Goal: Task Accomplishment & Management: Manage account settings

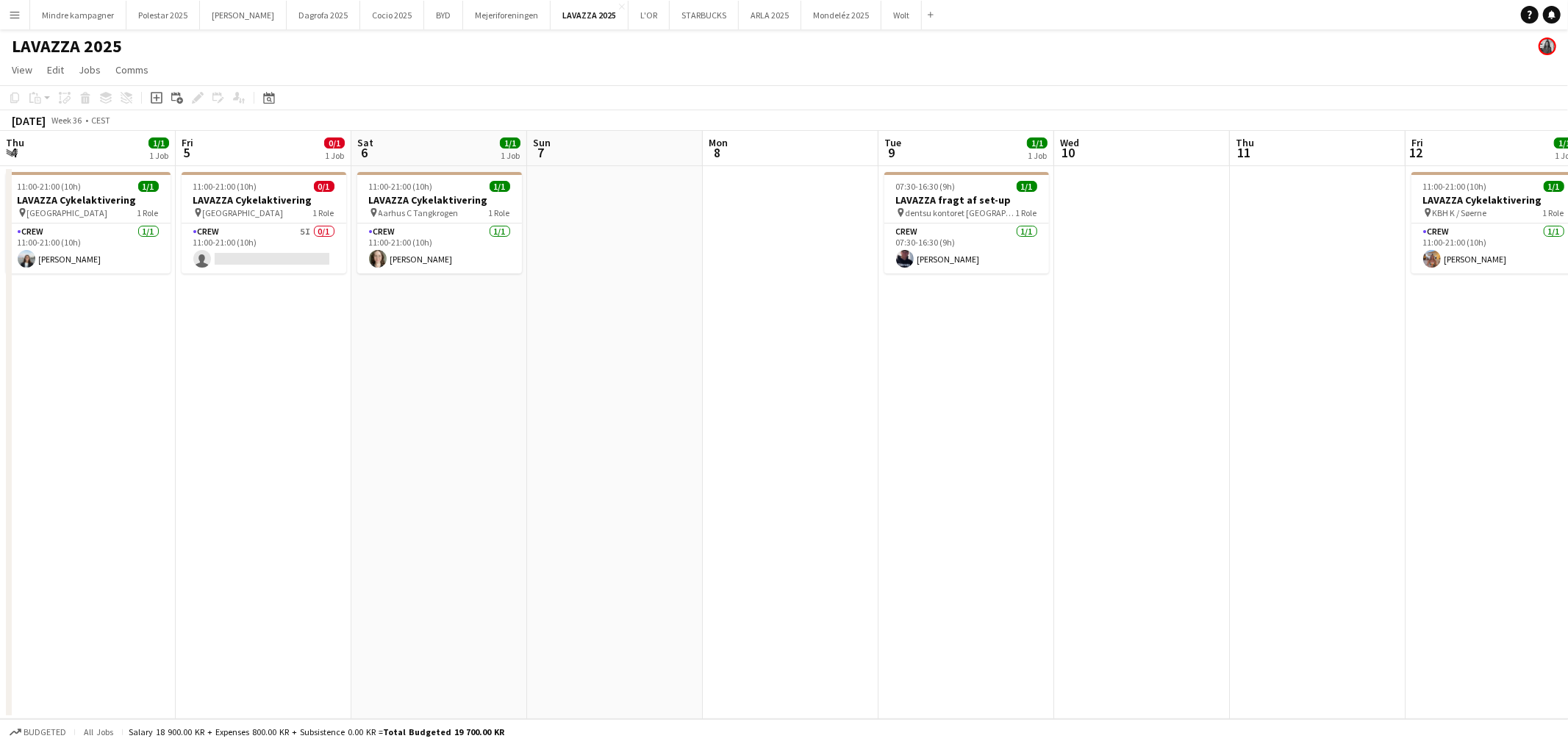
scroll to position [0, 347]
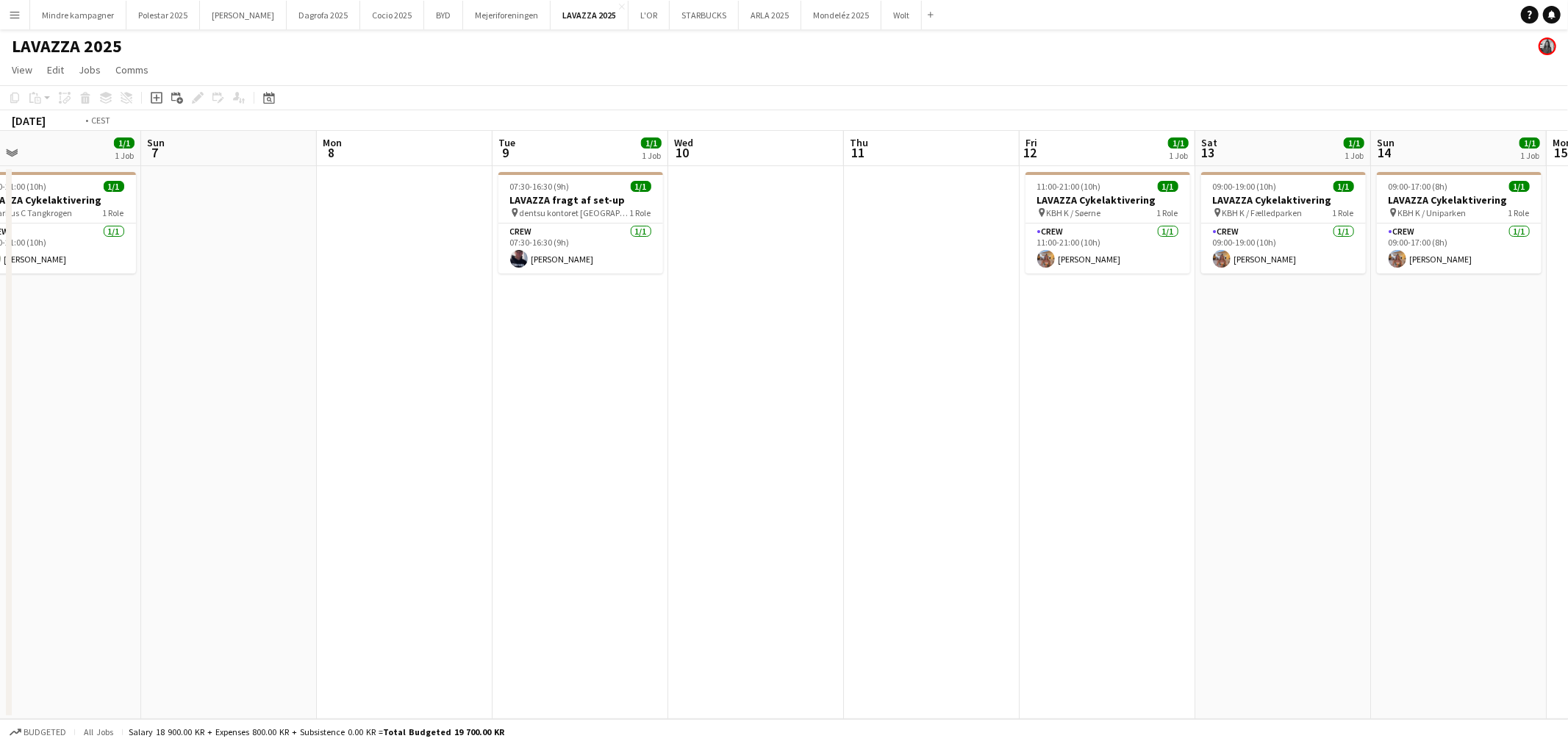
drag, startPoint x: 1010, startPoint y: 412, endPoint x: 648, endPoint y: 453, distance: 364.3
click at [648, 453] on app-calendar-viewport "Thu 4 1/1 1 Job Fri 5 0/1 1 Job Sat 6 1/1 1 Job Sun 7 Mon 8 Tue 9 1/1 1 Job Wed…" at bounding box center [784, 425] width 1568 height 589
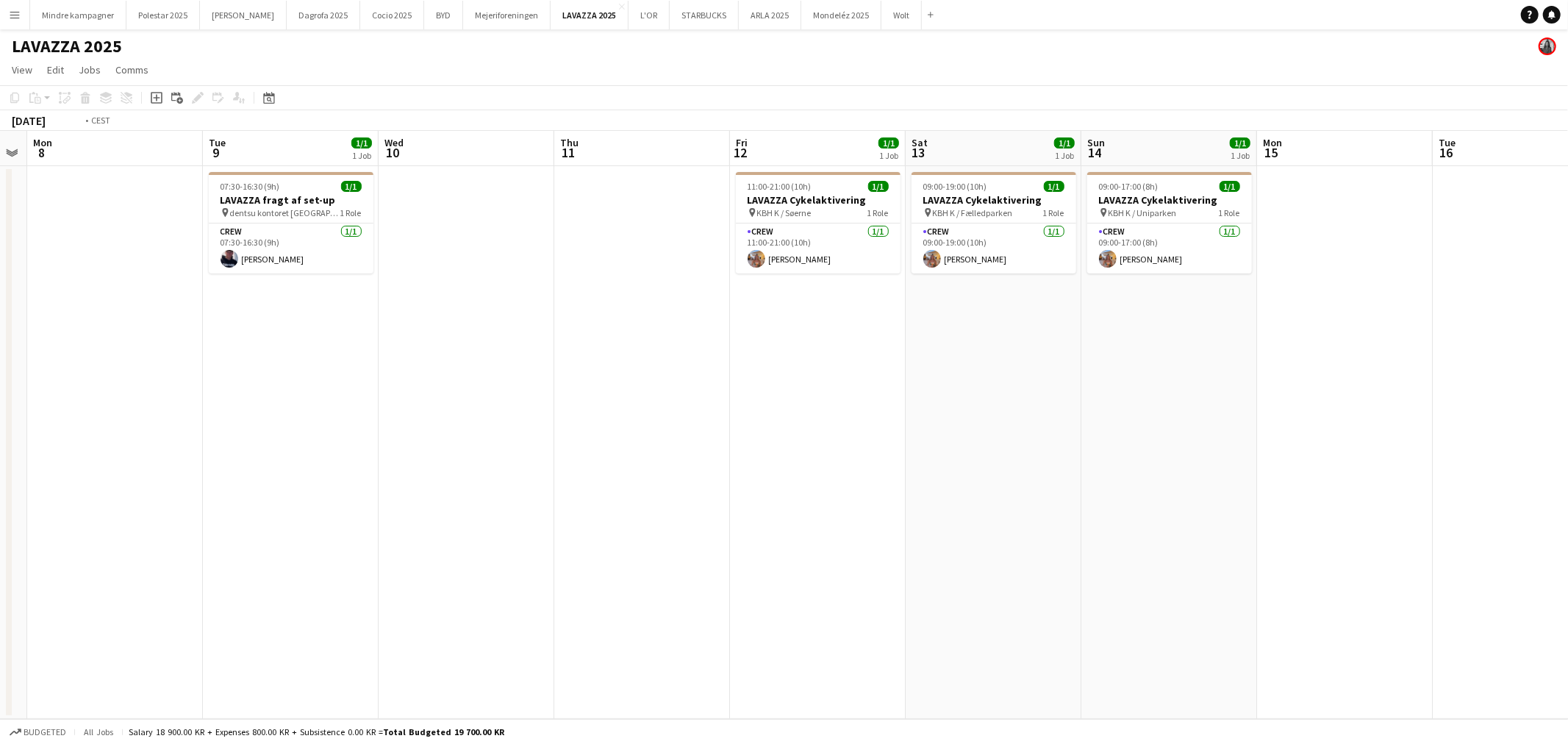
drag, startPoint x: 633, startPoint y: 456, endPoint x: 918, endPoint y: 453, distance: 285.0
click at [918, 453] on app-calendar-viewport "Sat 6 1/1 1 Job Sun 7 Mon 8 Tue 9 1/1 1 Job Wed 10 Thu 11 Fri 12 1/1 1 Job Sat …" at bounding box center [784, 425] width 1568 height 589
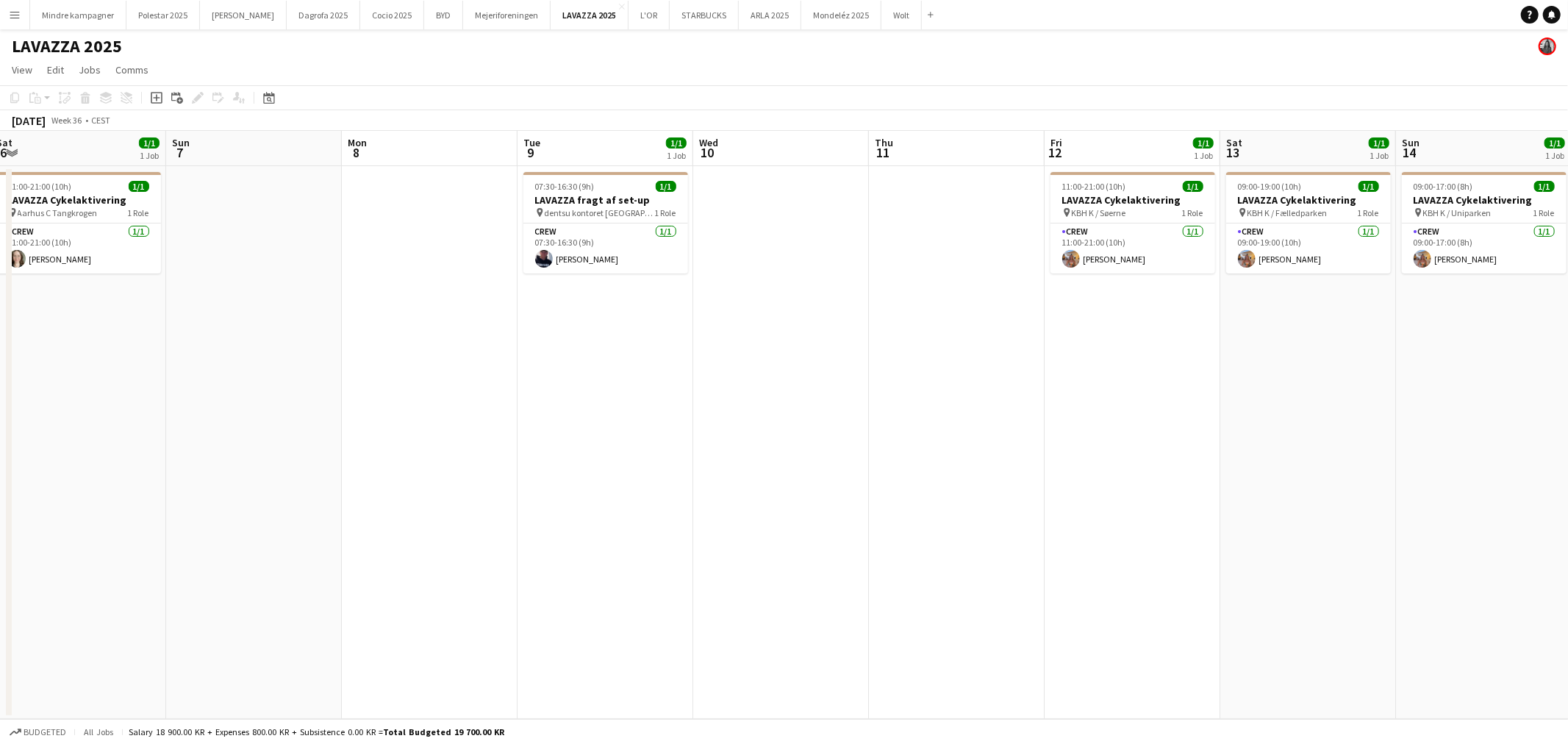
scroll to position [0, 358]
drag, startPoint x: 708, startPoint y: 454, endPoint x: 834, endPoint y: 459, distance: 126.1
click at [834, 459] on app-calendar-viewport "Thu 4 1/1 1 Job Fri 5 0/1 1 Job Sat 6 1/1 1 Job Sun 7 Mon 8 Tue 9 1/1 1 Job Wed…" at bounding box center [784, 425] width 1568 height 589
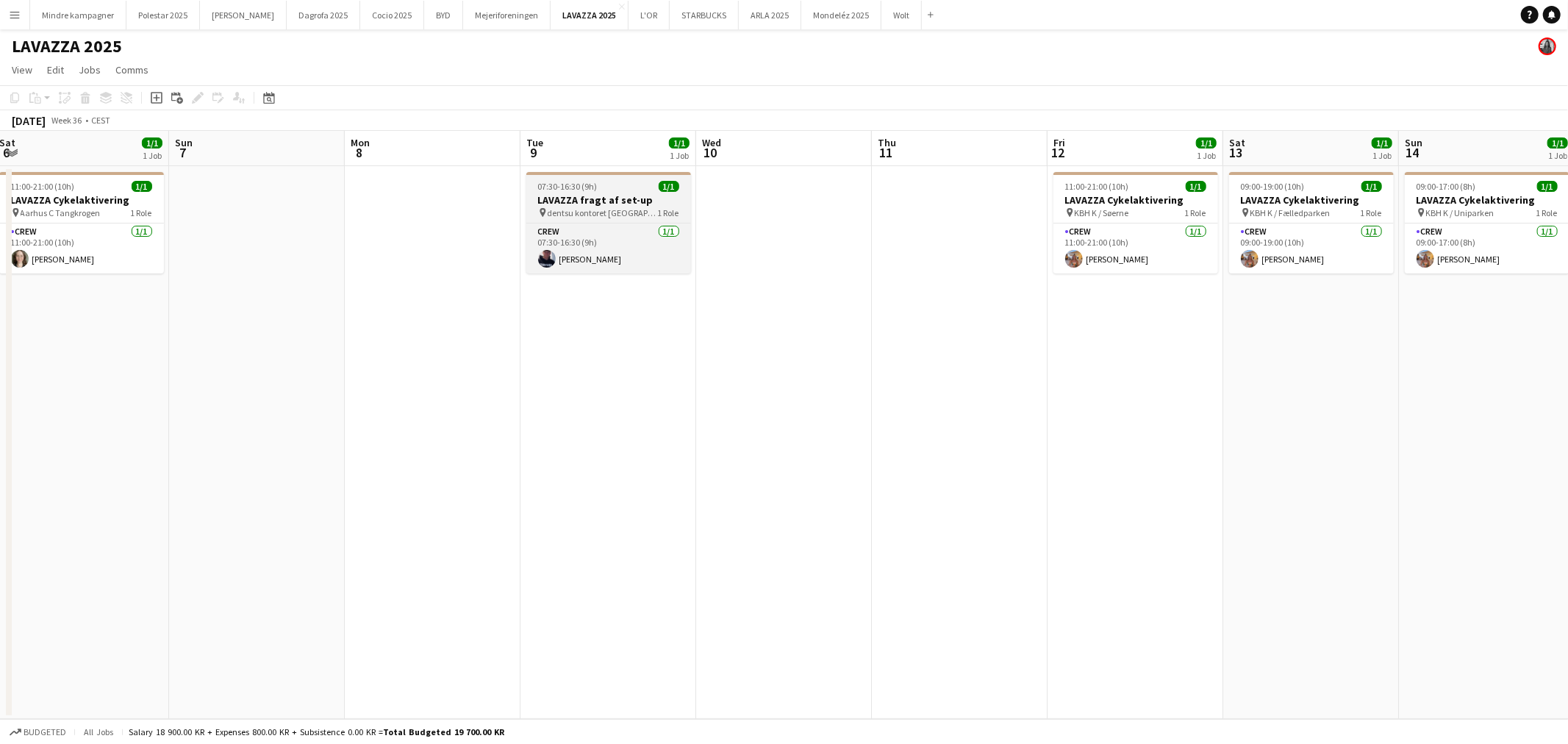
click at [601, 199] on h3 "LAVAZZA fragt af set-up" at bounding box center [608, 200] width 165 height 13
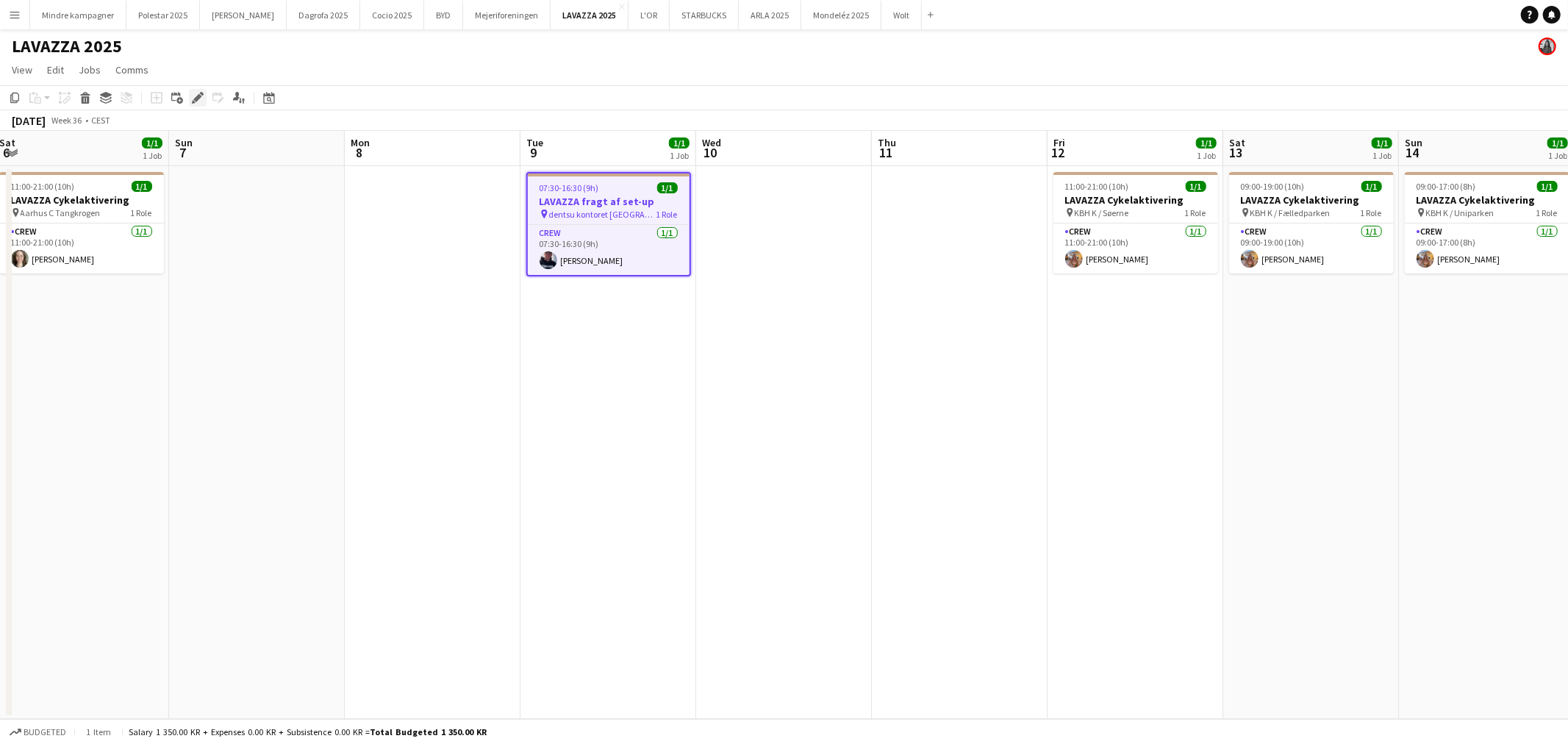
click at [196, 96] on icon at bounding box center [197, 98] width 8 height 8
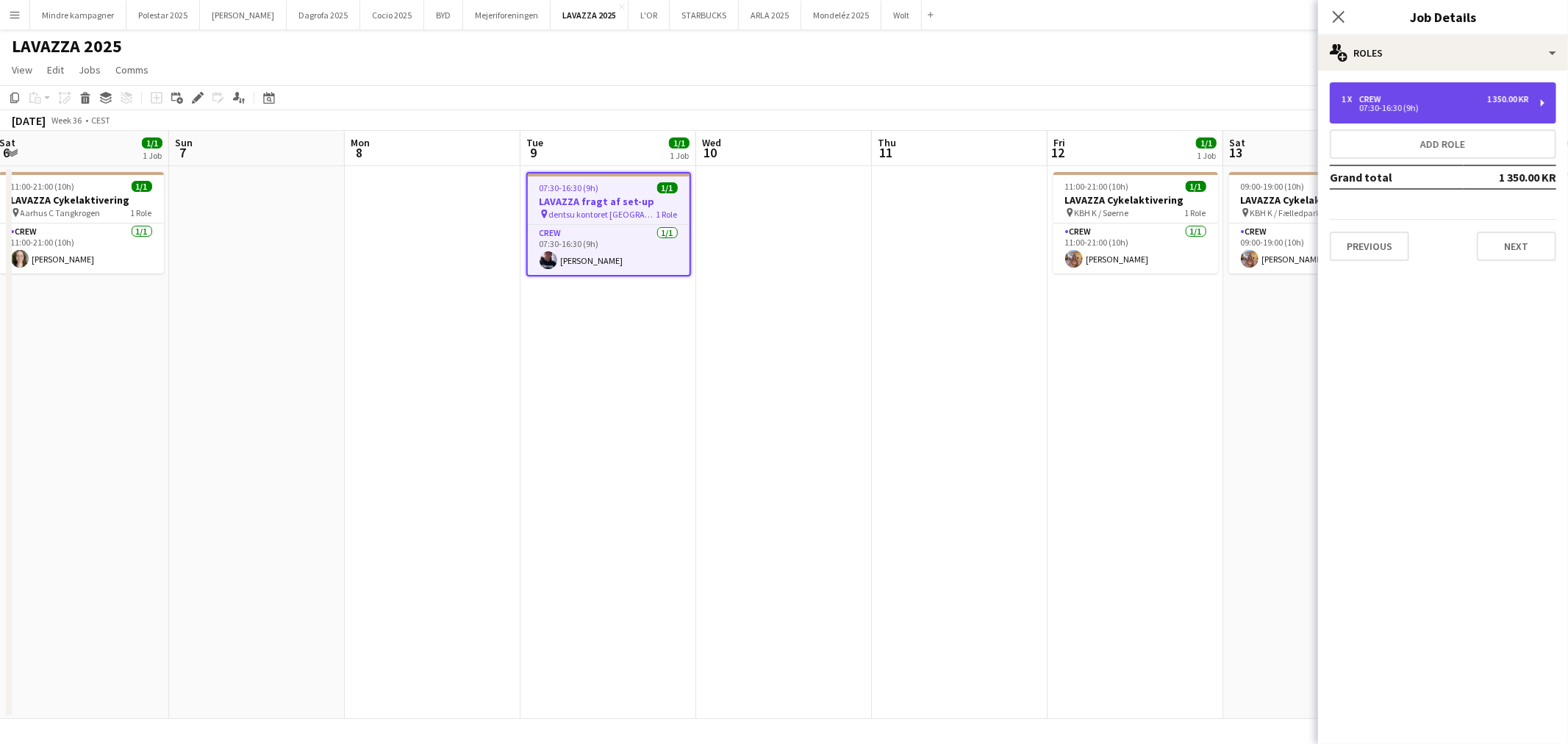
click at [1467, 102] on div "1 x Crew 1 350.00 KR" at bounding box center [1435, 99] width 187 height 10
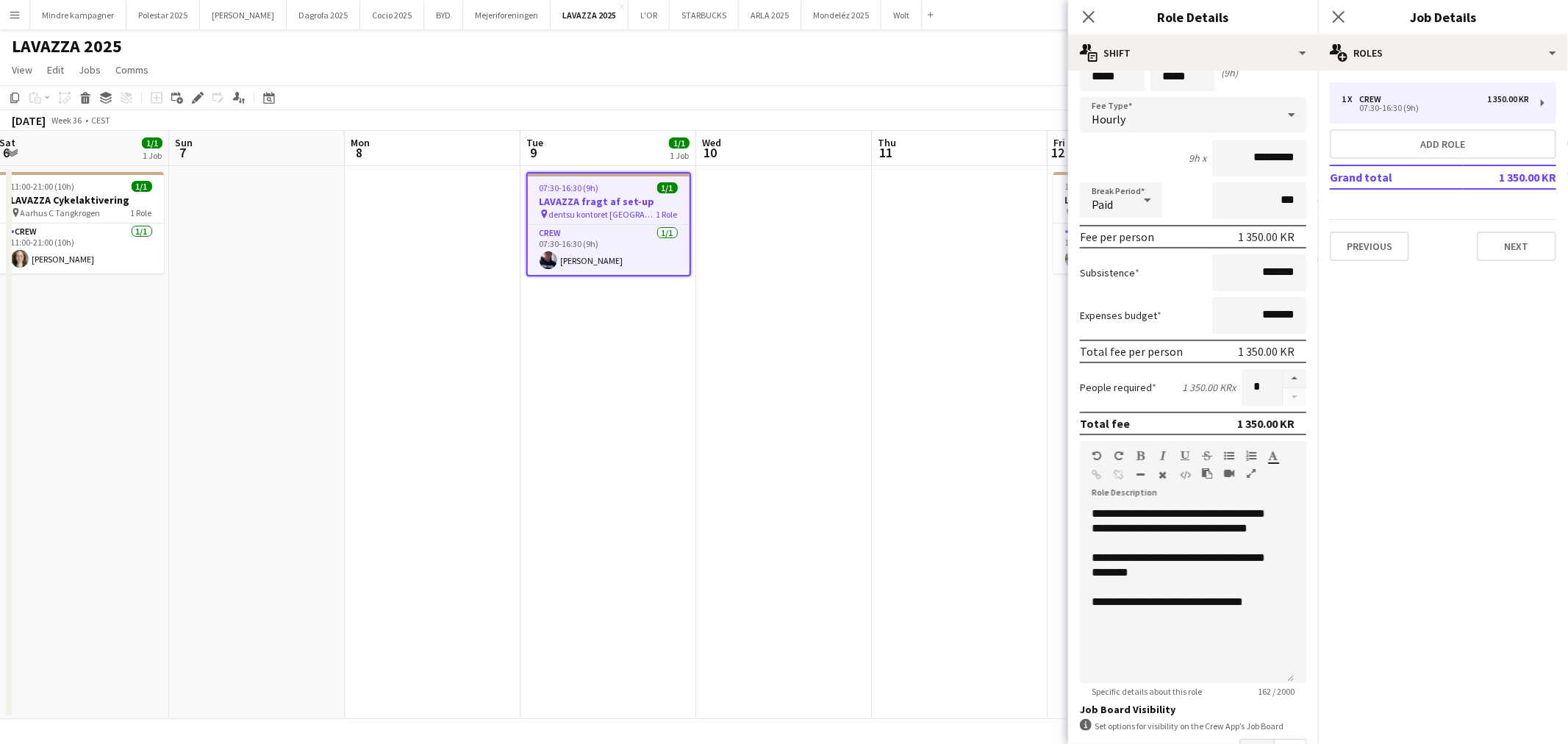
scroll to position [0, 0]
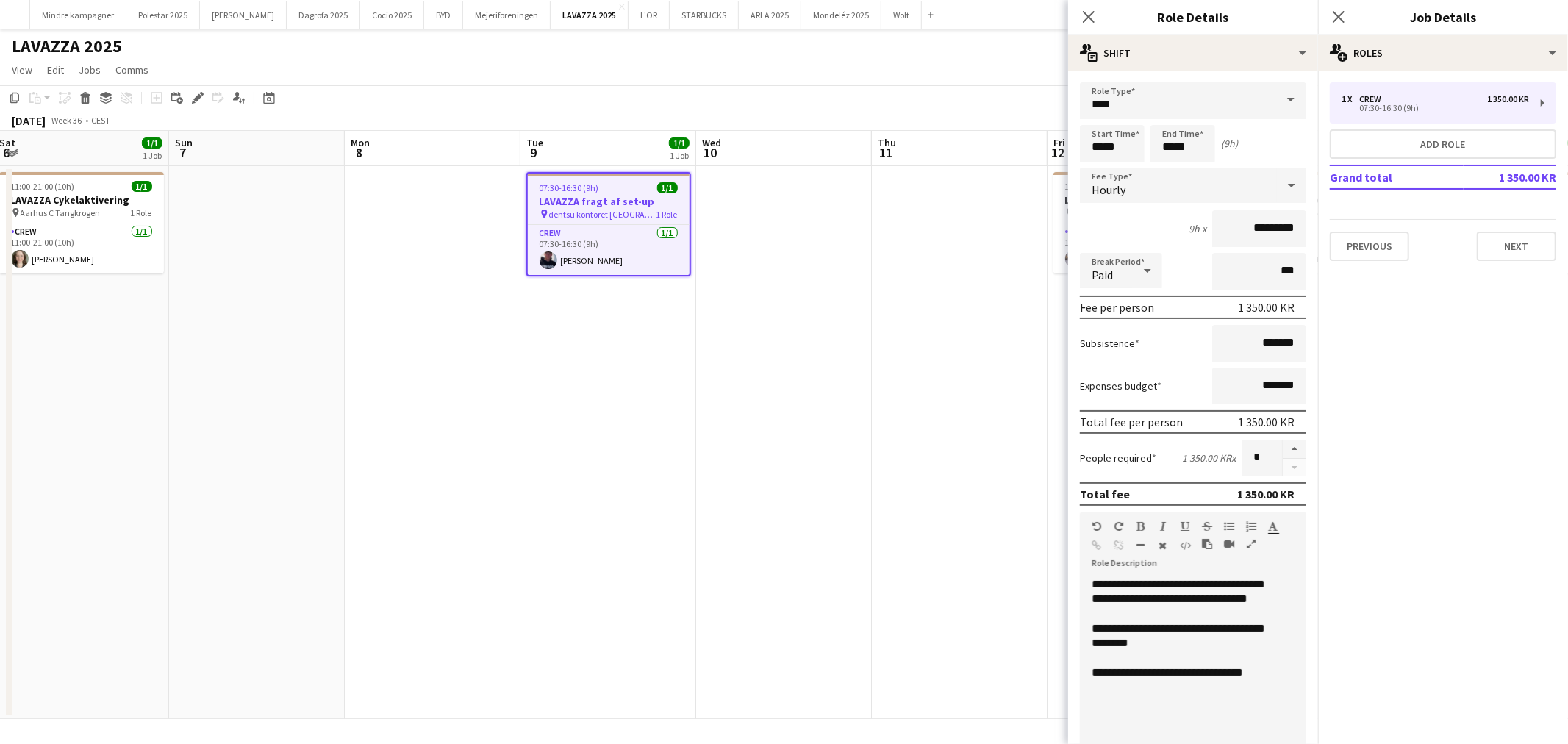
click at [1188, 623] on div "**********" at bounding box center [1187, 666] width 214 height 177
click at [1188, 647] on div "**********" at bounding box center [1187, 666] width 214 height 177
click at [1172, 636] on div "**********" at bounding box center [1187, 666] width 214 height 177
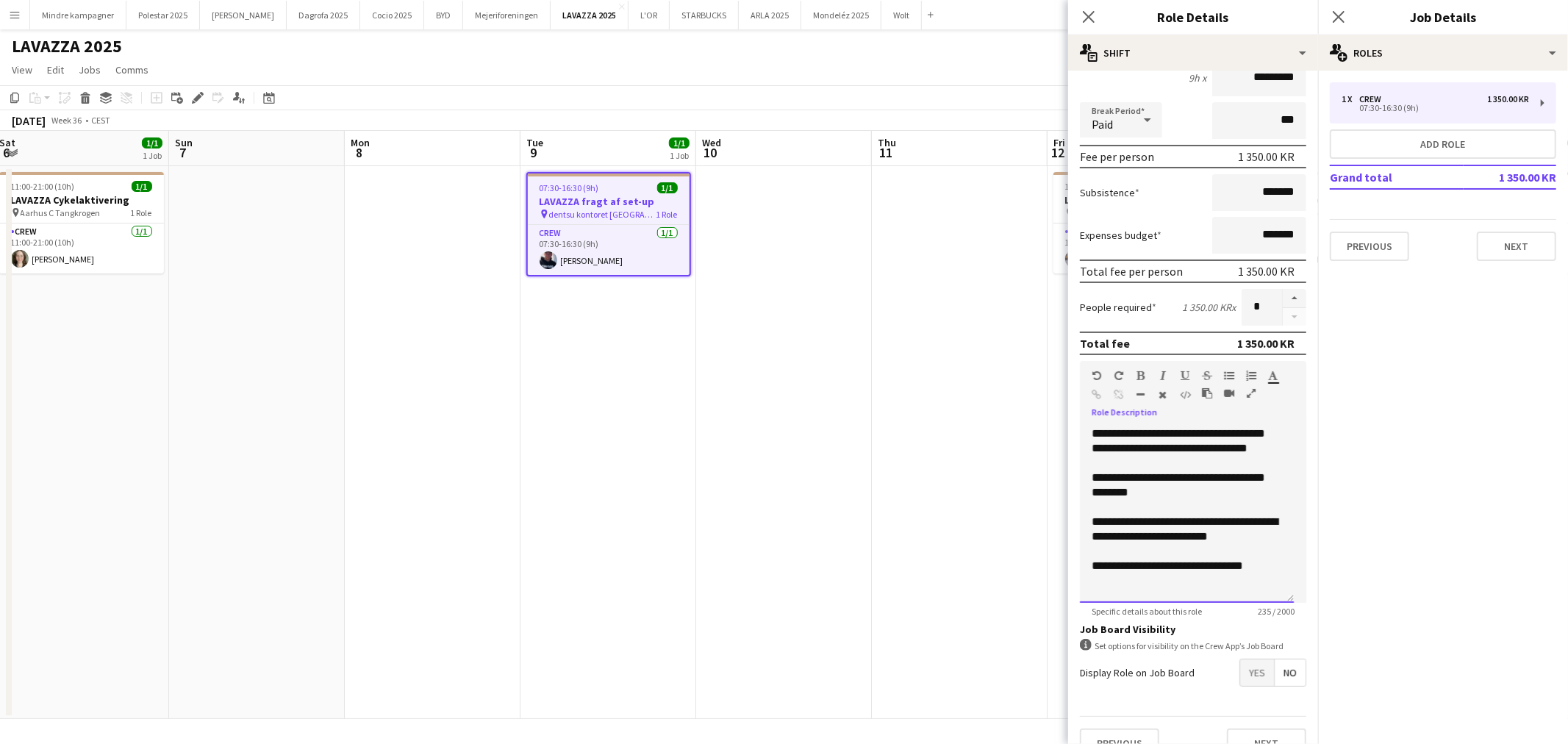
scroll to position [164, 0]
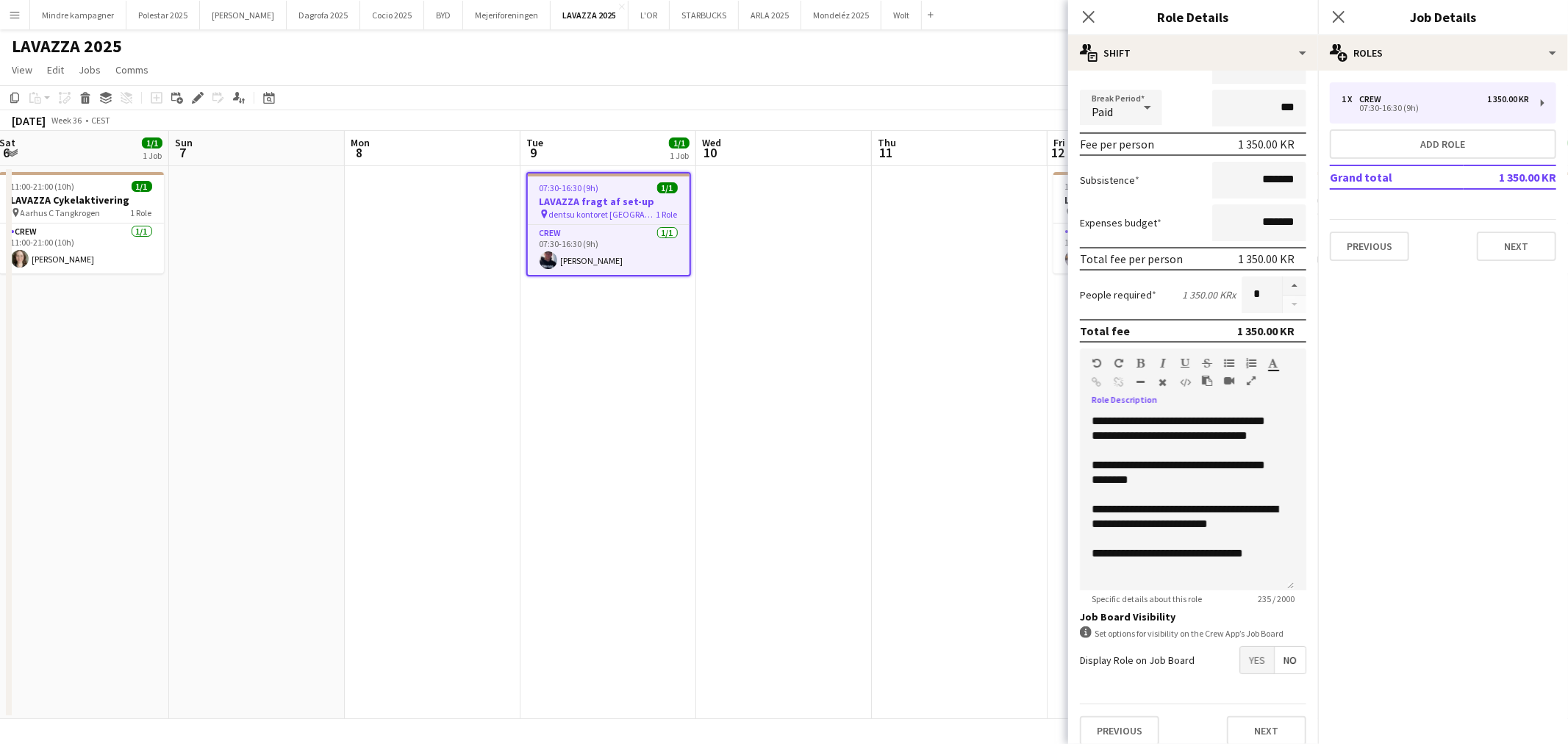
click at [1240, 656] on span "Yes" at bounding box center [1257, 660] width 34 height 26
click at [986, 585] on app-date-cell at bounding box center [959, 443] width 176 height 553
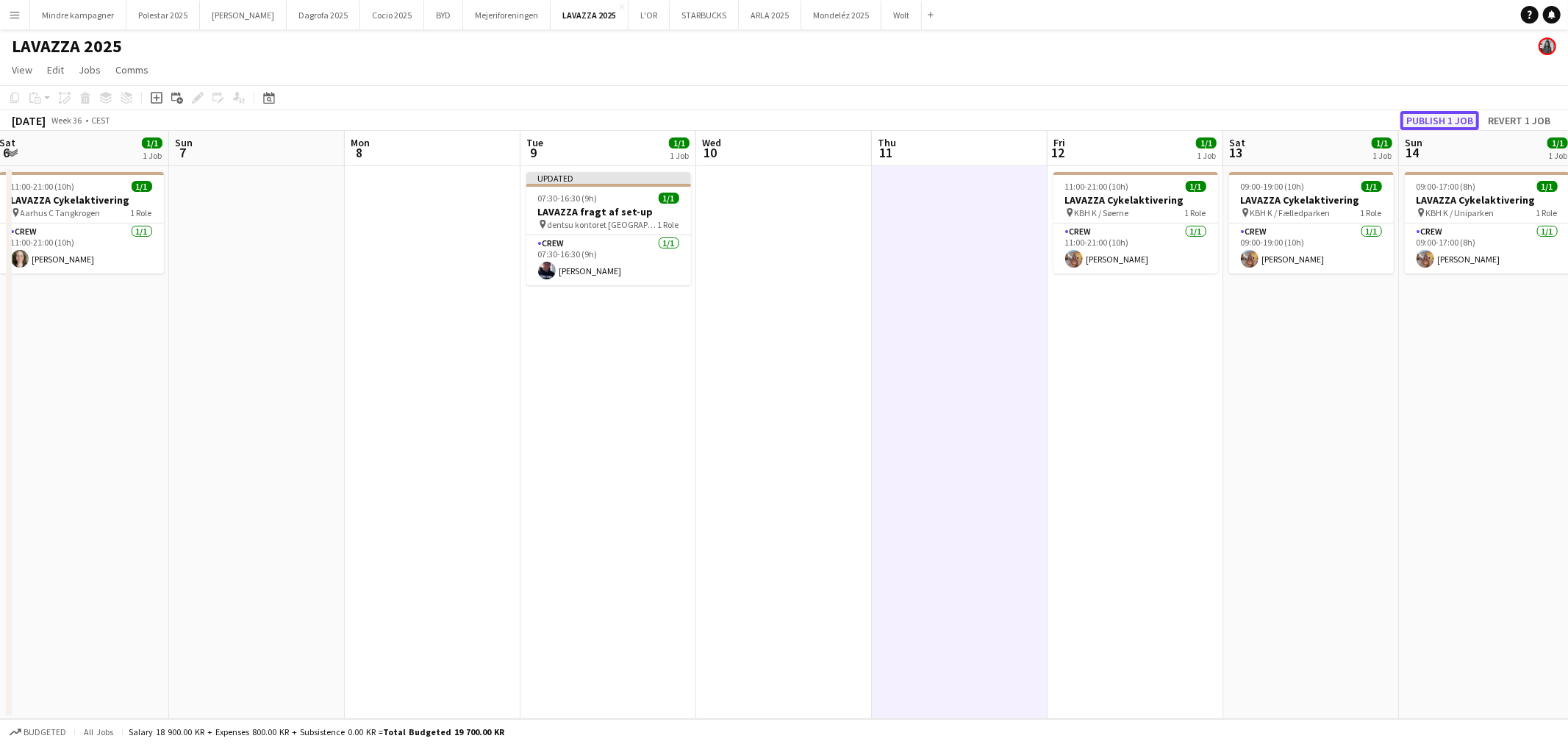
click at [1424, 115] on button "Publish 1 job" at bounding box center [1439, 120] width 79 height 19
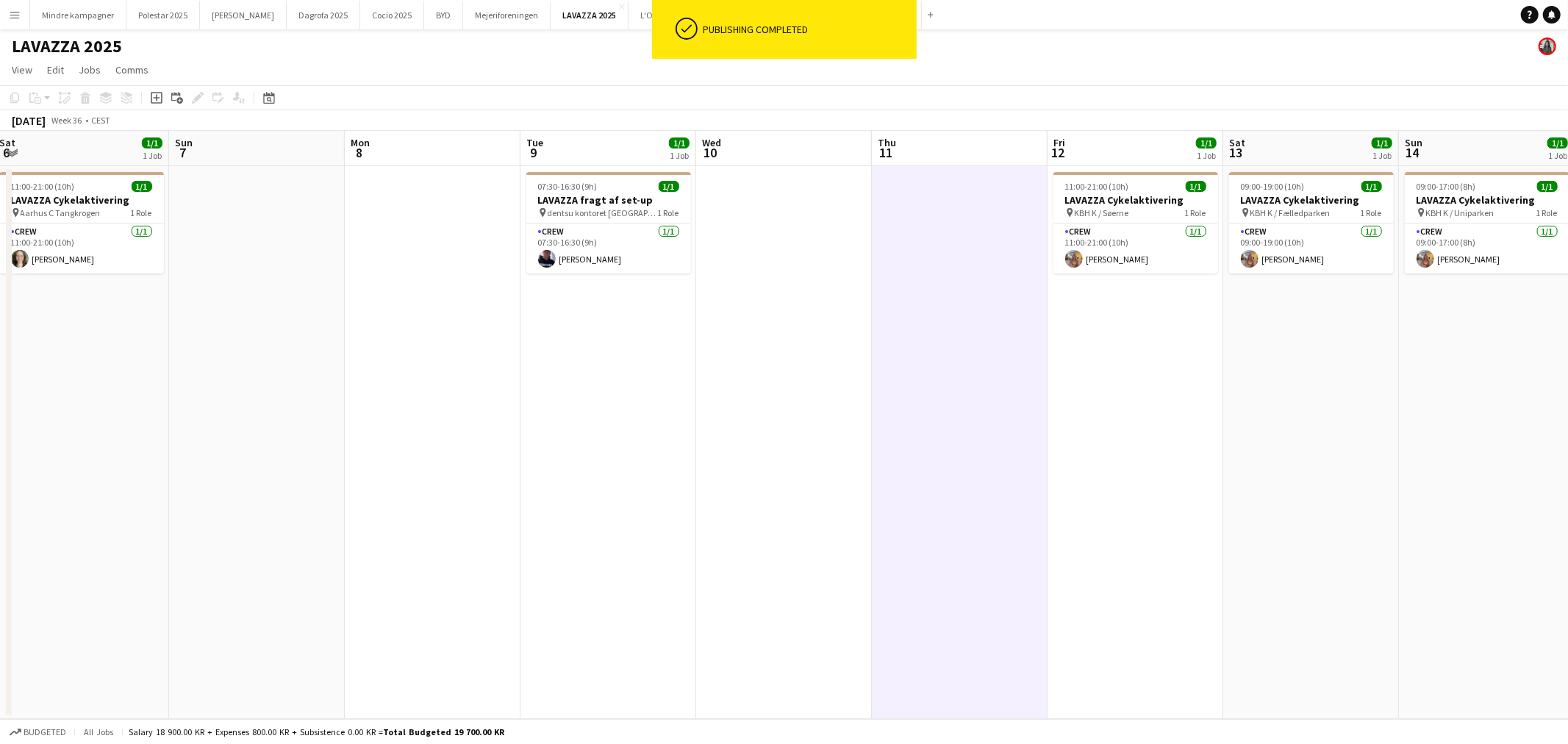
drag, startPoint x: 946, startPoint y: 476, endPoint x: 813, endPoint y: 498, distance: 134.8
click at [782, 491] on app-calendar-viewport "Thu 4 1/1 1 Job Fri 5 0/1 1 Job Sat 6 1/1 1 Job Sun 7 Mon 8 Tue 9 1/1 1 Job Wed…" at bounding box center [784, 425] width 1568 height 589
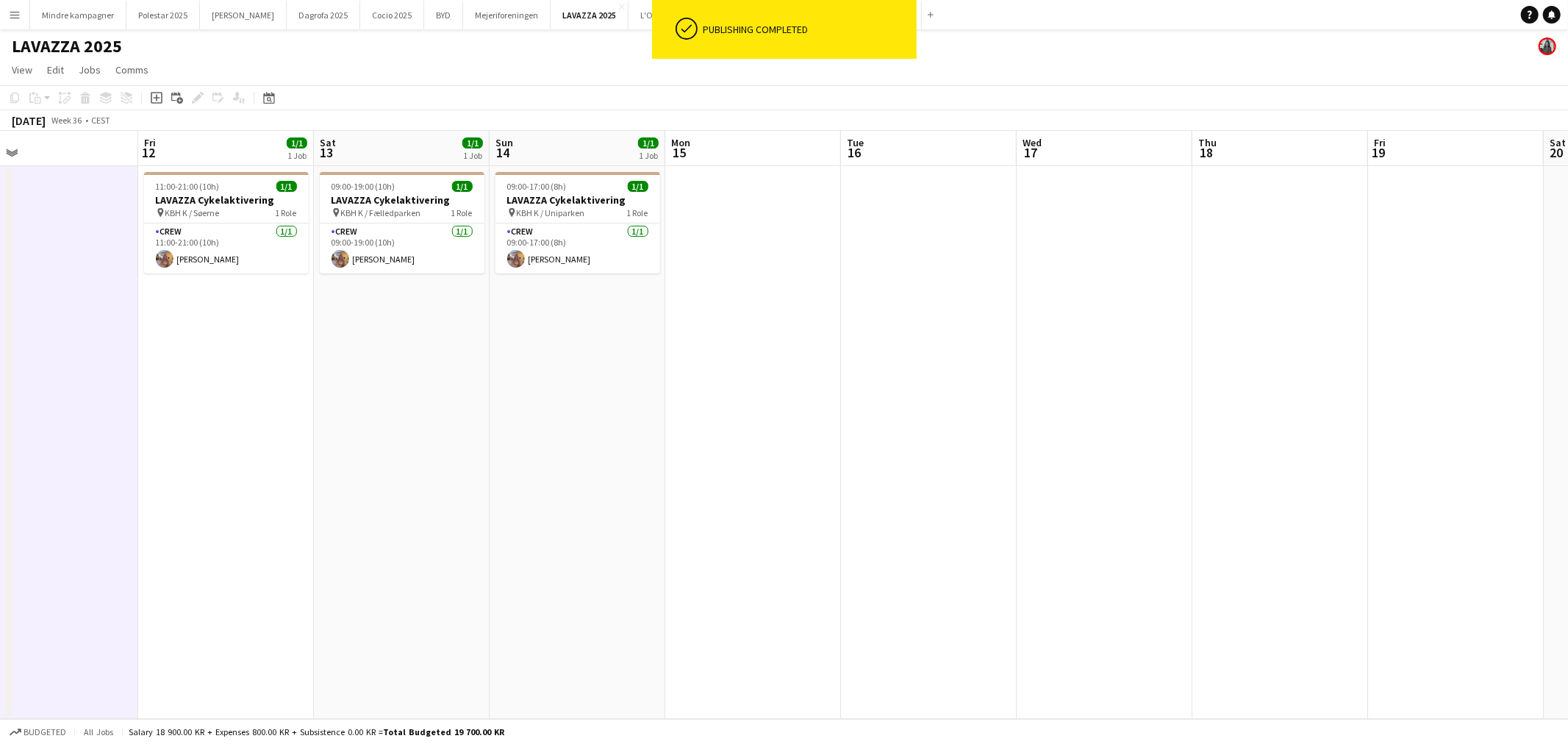
drag, startPoint x: 792, startPoint y: 517, endPoint x: 522, endPoint y: 510, distance: 270.1
click at [504, 518] on app-calendar-viewport "Mon 8 Tue 9 1/1 1 Job Wed 10 Thu 11 Fri 12 1/1 1 Job Sat 13 1/1 1 Job Sun 14 1/…" at bounding box center [784, 425] width 1568 height 589
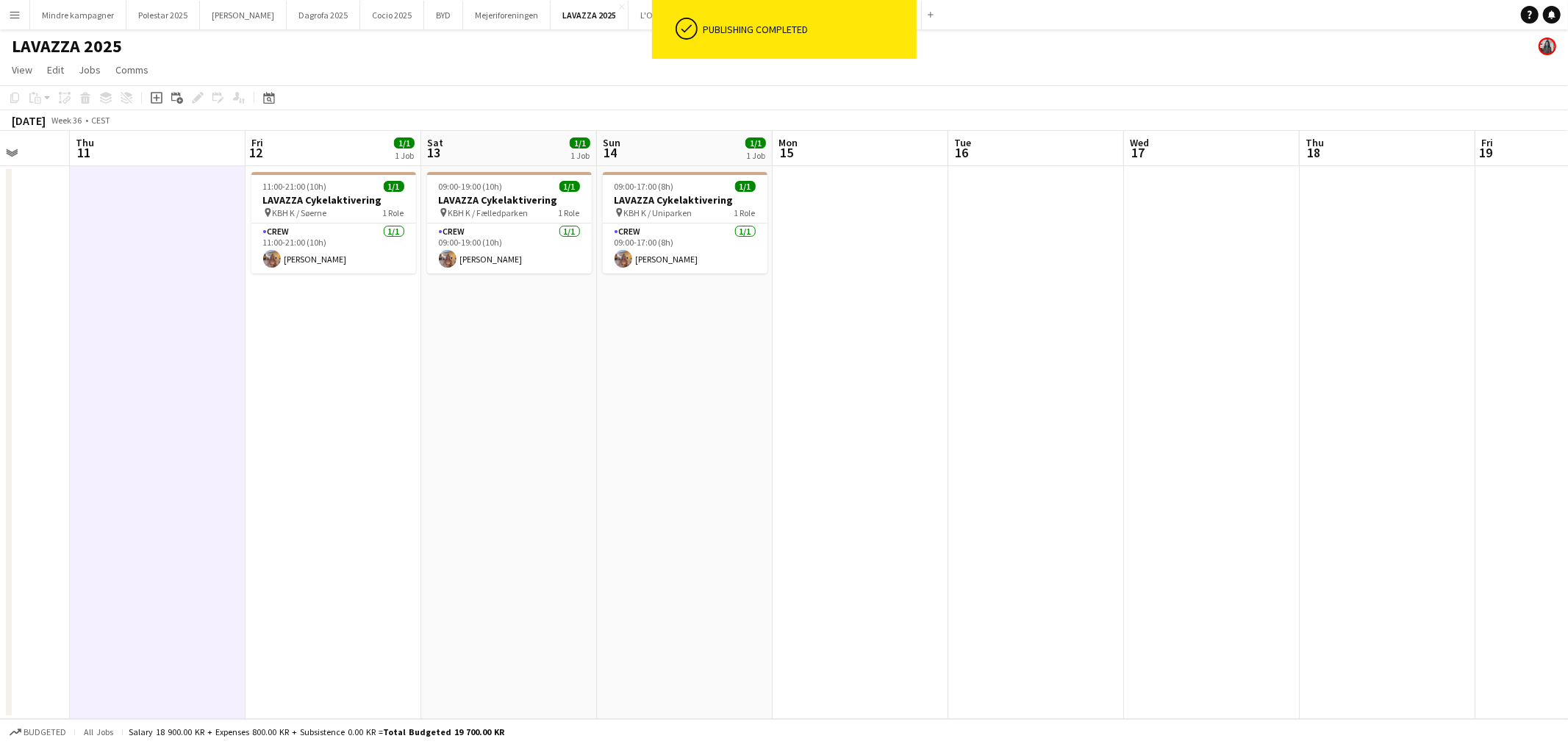
drag, startPoint x: 909, startPoint y: 515, endPoint x: 291, endPoint y: 506, distance: 618.1
click at [290, 511] on app-calendar-viewport "Mon 8 Tue 9 1/1 1 Job Wed 10 Thu 11 Fri 12 1/1 1 Job Sat 13 1/1 1 Job Sun 14 1/…" at bounding box center [784, 425] width 1568 height 589
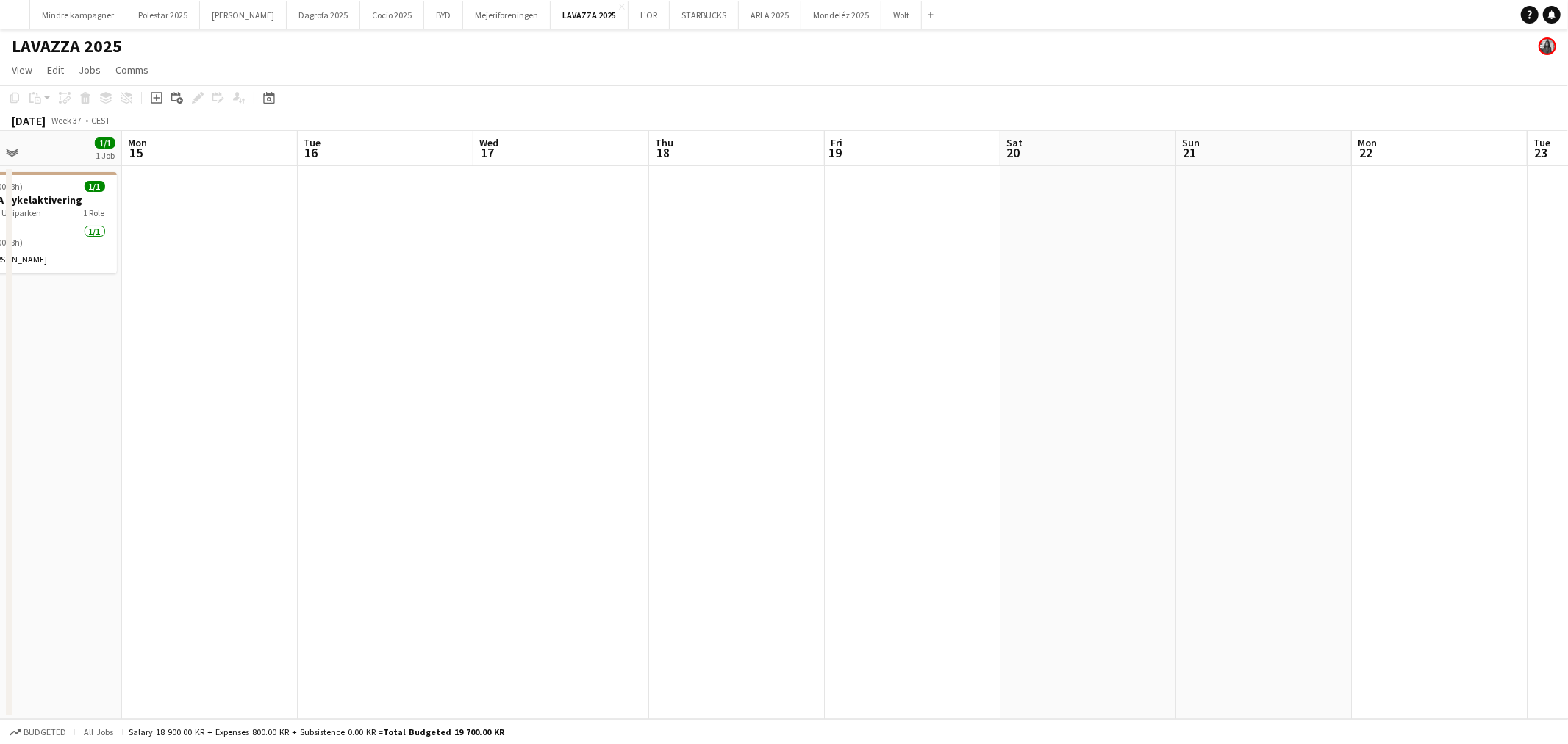
drag, startPoint x: 390, startPoint y: 528, endPoint x: 756, endPoint y: 483, distance: 368.8
click at [750, 483] on app-calendar-viewport "Thu 11 Fri 12 1/1 1 Job Sat 13 1/1 1 Job Sun 14 1/1 1 Job Mon 15 Tue 16 Wed 17 …" at bounding box center [784, 425] width 1568 height 589
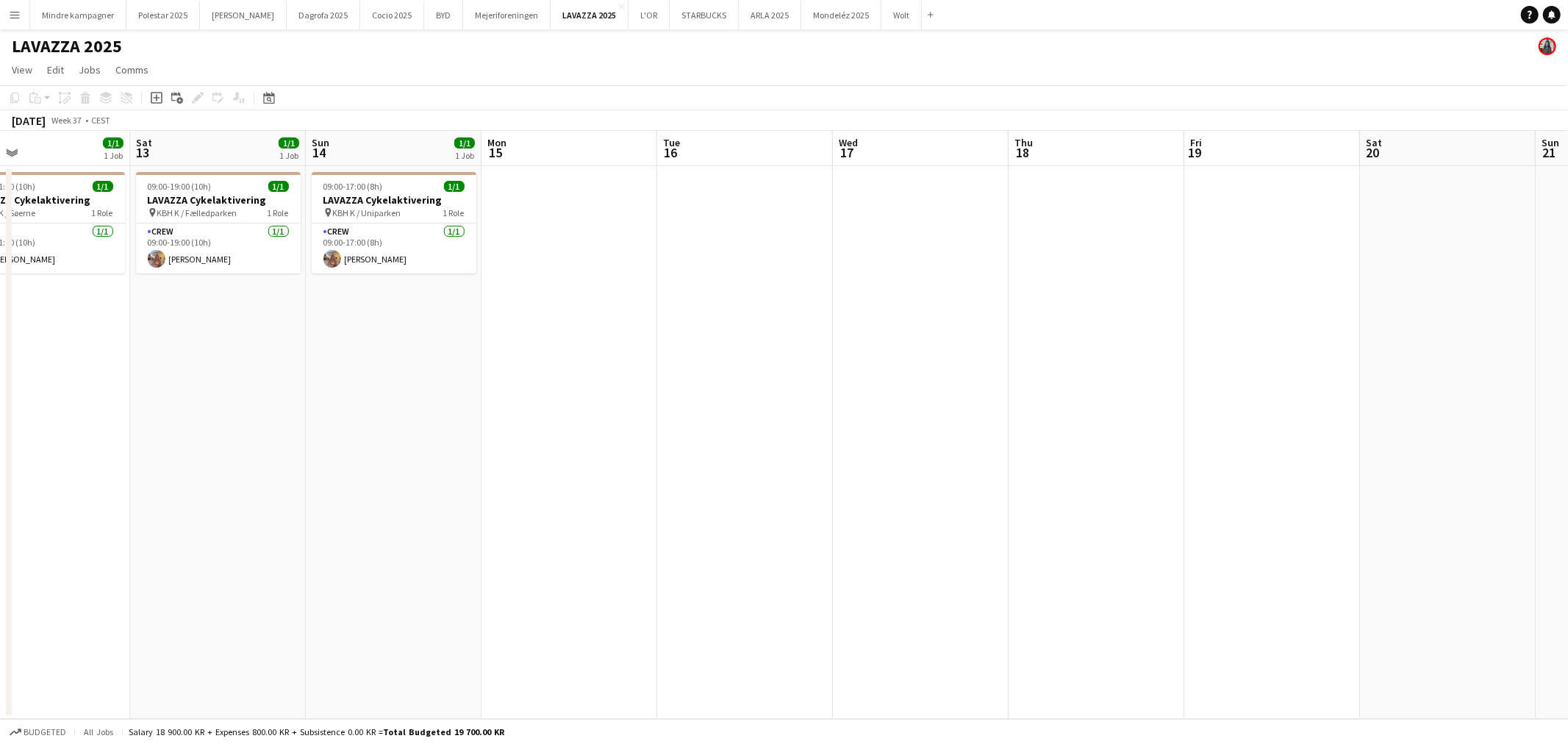
drag, startPoint x: 539, startPoint y: 534, endPoint x: 868, endPoint y: 519, distance: 329.3
click at [858, 519] on app-calendar-viewport "Wed 10 Thu 11 Fri 12 1/1 1 Job Sat 13 1/1 1 Job Sun 14 1/1 1 Job Mon 15 Tue 16 …" at bounding box center [784, 425] width 1568 height 589
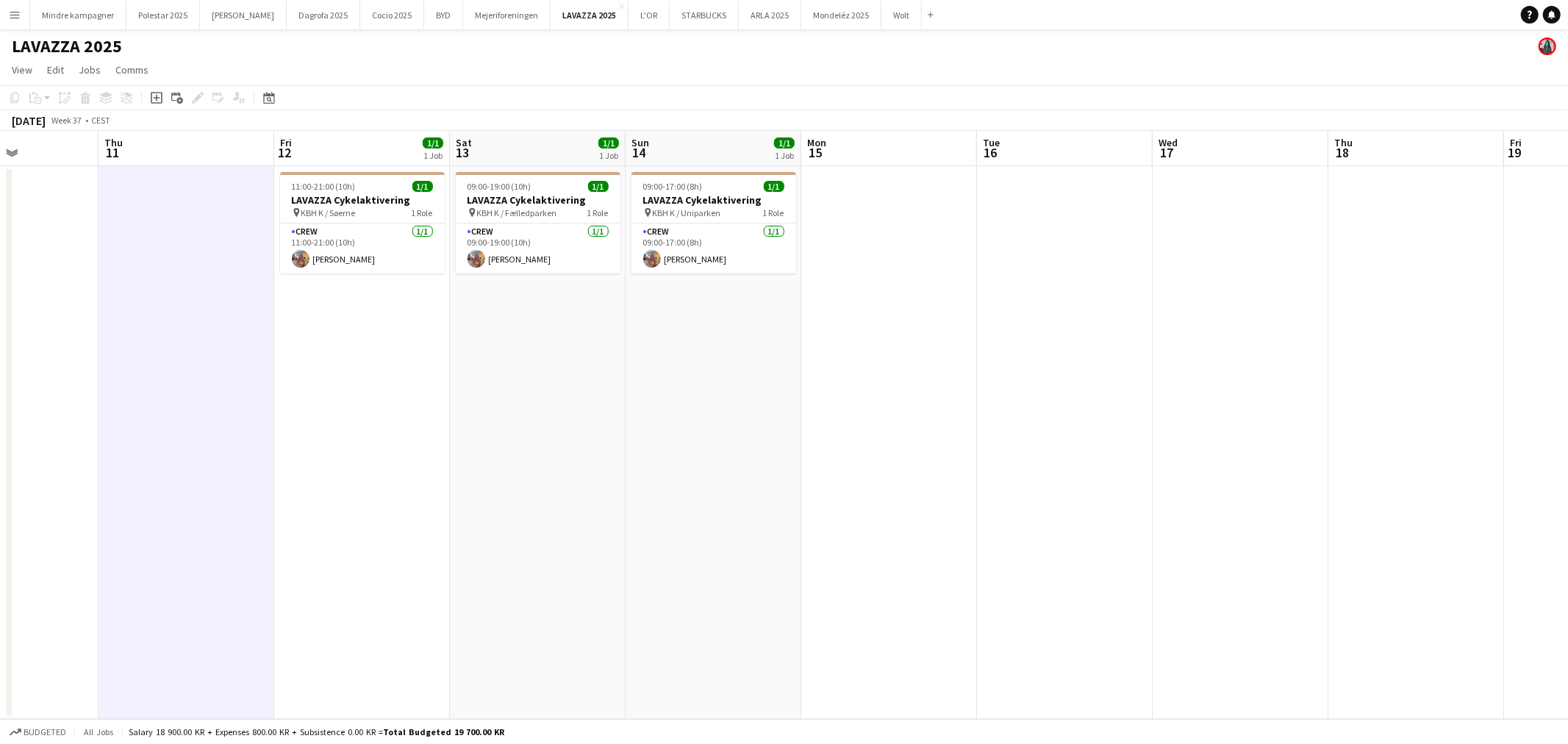
scroll to position [0, 429]
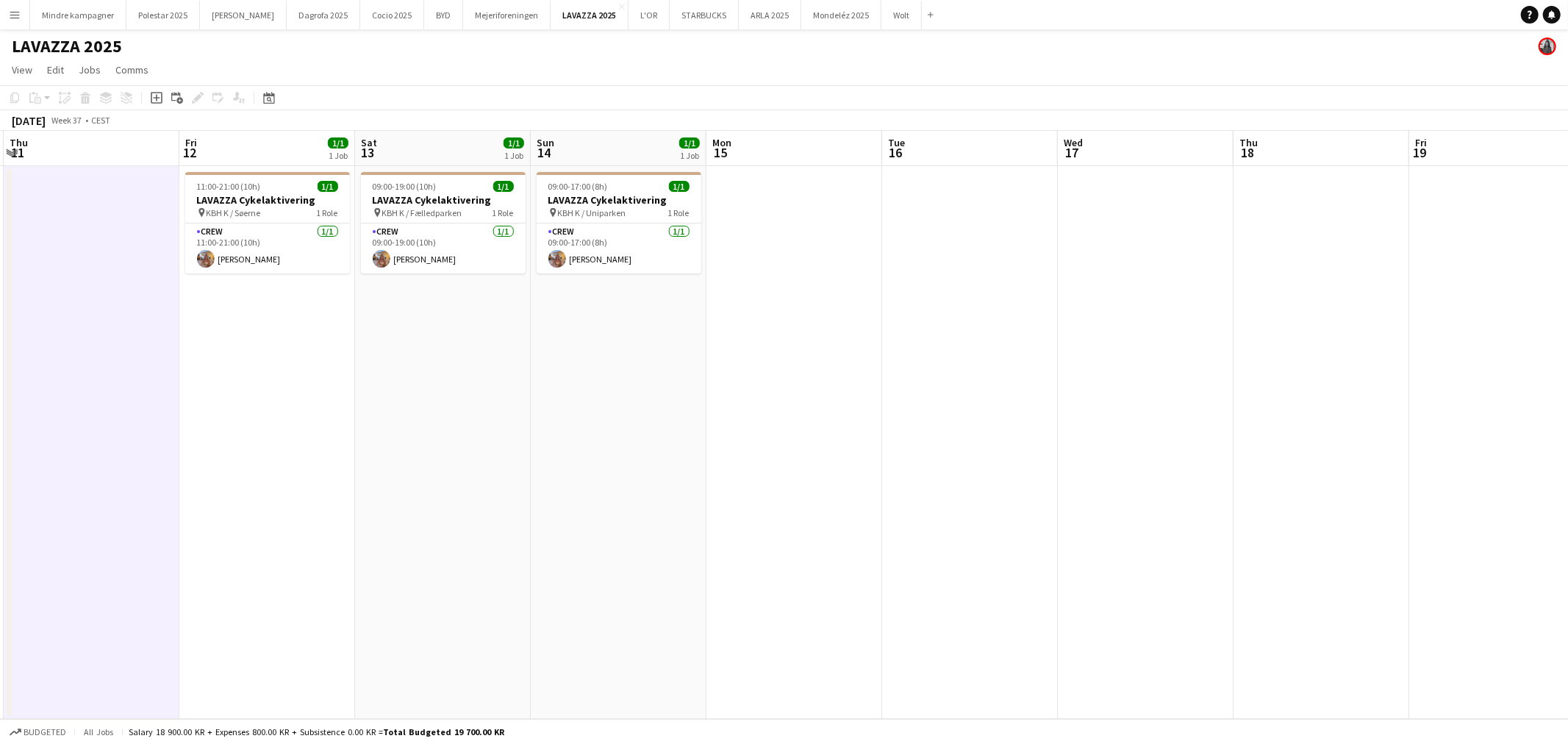
drag, startPoint x: 634, startPoint y: 518, endPoint x: 1051, endPoint y: 505, distance: 417.2
click at [1035, 508] on app-calendar-viewport "Mon 8 Tue 9 1/1 1 Job Wed 10 Thu 11 Fri 12 1/1 1 Job Sat 13 1/1 1 Job Sun 14 1/…" at bounding box center [784, 425] width 1568 height 589
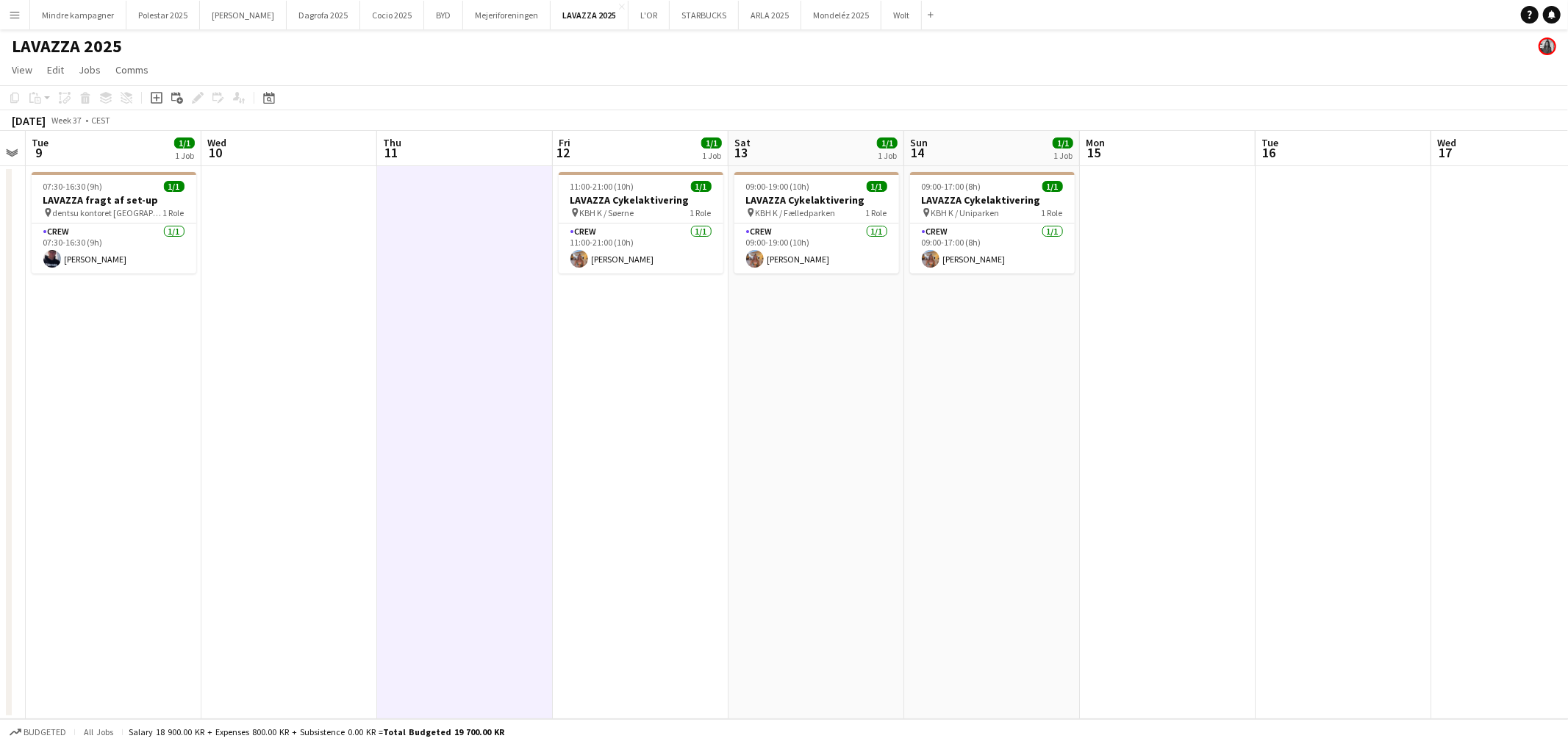
drag, startPoint x: 504, startPoint y: 545, endPoint x: 1015, endPoint y: 541, distance: 511.0
click at [1025, 538] on app-calendar-viewport "Sat 6 1/1 1 Job Sun 7 Mon 8 Tue 9 1/1 1 Job Wed 10 Thu 11 Fri 12 1/1 1 Job Sat …" at bounding box center [784, 425] width 1568 height 589
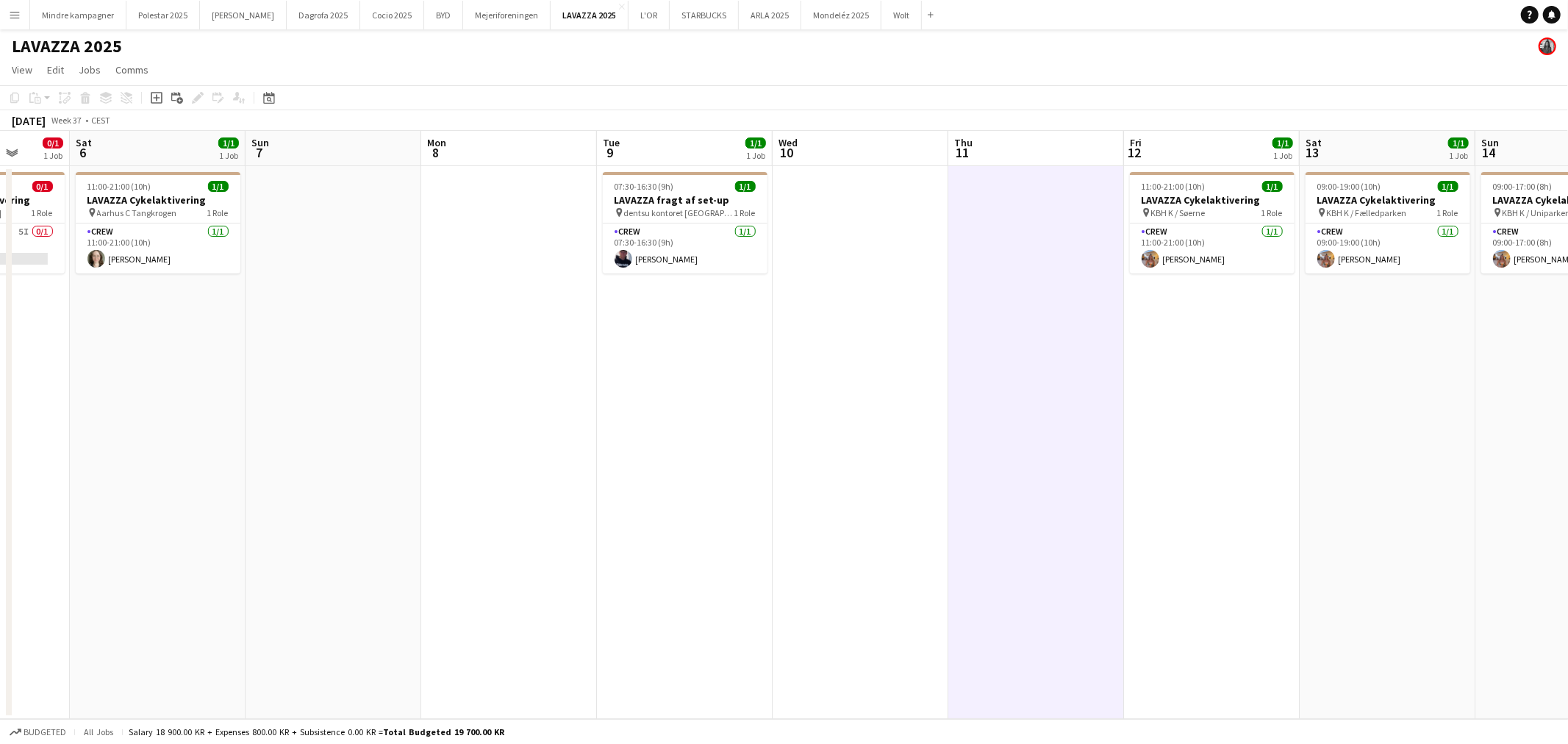
drag, startPoint x: 681, startPoint y: 548, endPoint x: 1010, endPoint y: 545, distance: 329.0
click at [1010, 545] on app-calendar-viewport "Wed 3 Thu 4 1/1 1 Job Fri 5 0/1 1 Job Sat 6 1/1 1 Job Sun 7 Mon 8 Tue 9 1/1 1 J…" at bounding box center [784, 425] width 1568 height 589
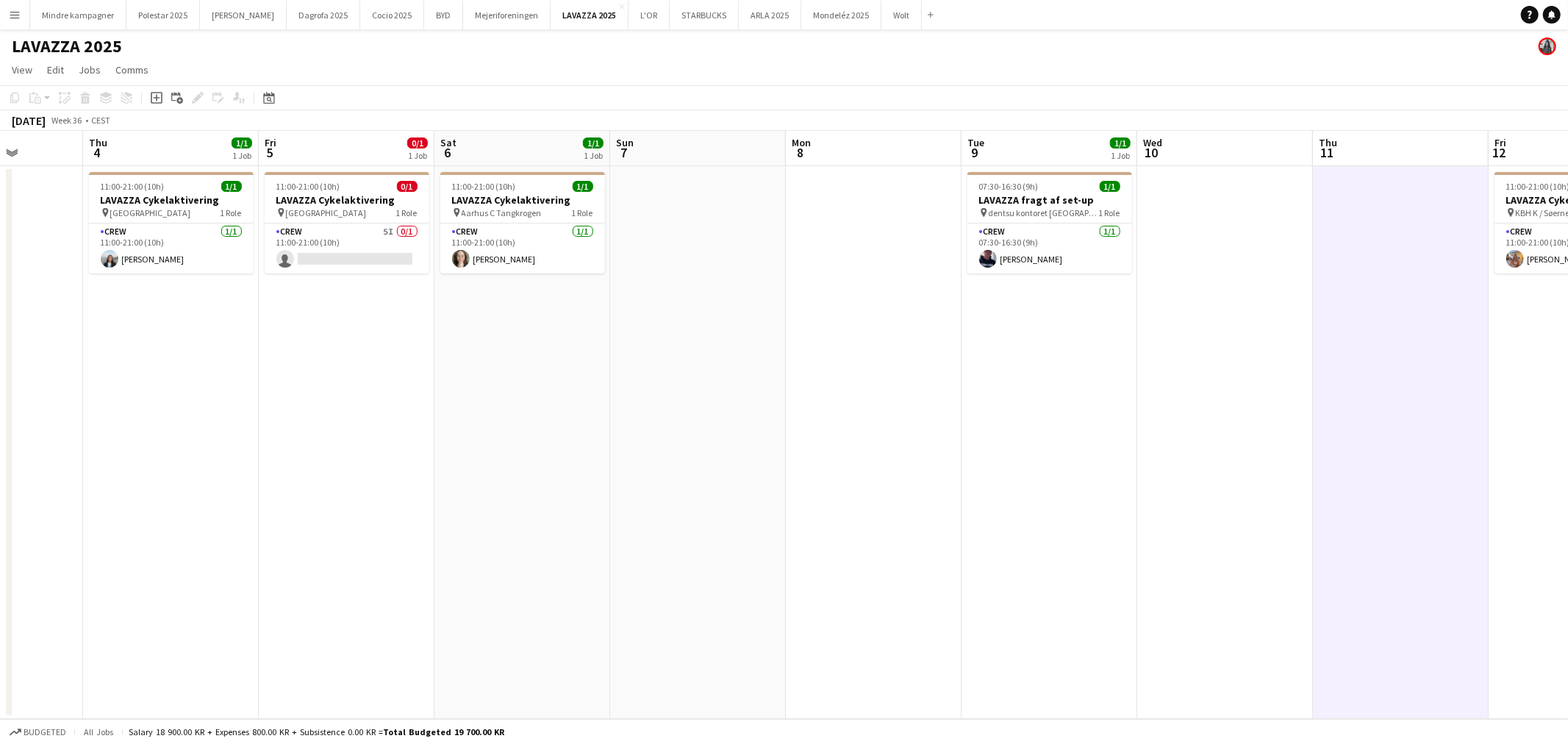
drag, startPoint x: 700, startPoint y: 546, endPoint x: 745, endPoint y: 546, distance: 45.0
click at [745, 546] on app-calendar-viewport "Mon 1 Tue 2 Wed 3 Thu 4 1/1 1 Job Fri 5 0/1 1 Job Sat 6 1/1 1 Job Sun 7 Mon 8 T…" at bounding box center [784, 425] width 1568 height 589
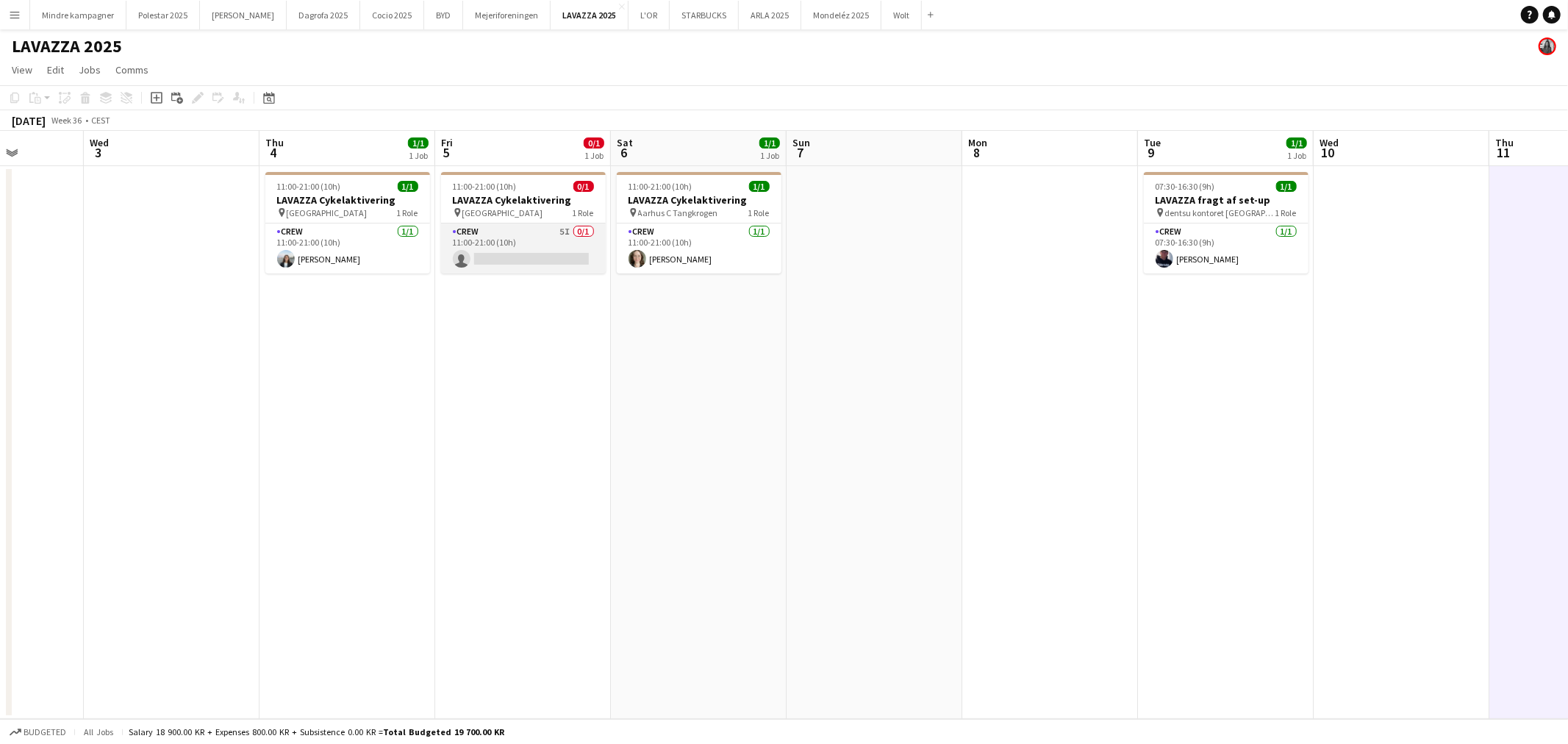
click at [541, 236] on app-card-role "Crew 5I 0/1 11:00-21:00 (10h) single-neutral-actions" at bounding box center [523, 248] width 165 height 50
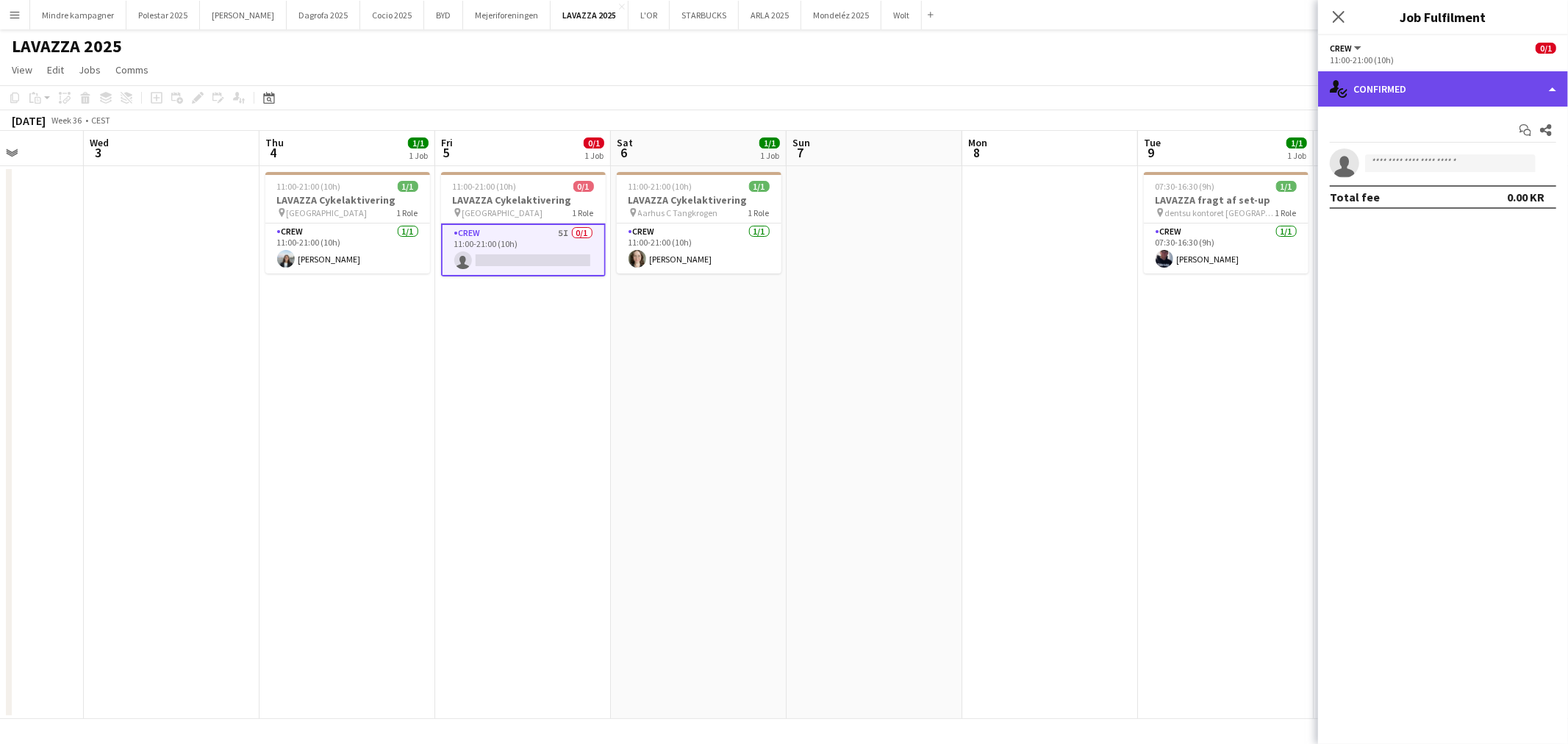
click at [1386, 73] on div "single-neutral-actions-check-2 Confirmed" at bounding box center [1443, 89] width 250 height 36
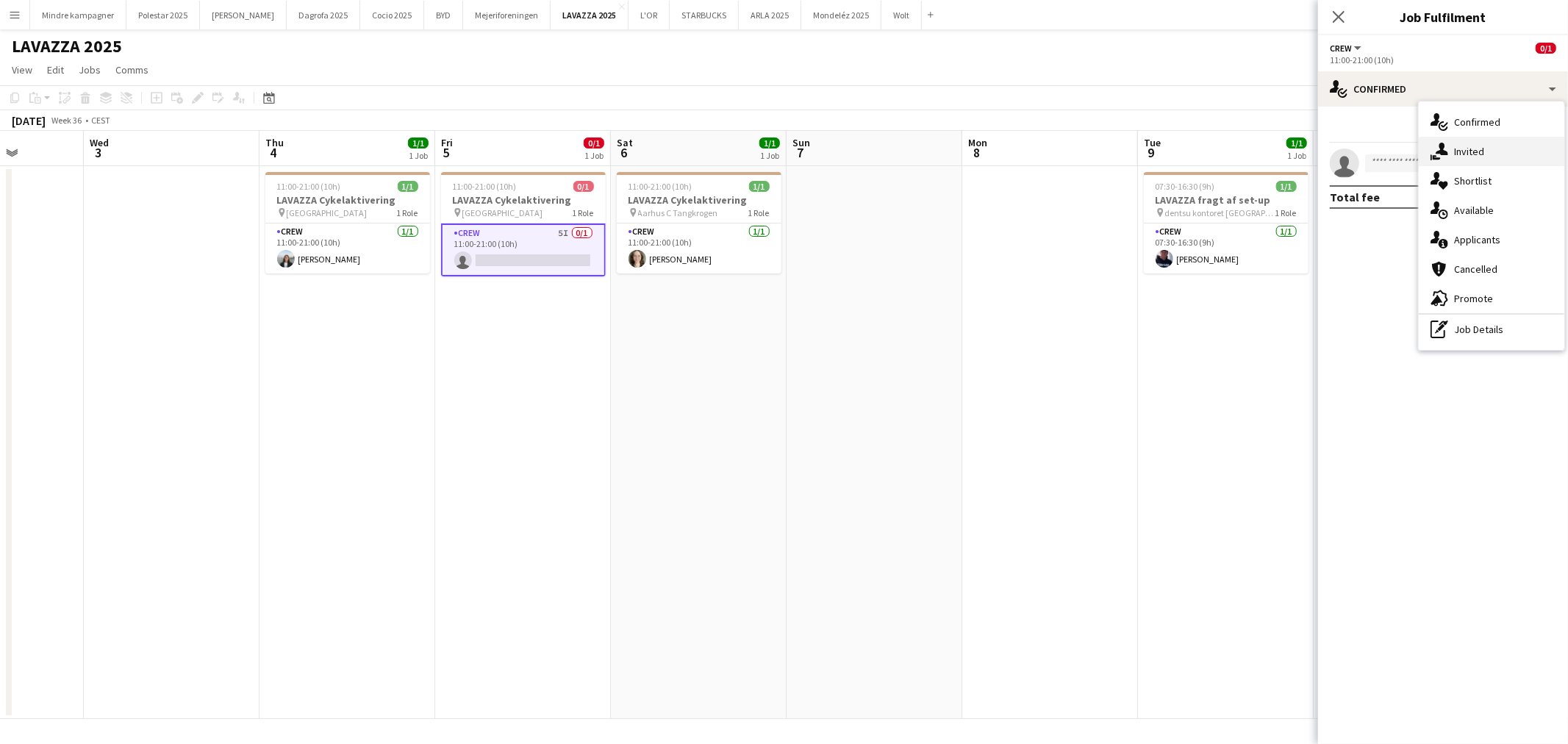
click at [1478, 152] on div "single-neutral-actions-share-1 Invited" at bounding box center [1491, 150] width 146 height 29
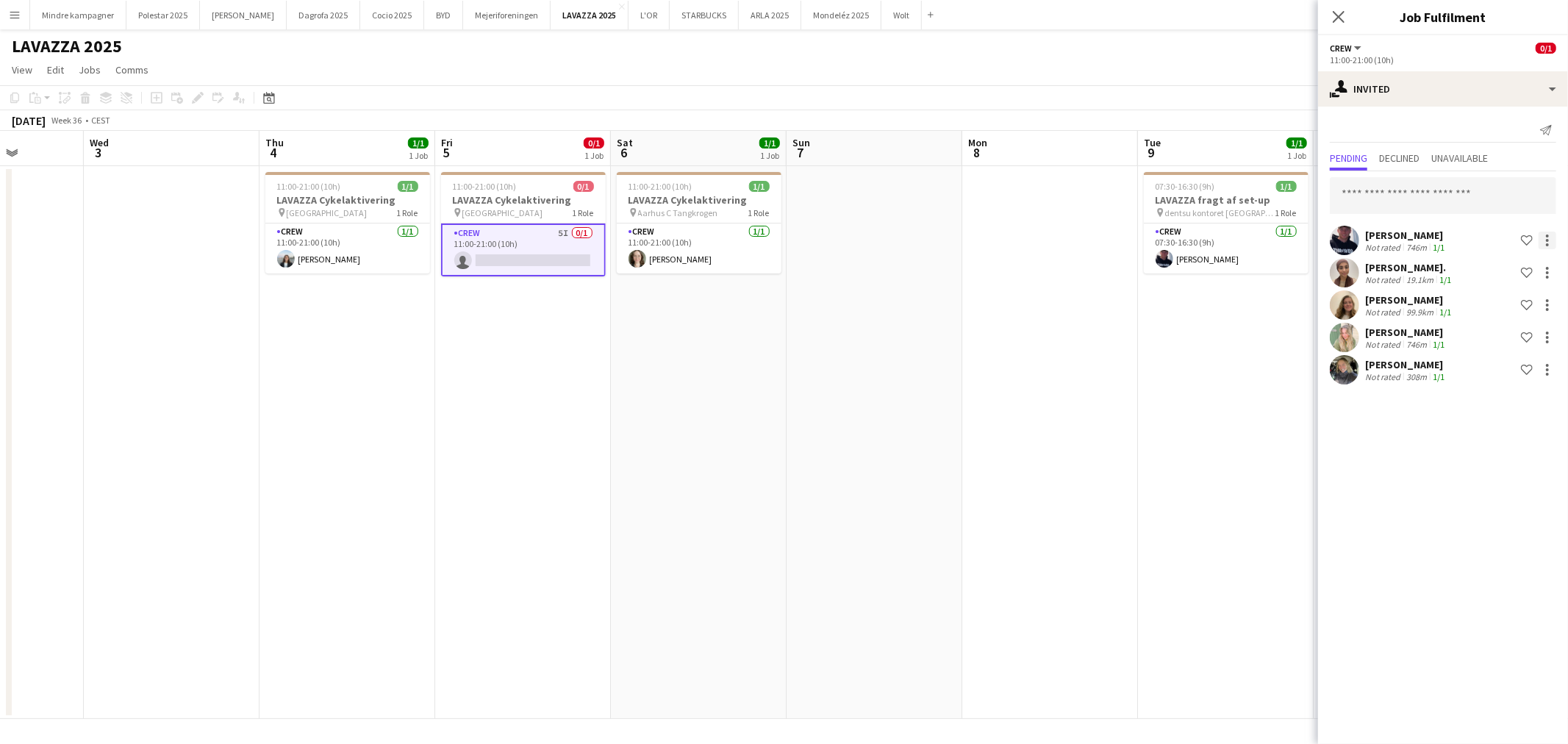
click at [1545, 245] on div at bounding box center [1546, 245] width 3 height 3
click at [1505, 341] on span "Start chat" at bounding box center [1482, 337] width 50 height 12
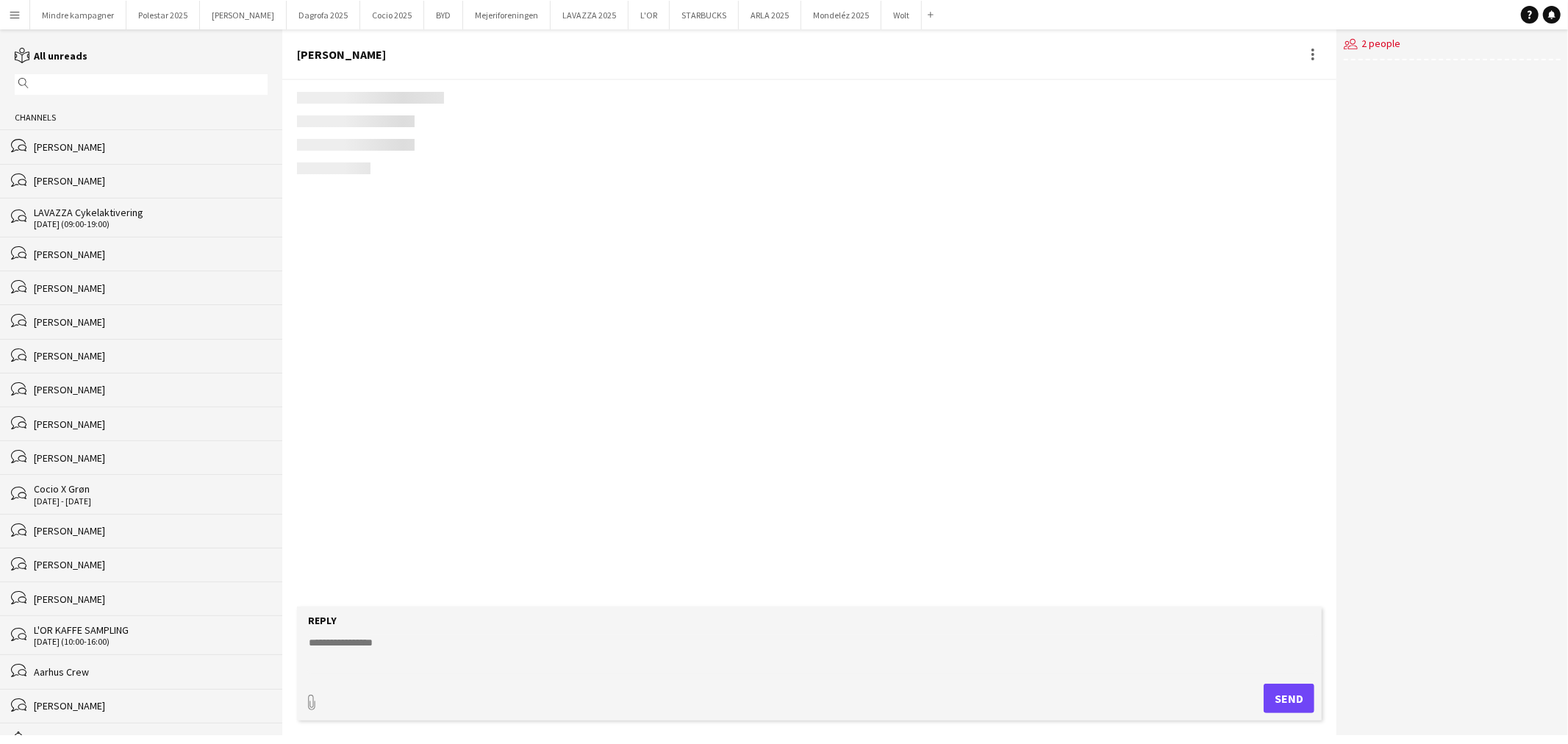
scroll to position [512, 0]
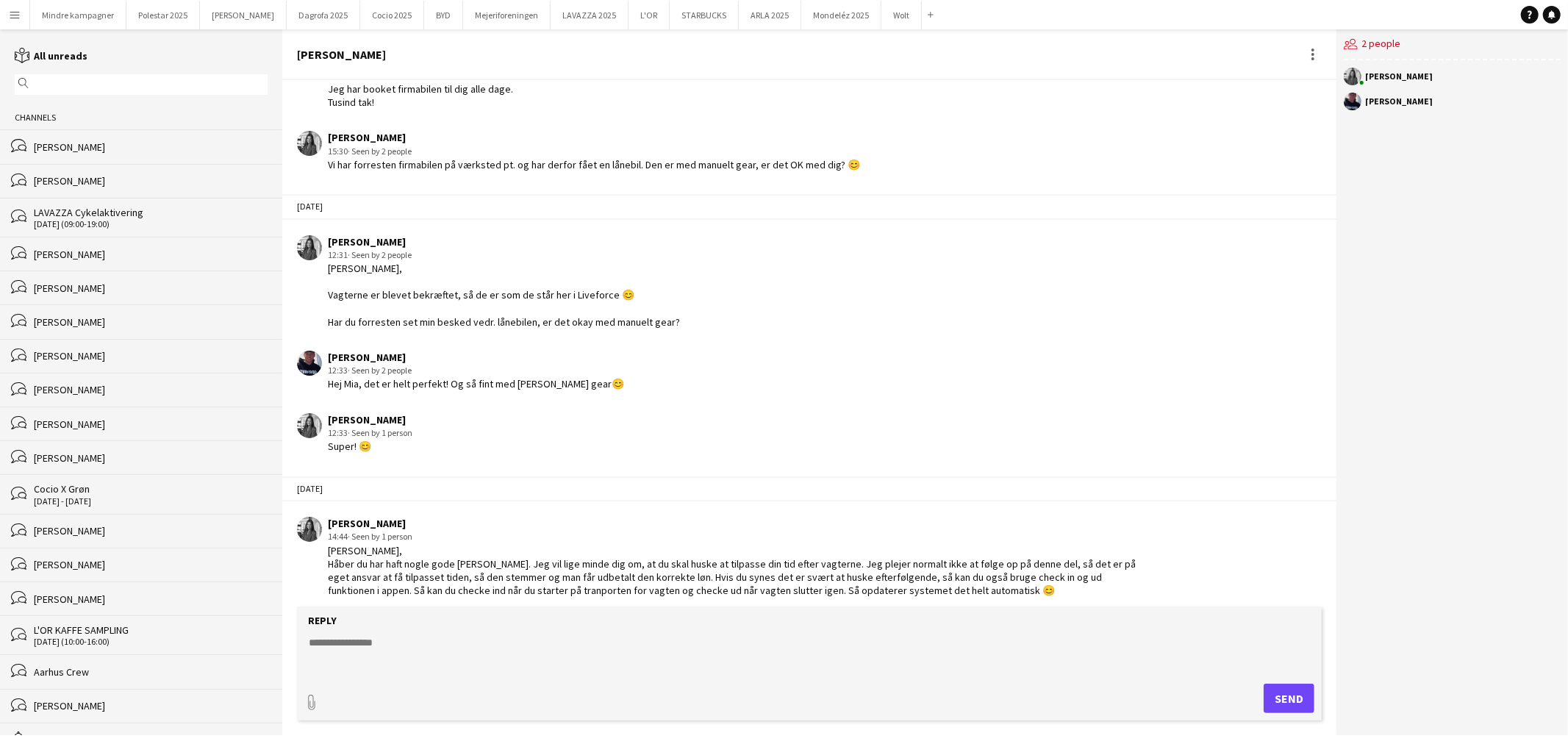
click at [394, 643] on textarea at bounding box center [812, 655] width 1010 height 39
type textarea "*"
click at [551, 19] on button "LAVAZZA 2025 Close" at bounding box center [589, 15] width 78 height 28
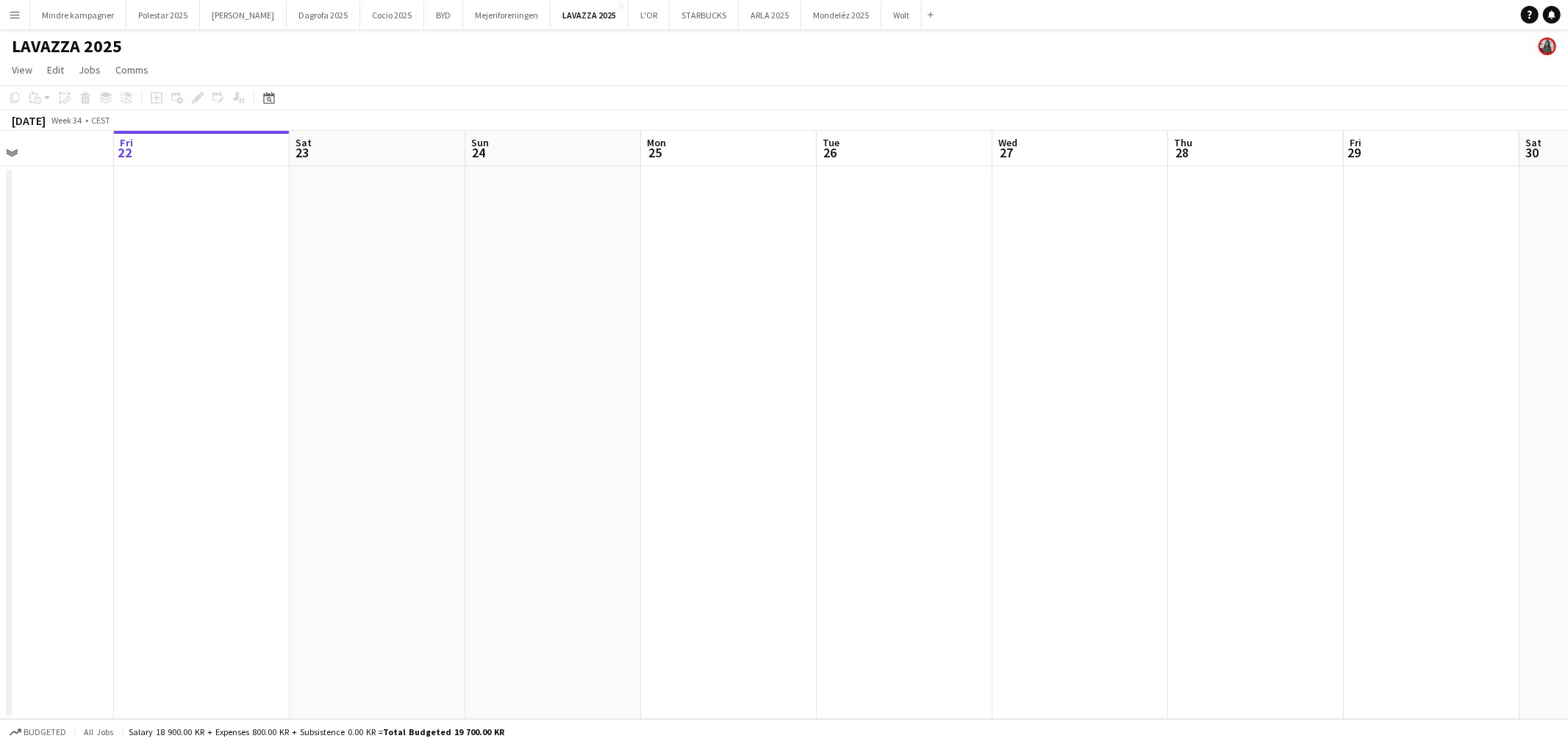
drag, startPoint x: 886, startPoint y: 397, endPoint x: 333, endPoint y: 460, distance: 556.6
click at [344, 460] on app-calendar-viewport "Tue 19 Wed 20 Thu 21 Fri 22 Sat 23 Sun 24 Mon 25 Tue 26 Wed 27 Thu 28 Fri 29 Sa…" at bounding box center [784, 425] width 1568 height 589
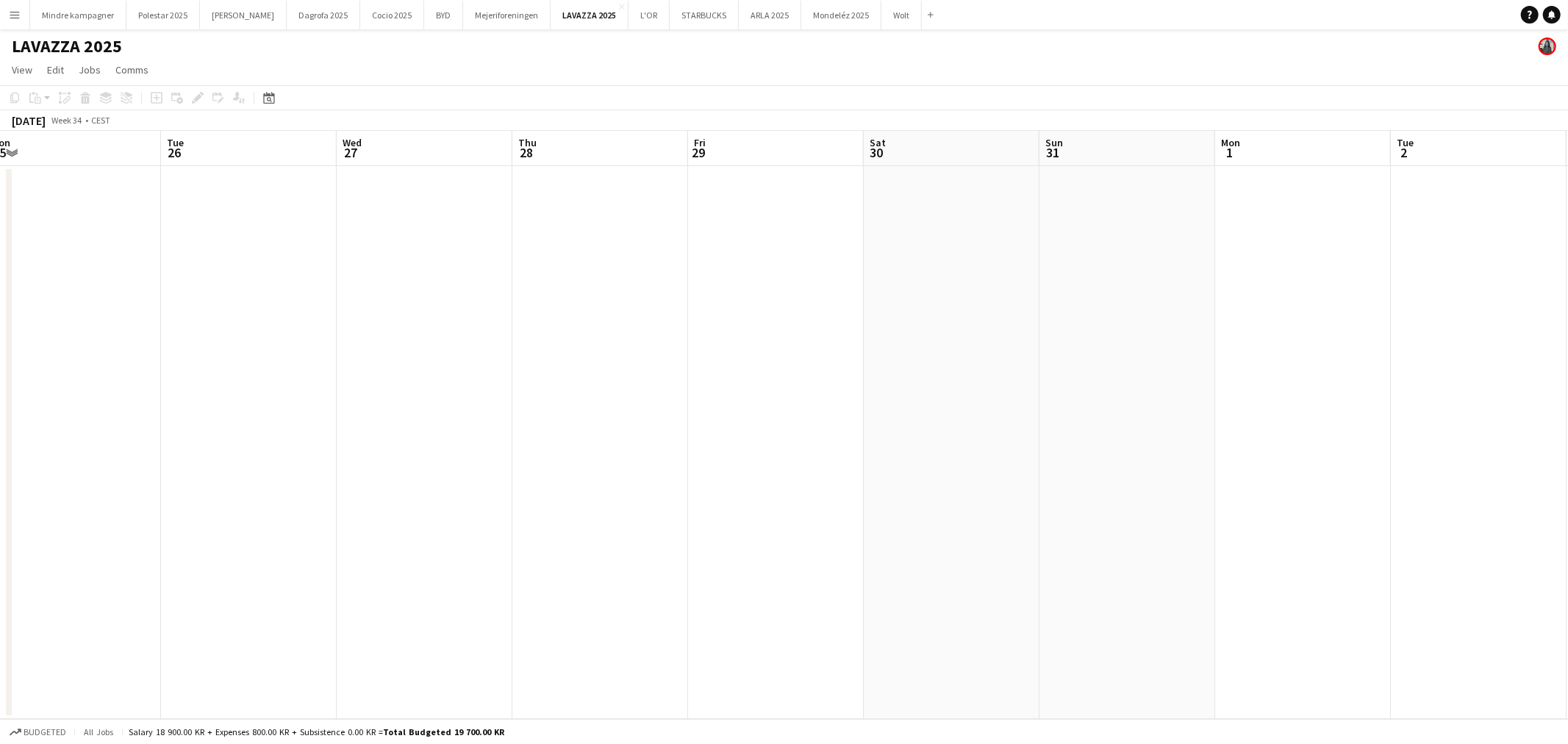
drag, startPoint x: 583, startPoint y: 545, endPoint x: 385, endPoint y: 556, distance: 198.3
click at [393, 554] on app-calendar-viewport "Fri 22 Sat 23 Sun 24 Mon 25 Tue 26 Wed 27 Thu 28 Fri 29 Sat 30 Sun 31 Mon 1 Tue…" at bounding box center [784, 425] width 1568 height 589
drag, startPoint x: 871, startPoint y: 559, endPoint x: 311, endPoint y: 591, distance: 560.9
click at [288, 605] on app-calendar-viewport "Sat 23 Sun 24 Mon 25 Tue 26 Wed 27 Thu 28 Fri 29 Sat 30 Sun 31 Mon 1 Tue 2 Wed …" at bounding box center [784, 425] width 1568 height 589
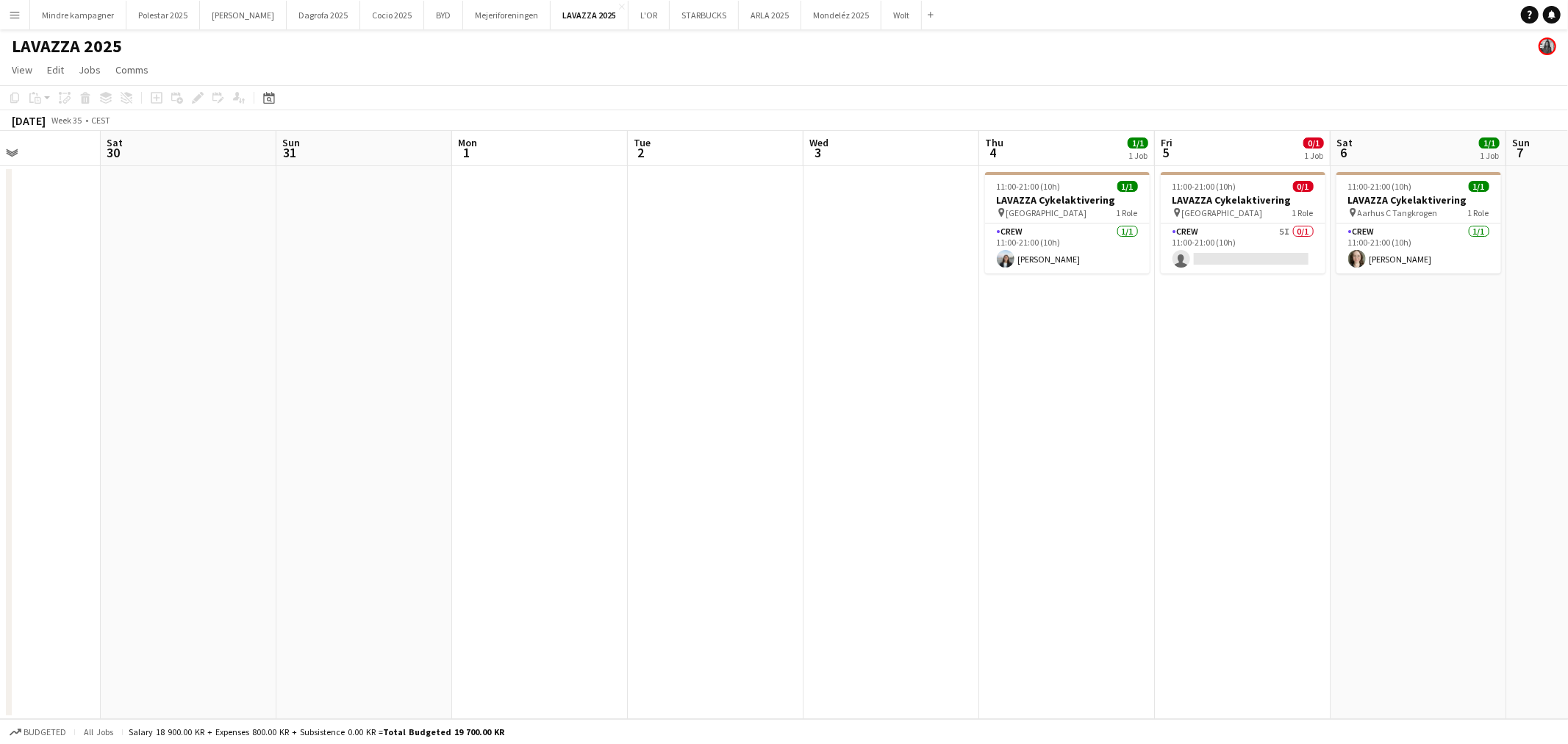
drag, startPoint x: 637, startPoint y: 548, endPoint x: 416, endPoint y: 577, distance: 222.9
click at [416, 578] on app-calendar-viewport "Wed 27 Thu 28 Fri 29 Sat 30 Sun 31 Mon 1 Tue 2 Wed 3 Thu 4 1/1 1 Job Fri 5 0/1 …" at bounding box center [784, 425] width 1568 height 589
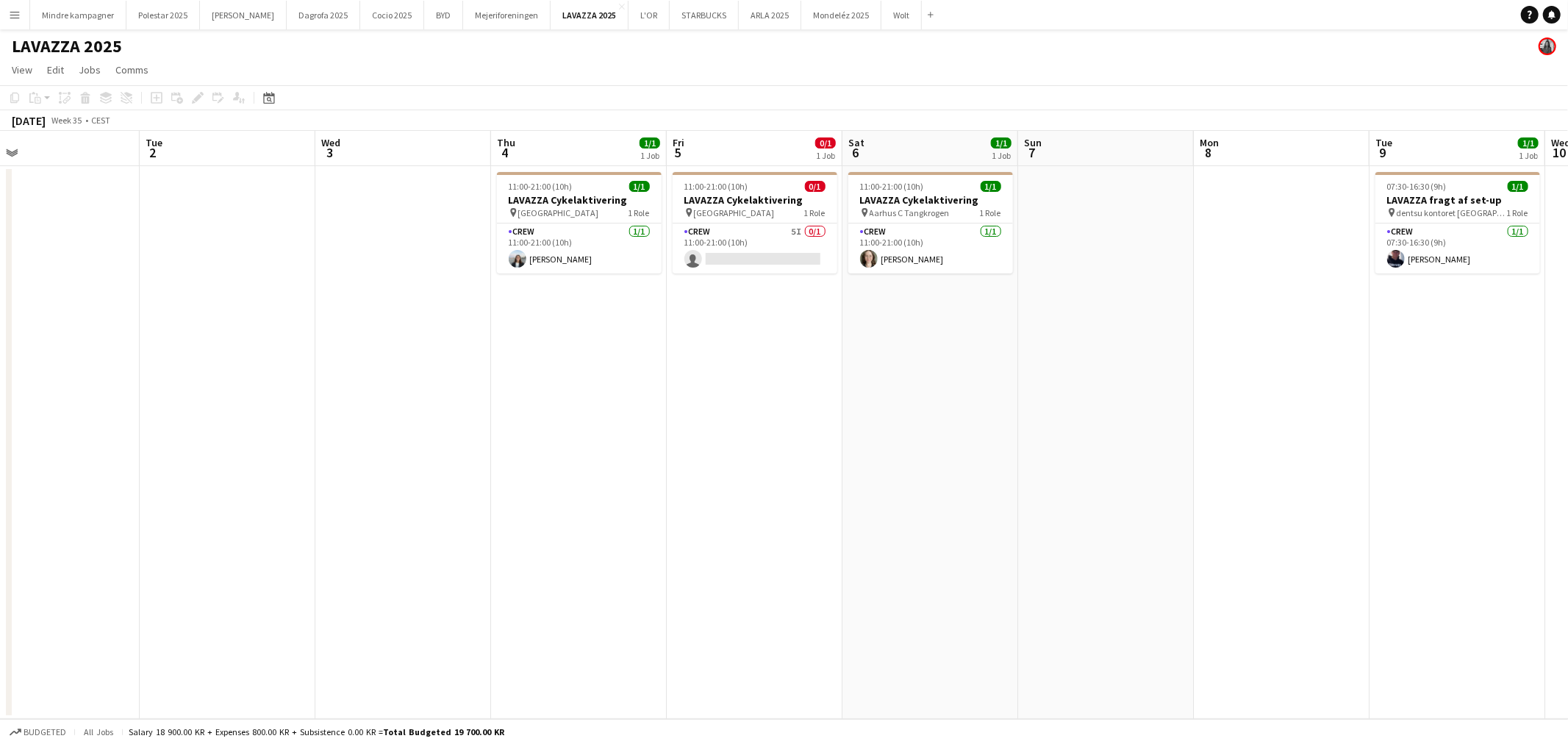
drag, startPoint x: 878, startPoint y: 474, endPoint x: 791, endPoint y: 483, distance: 87.5
click at [794, 483] on app-calendar-viewport "Fri 29 Sat 30 Sun 31 Mon 1 Tue 2 Wed 3 Thu 4 1/1 1 Job Fri 5 0/1 1 Job Sat 6 1/…" at bounding box center [784, 425] width 1568 height 589
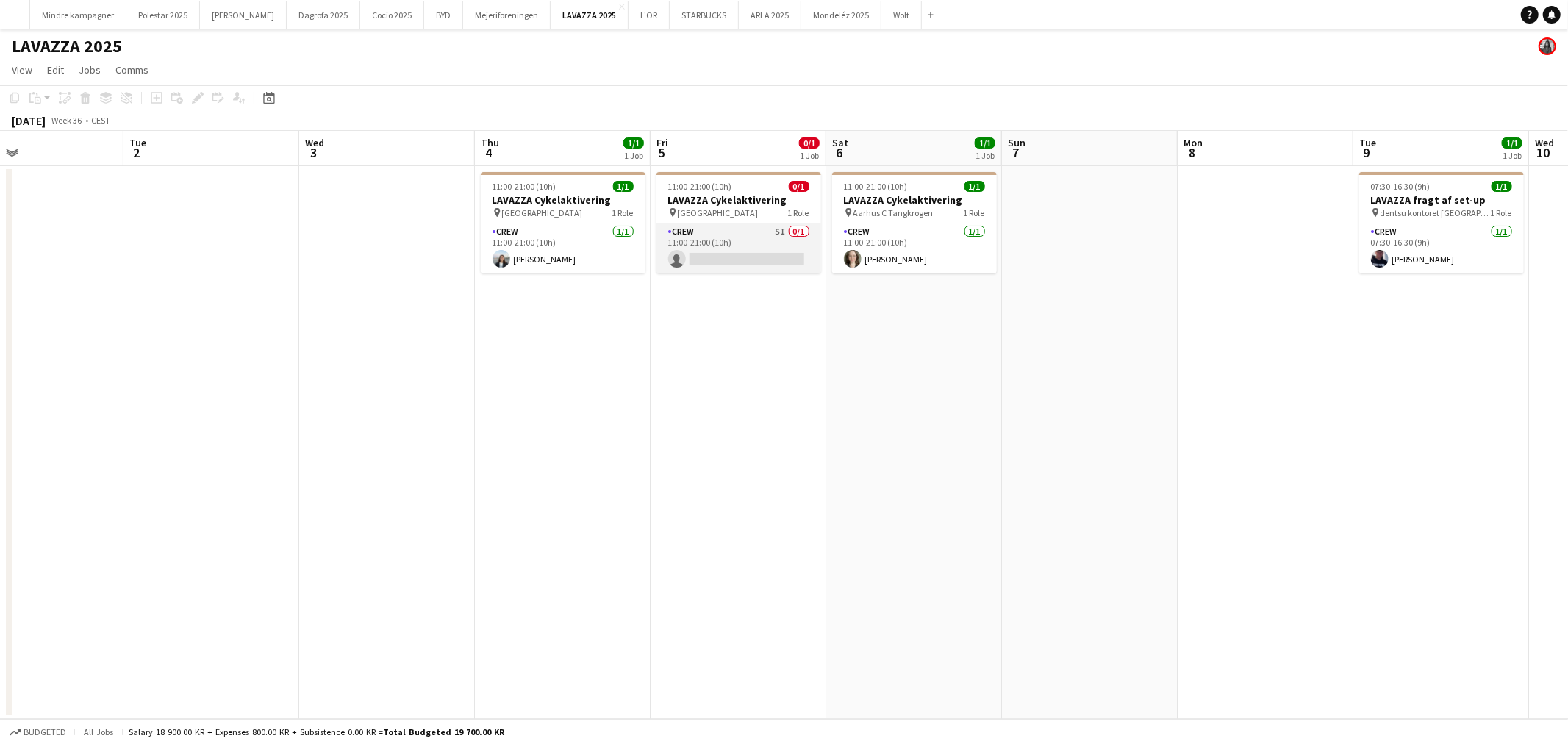
click at [765, 245] on app-card-role "Crew 5I 0/1 11:00-21:00 (10h) single-neutral-actions" at bounding box center [738, 248] width 165 height 50
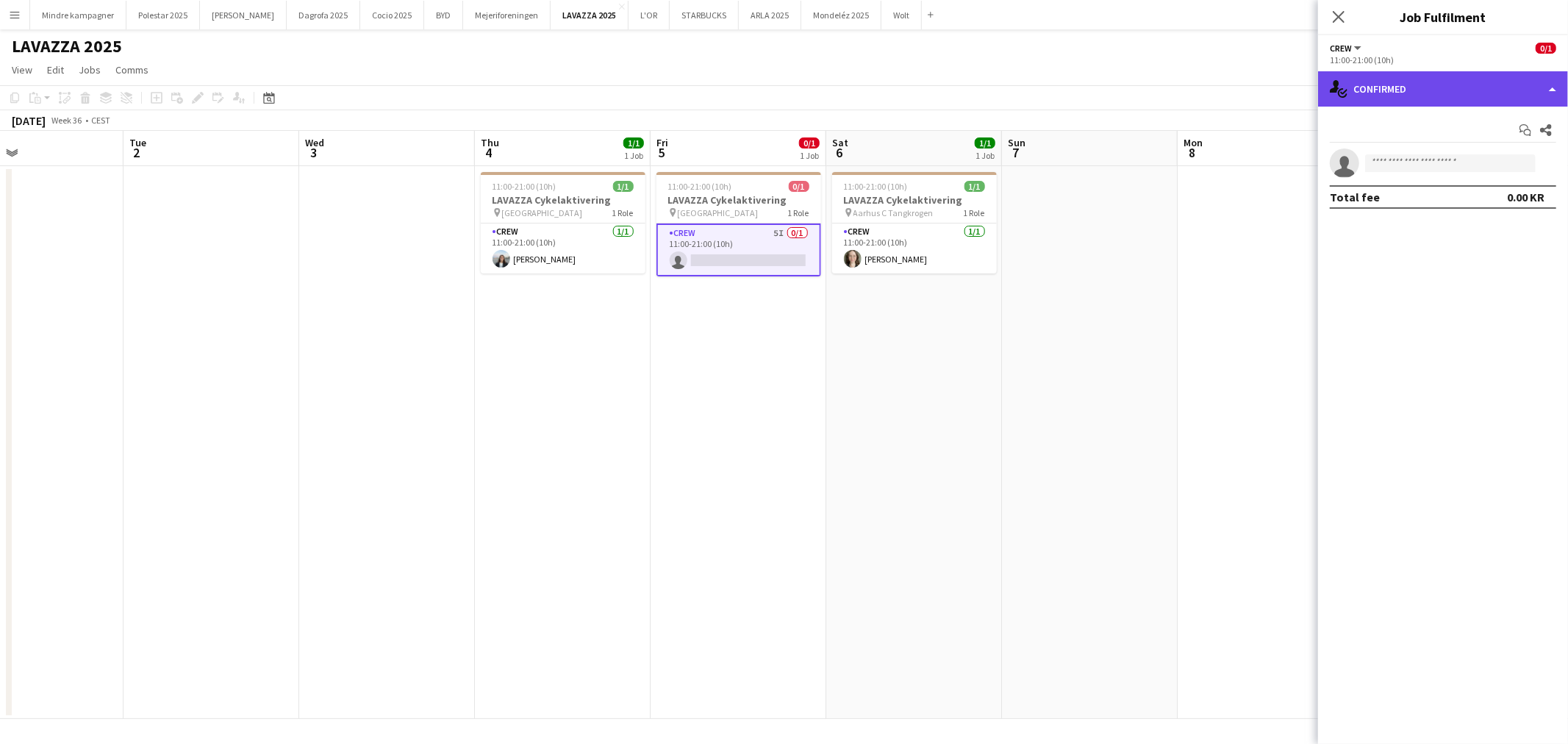
click at [1424, 89] on div "single-neutral-actions-check-2 Confirmed" at bounding box center [1443, 89] width 250 height 36
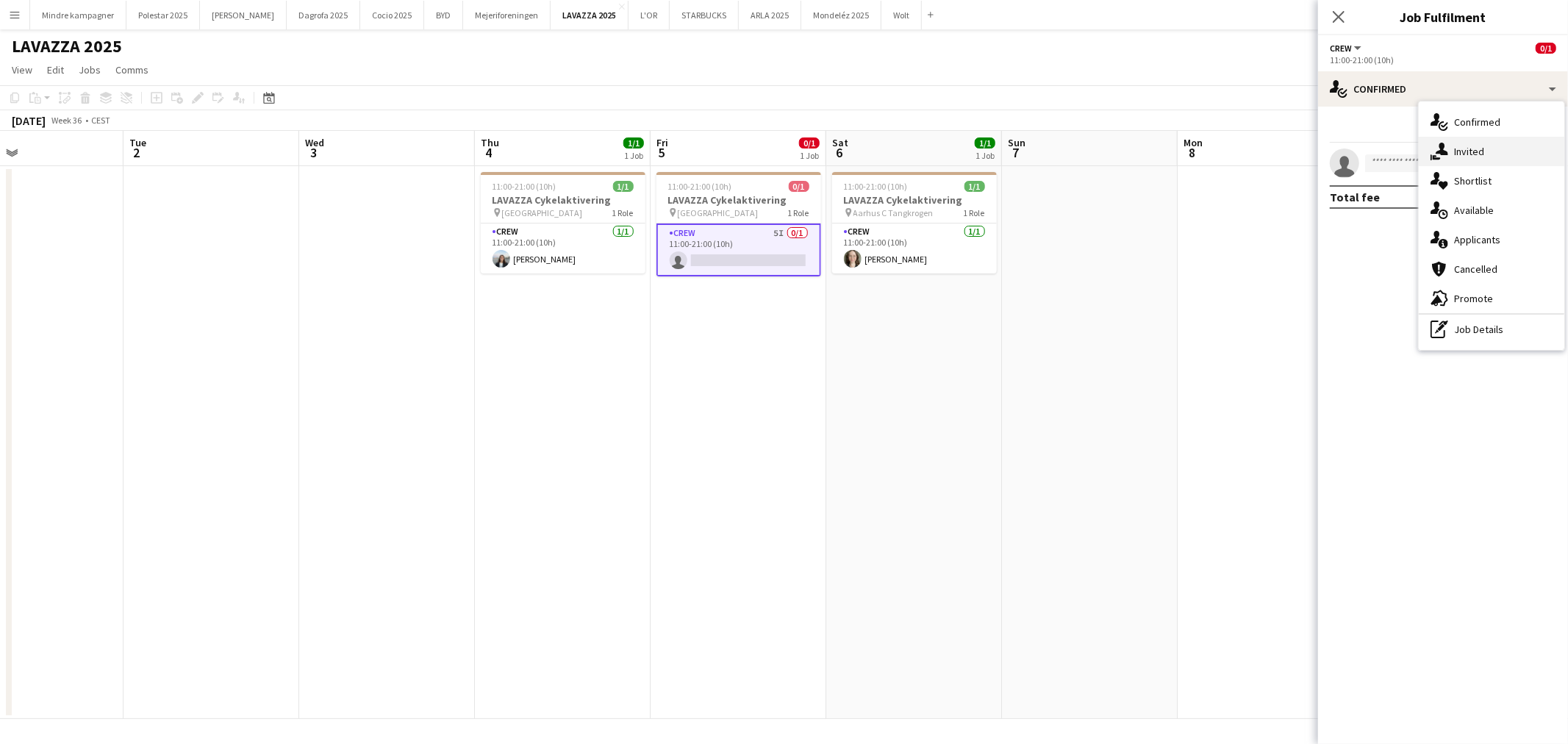
click at [1465, 151] on div "single-neutral-actions-share-1 Invited" at bounding box center [1491, 150] width 146 height 29
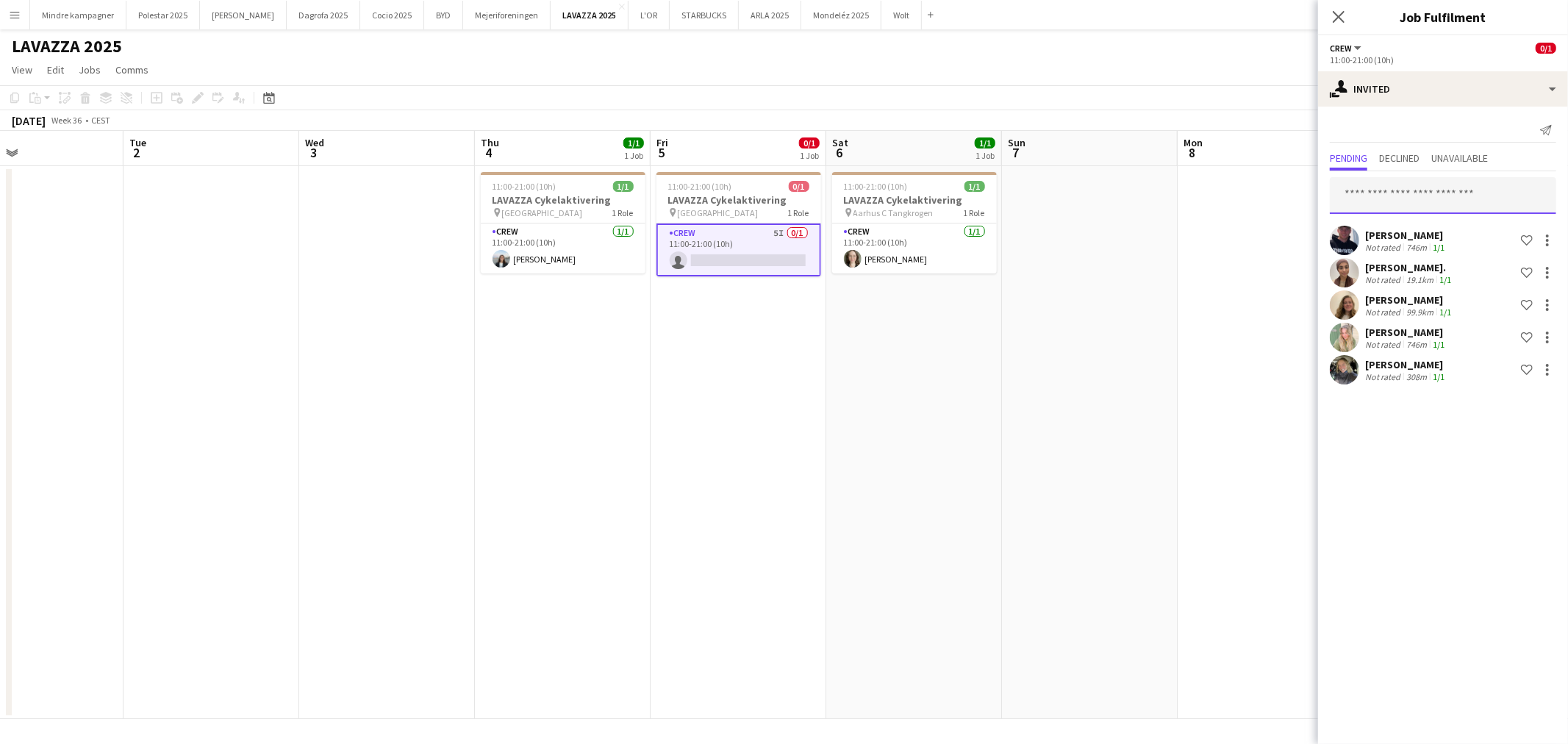
click at [1434, 197] on input "text" at bounding box center [1442, 195] width 227 height 37
type input "*****"
click at [1435, 197] on input "*****" at bounding box center [1442, 195] width 227 height 37
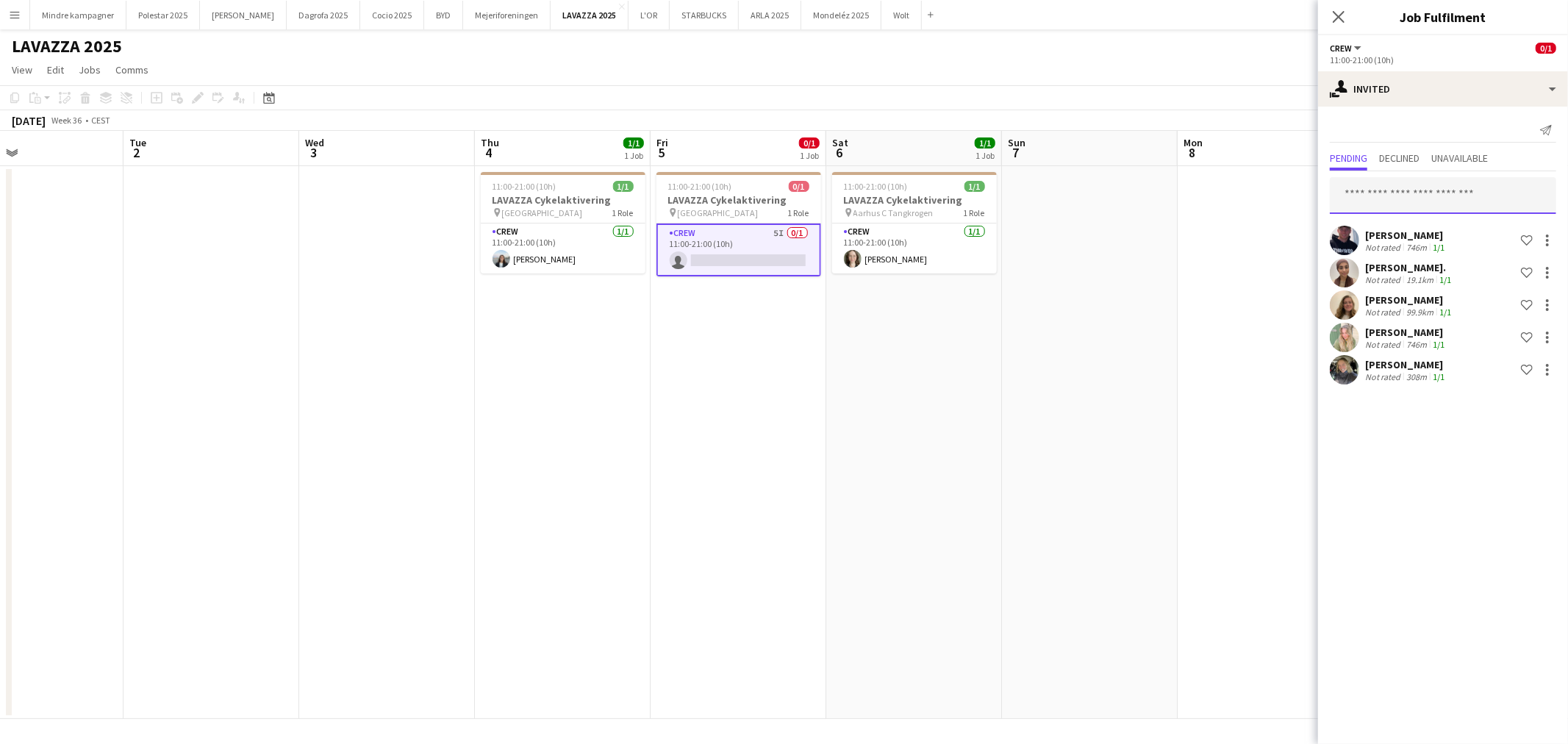
click at [1435, 197] on input "text" at bounding box center [1442, 195] width 227 height 37
click at [1105, 417] on app-date-cell at bounding box center [1090, 443] width 176 height 553
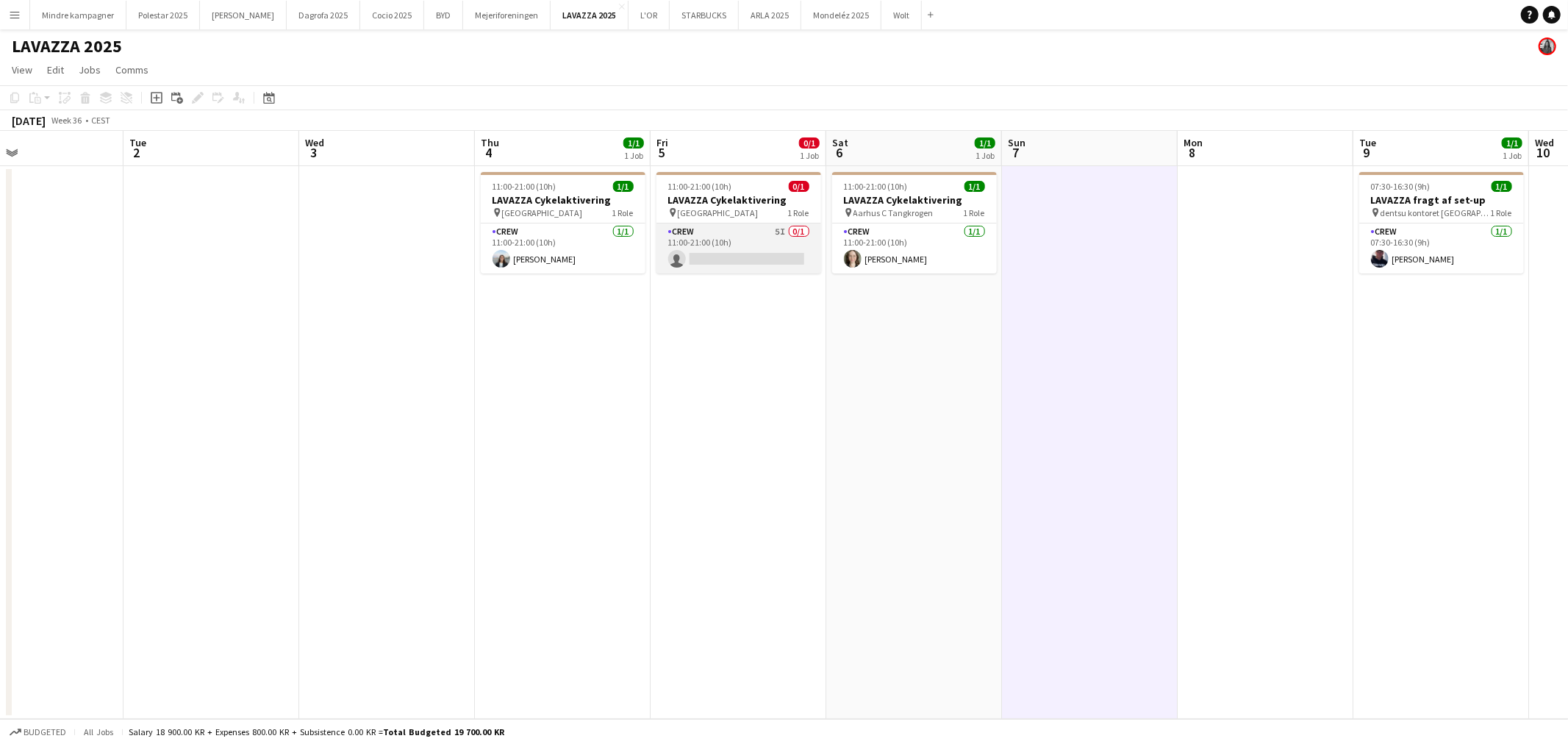
click at [766, 248] on app-card-role "Crew 5I 0/1 11:00-21:00 (10h) single-neutral-actions" at bounding box center [738, 248] width 165 height 50
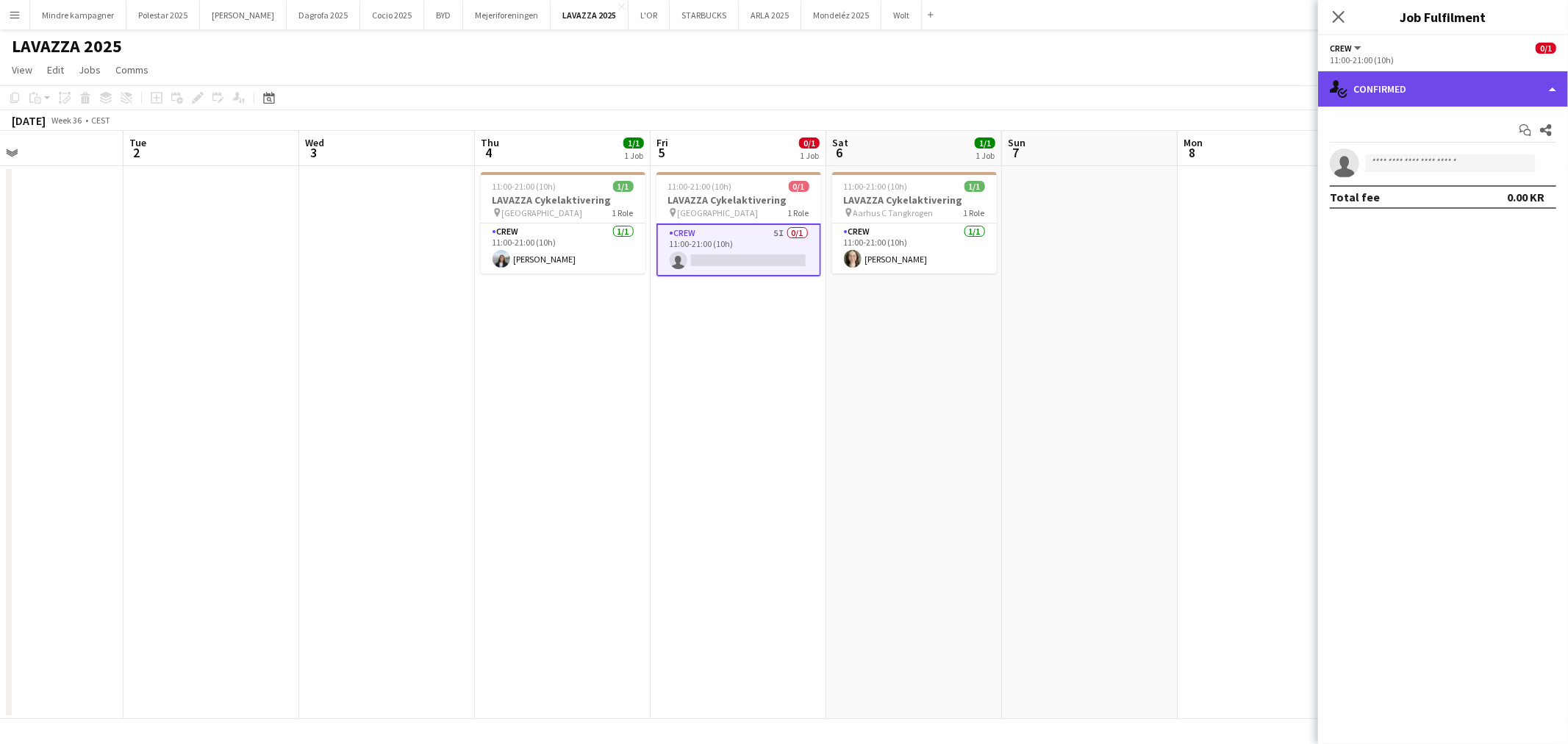
click at [1482, 79] on div "single-neutral-actions-check-2 Confirmed" at bounding box center [1443, 89] width 250 height 36
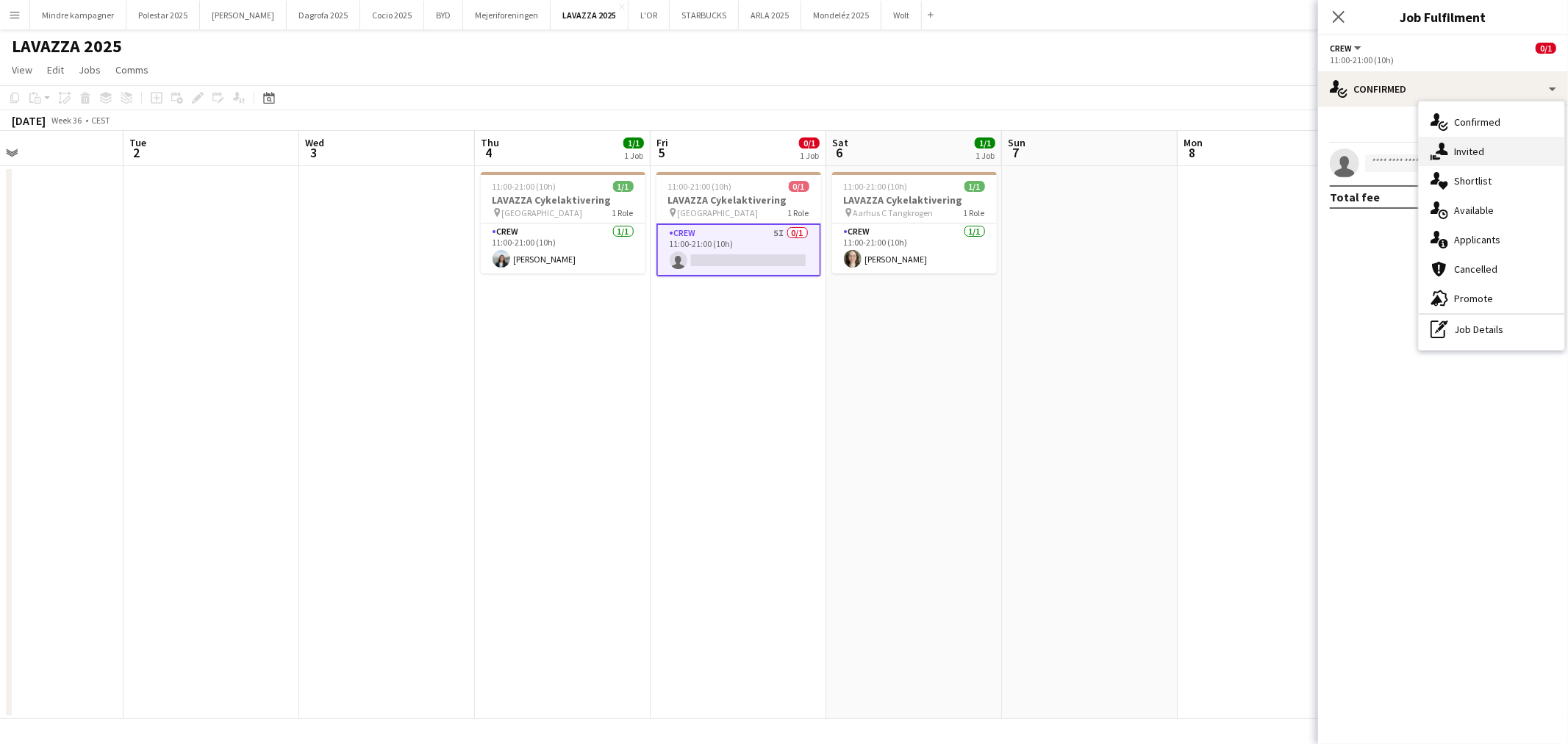
click at [1486, 150] on div "single-neutral-actions-share-1 Invited" at bounding box center [1491, 150] width 146 height 29
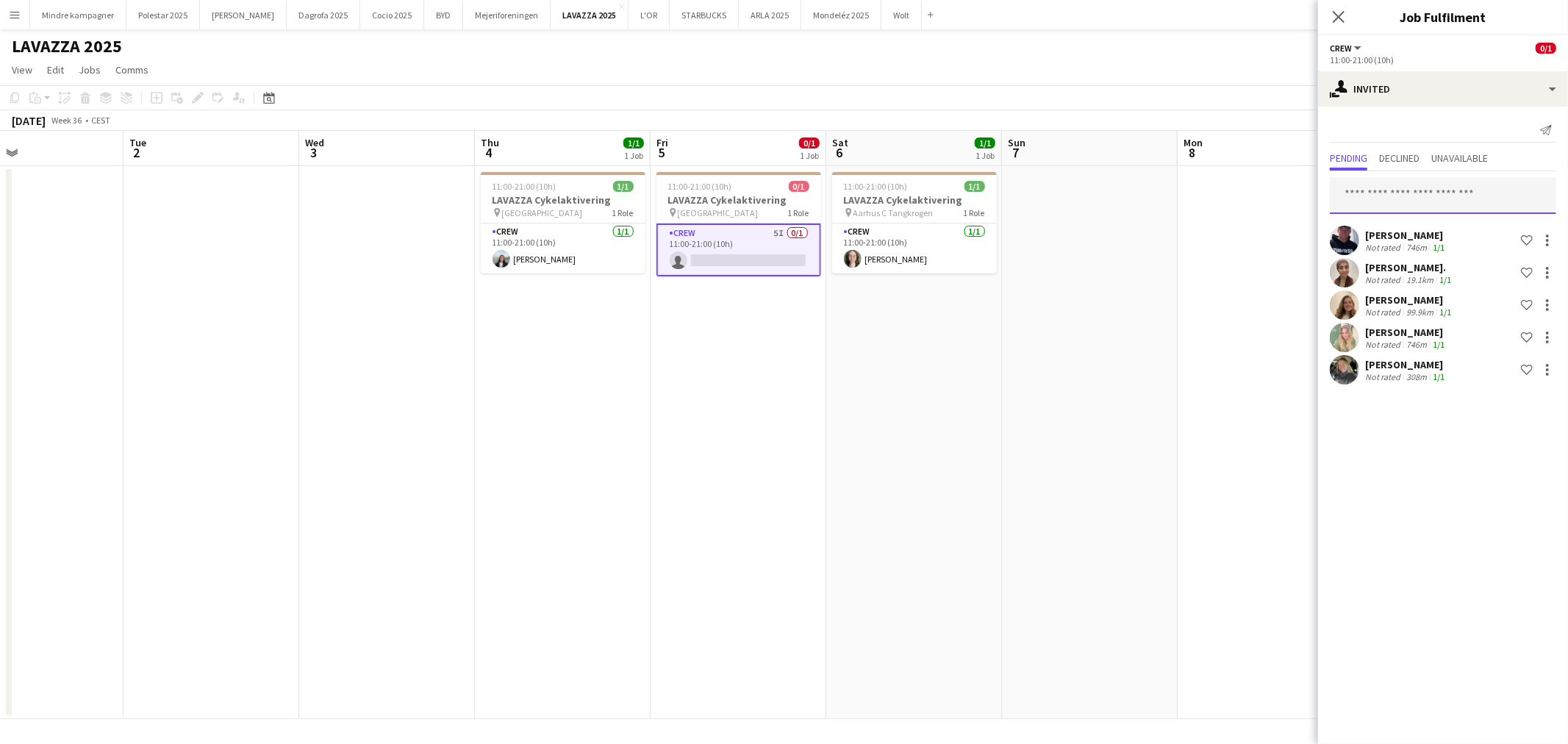
click at [1412, 181] on input "text" at bounding box center [1442, 195] width 227 height 37
click at [1417, 153] on span "Declined" at bounding box center [1399, 158] width 40 height 10
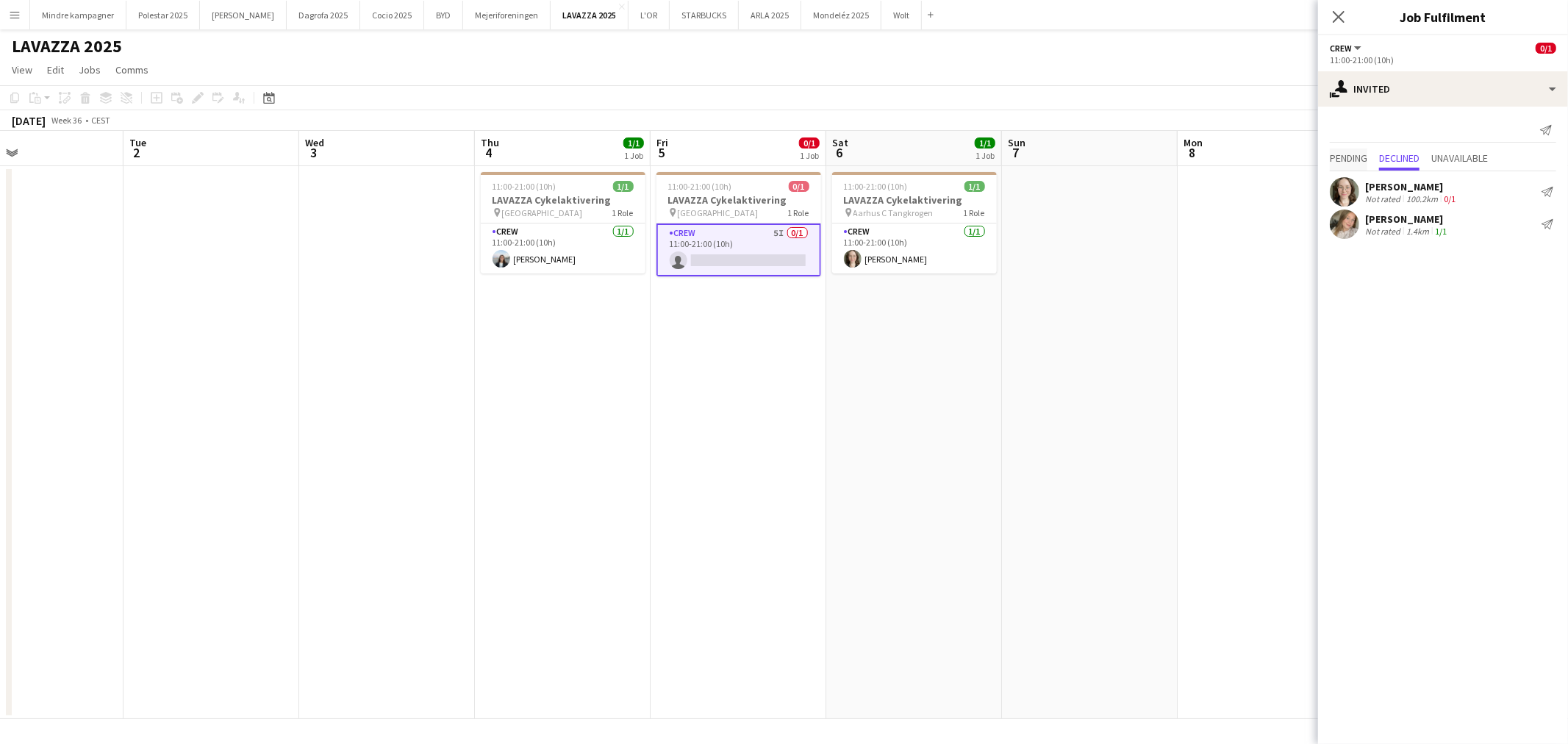
click at [1364, 153] on span "Pending" at bounding box center [1348, 158] width 38 height 10
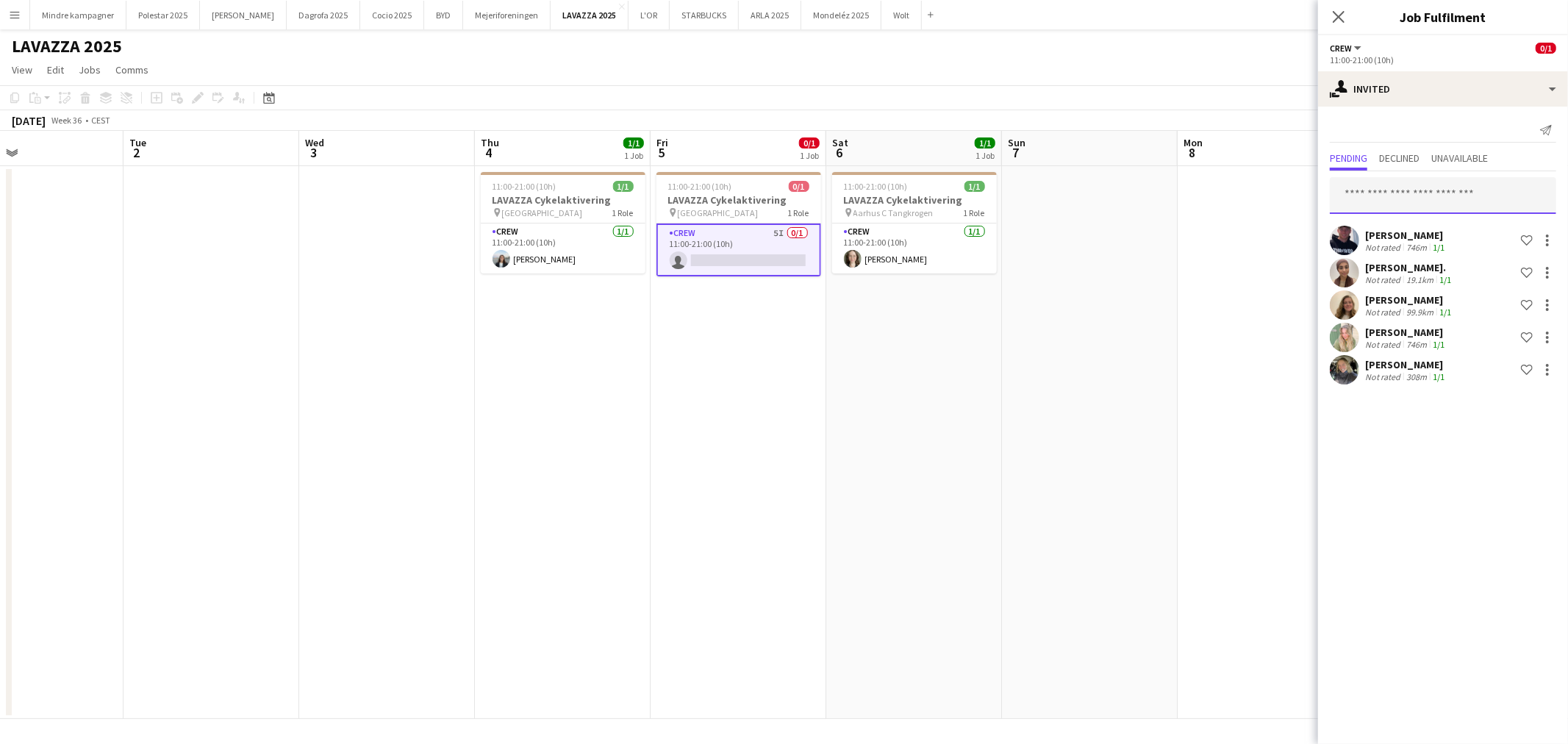
click at [1404, 187] on input "text" at bounding box center [1442, 195] width 227 height 37
type input "*****"
click at [1402, 226] on span "[PERSON_NAME] Active" at bounding box center [1443, 230] width 203 height 12
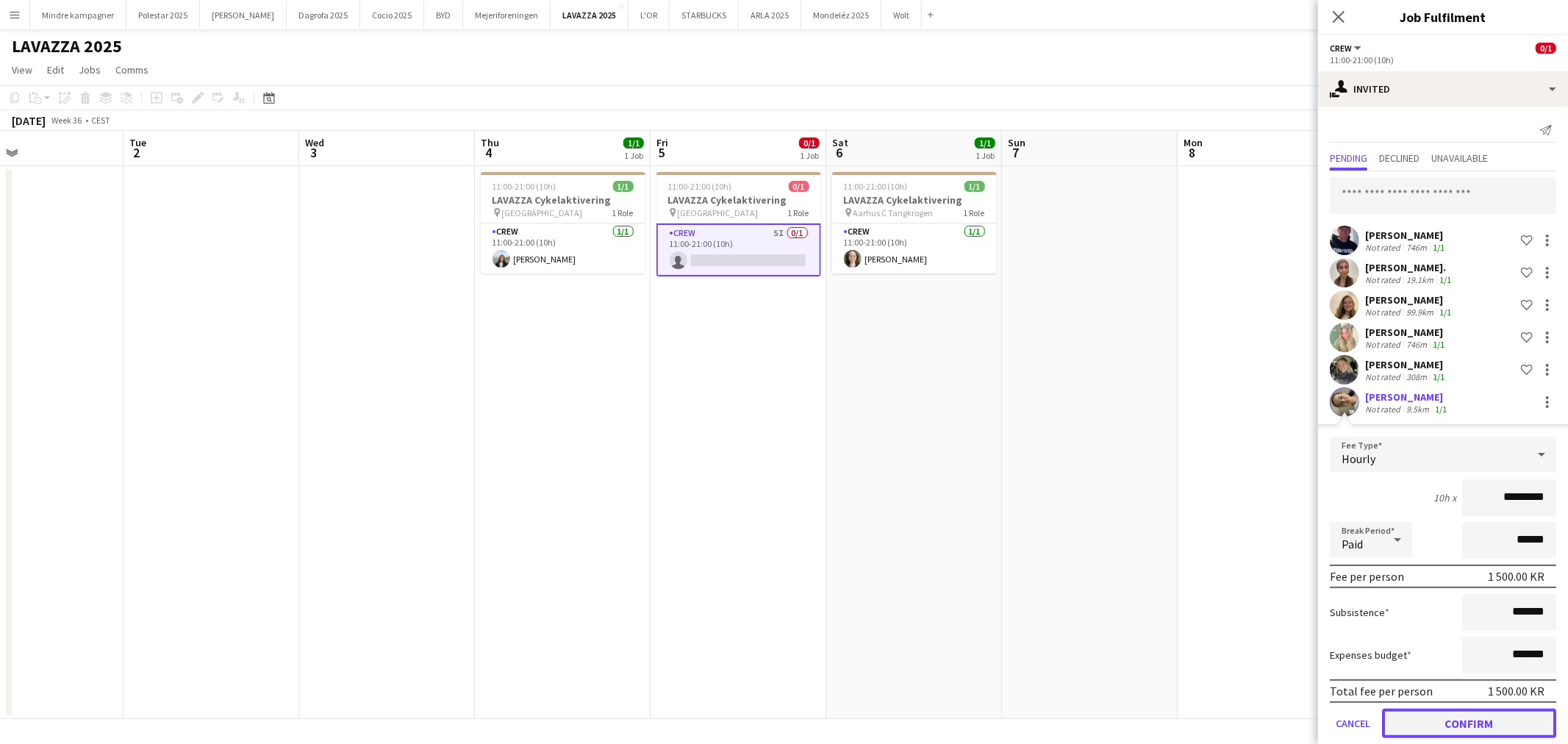
click at [1474, 715] on button "Confirm" at bounding box center [1468, 723] width 174 height 29
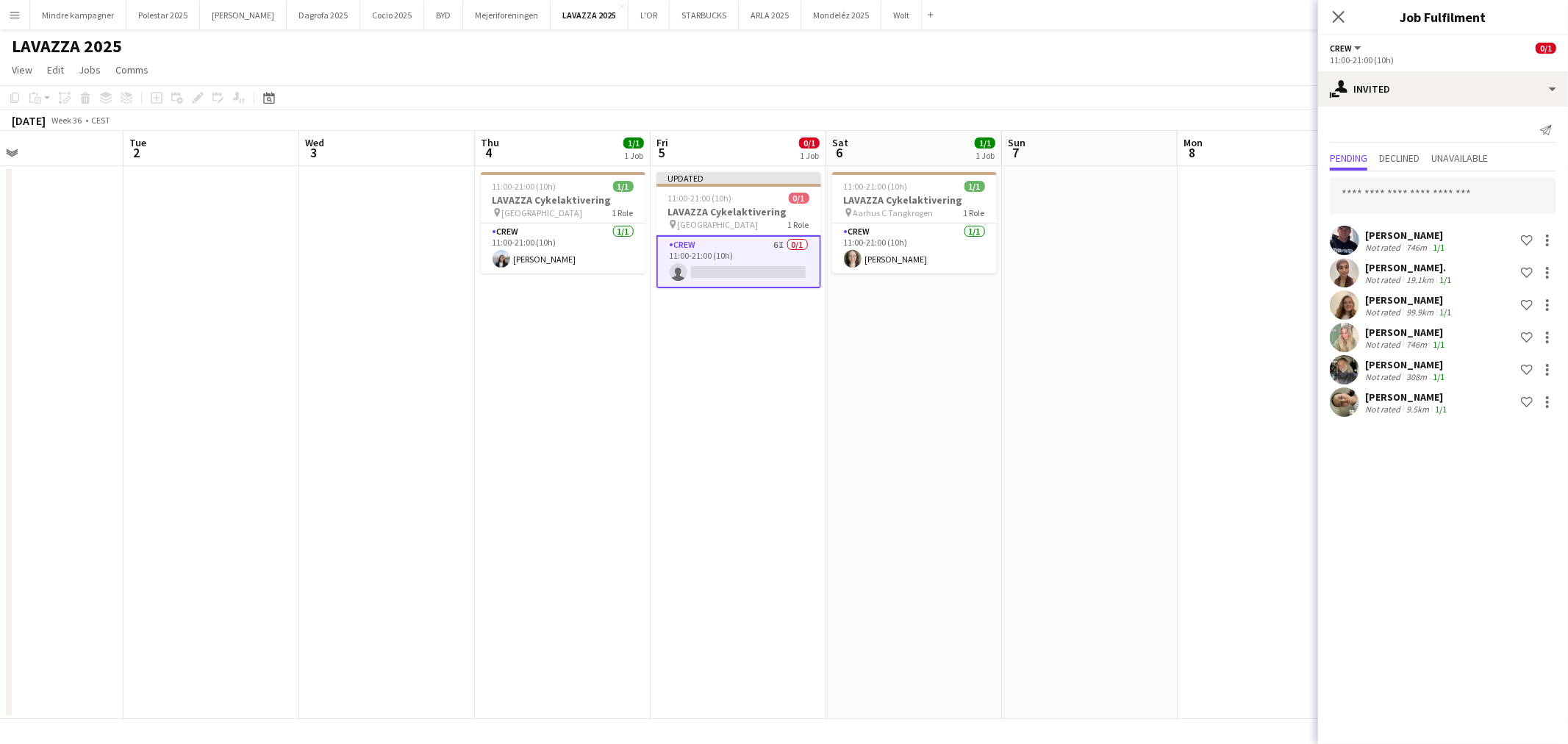
click at [1178, 561] on app-date-cell at bounding box center [1265, 443] width 176 height 553
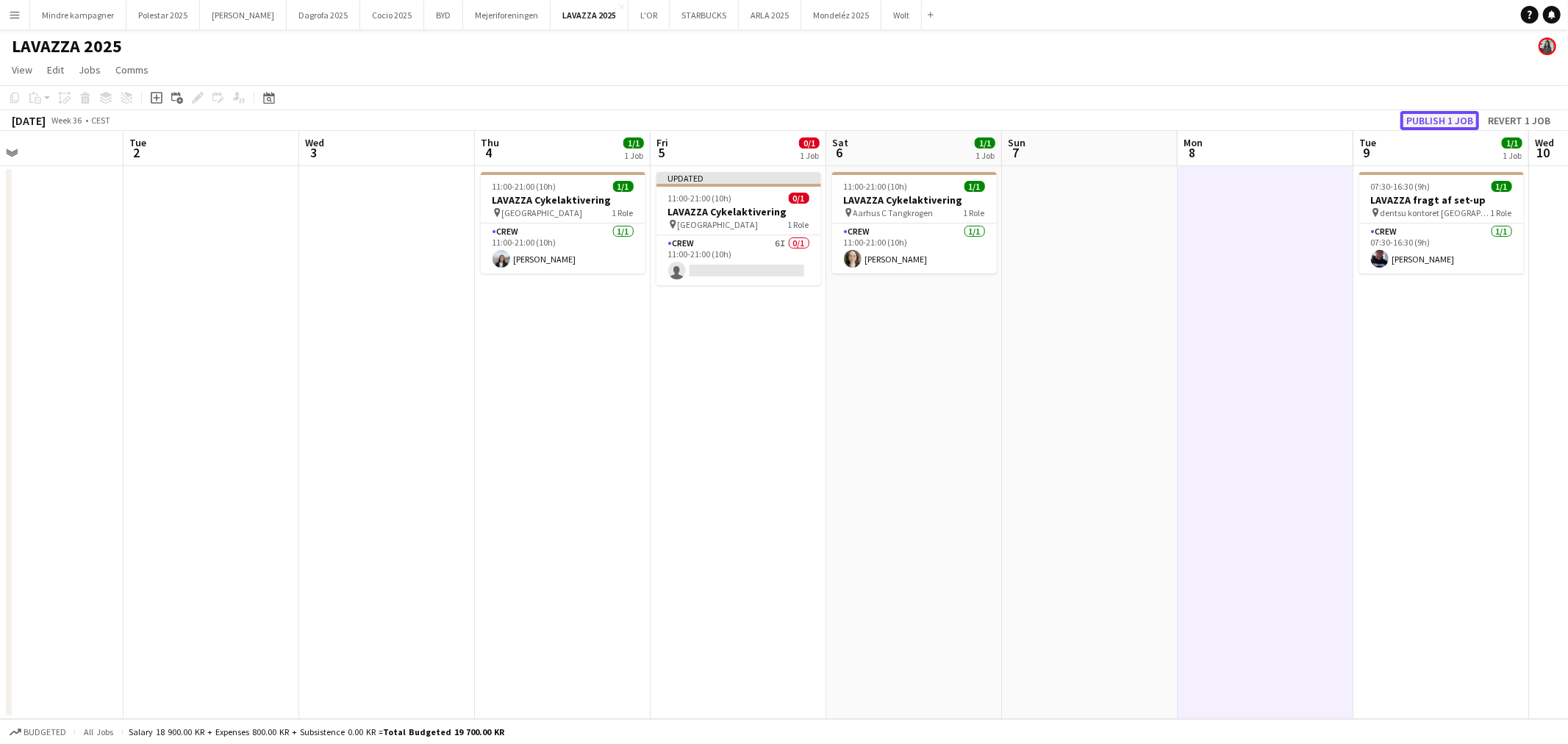
click at [1450, 120] on button "Publish 1 job" at bounding box center [1439, 120] width 79 height 19
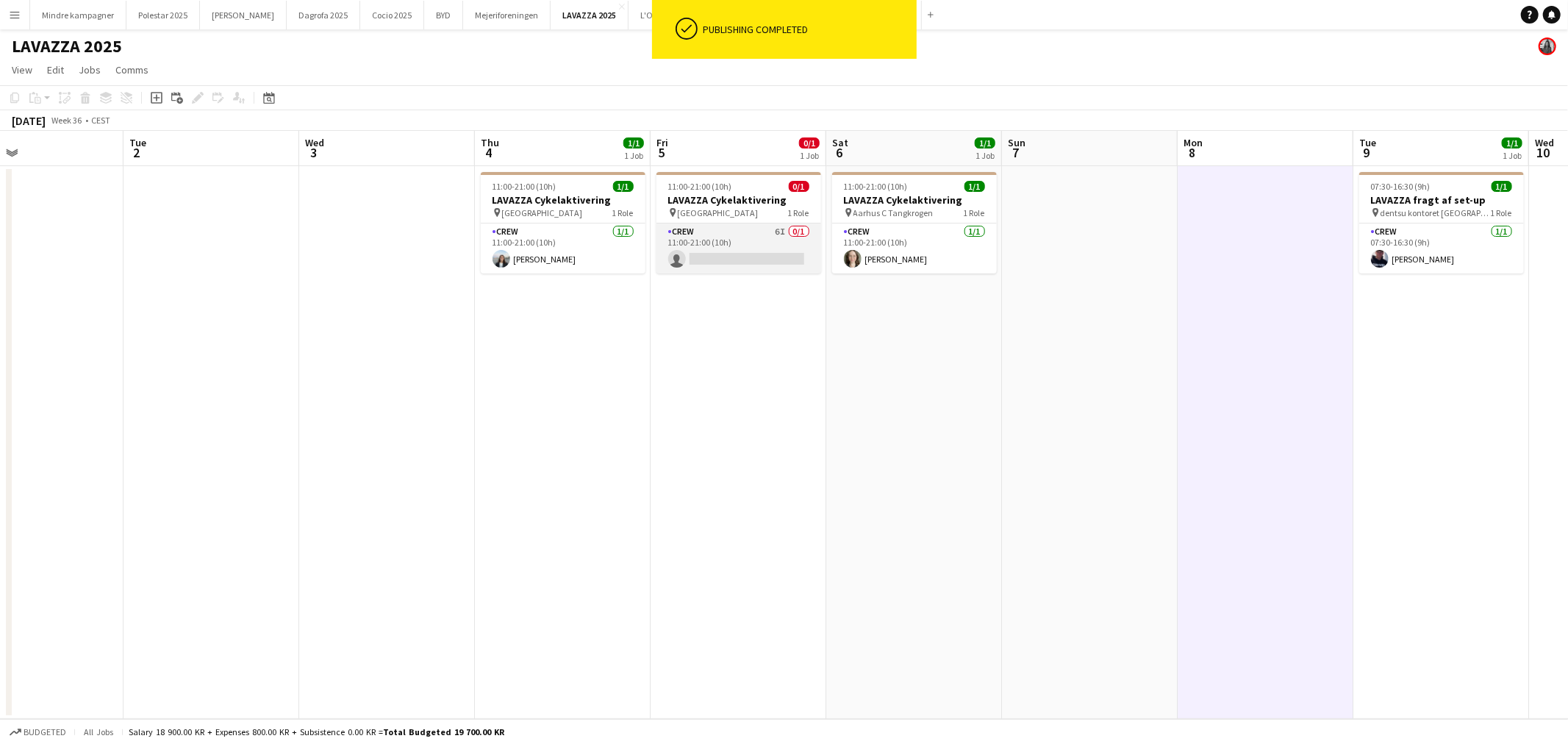
click at [745, 238] on app-card-role "Crew 6I 0/1 11:00-21:00 (10h) single-neutral-actions" at bounding box center [738, 248] width 165 height 50
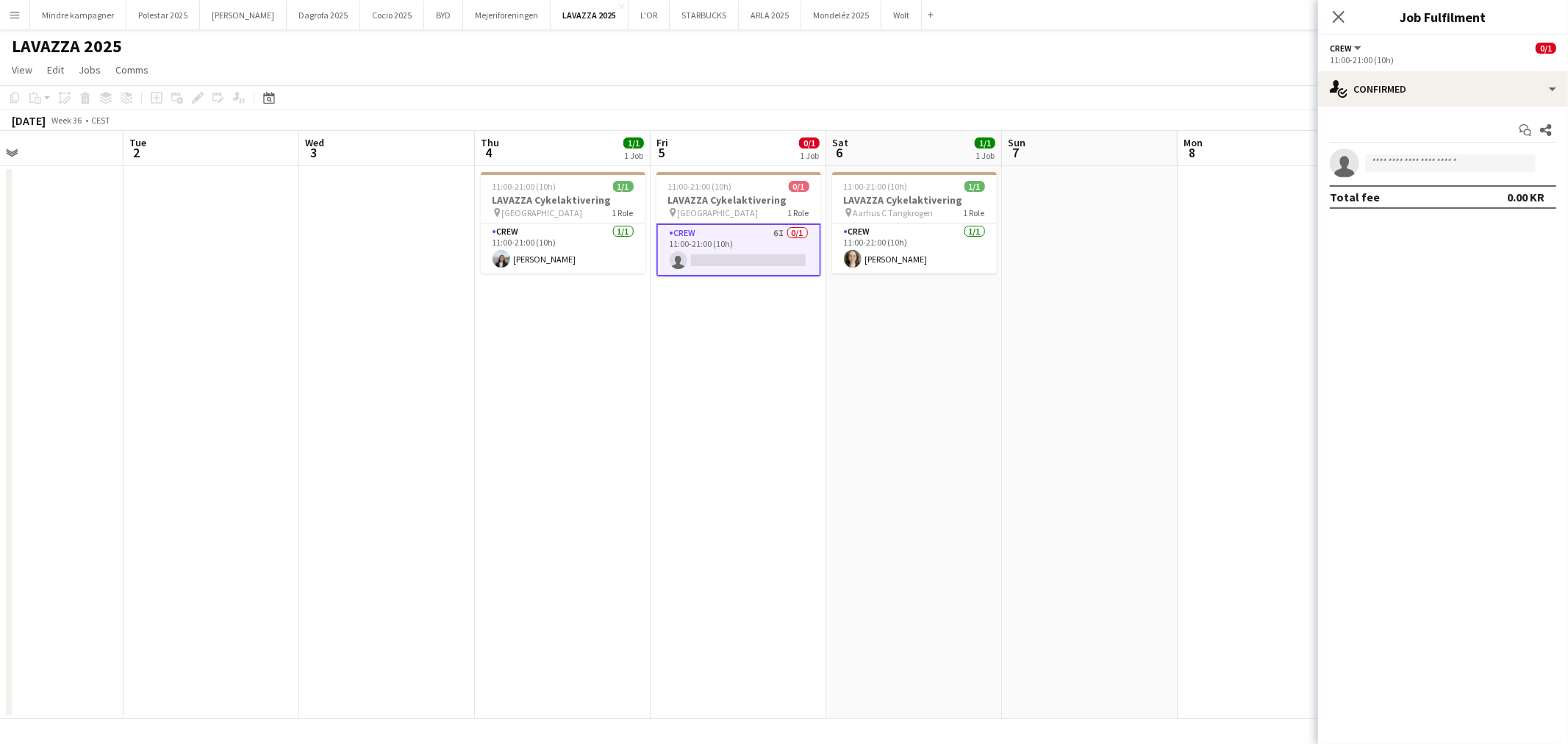
click at [506, 357] on app-date-cell "11:00-21:00 (10h) 1/1 LAVAZZA Cykelaktivering pin [GEOGRAPHIC_DATA] 1 Role Crew…" at bounding box center [562, 443] width 176 height 553
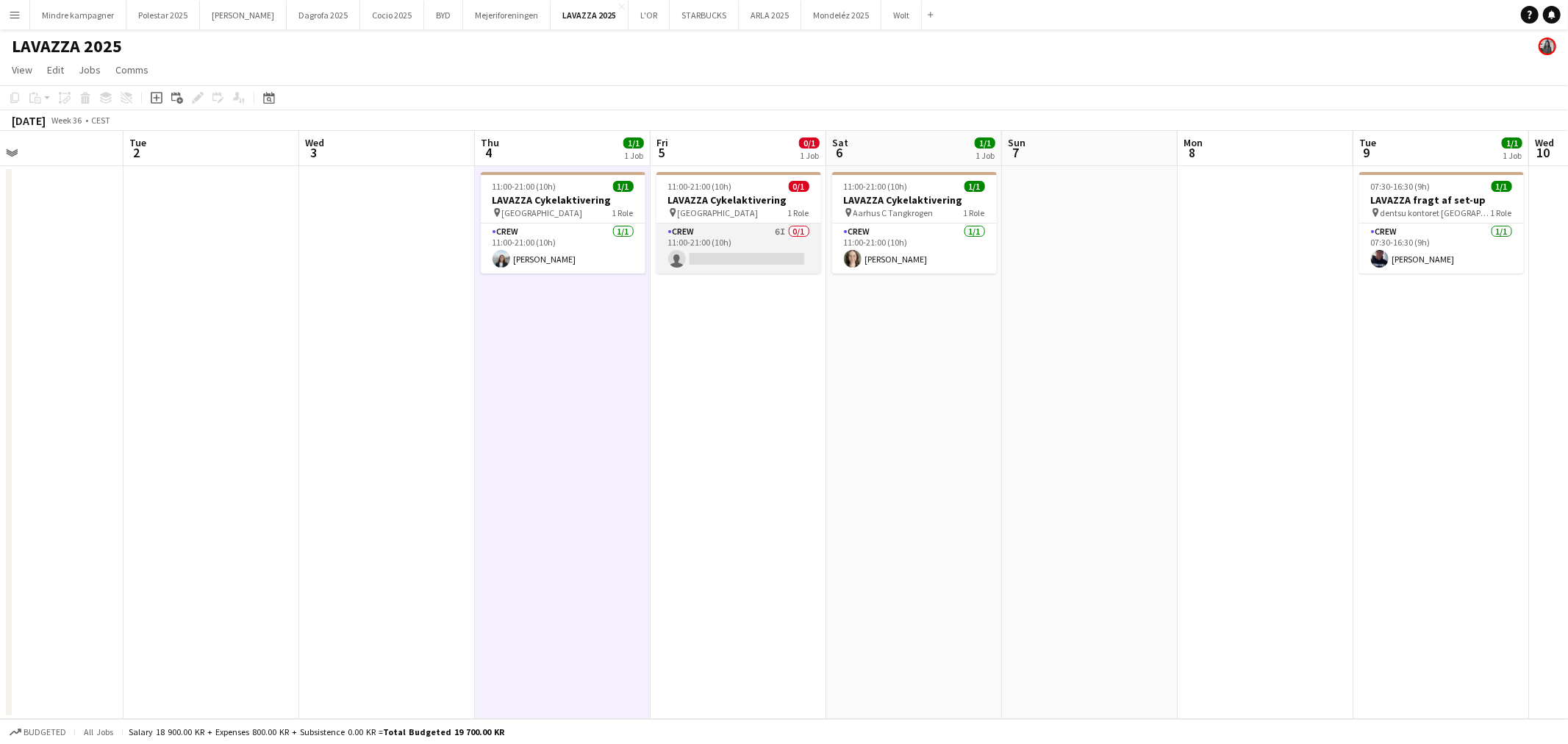
click at [694, 237] on app-card-role "Crew 6I 0/1 11:00-21:00 (10h) single-neutral-actions" at bounding box center [738, 248] width 165 height 50
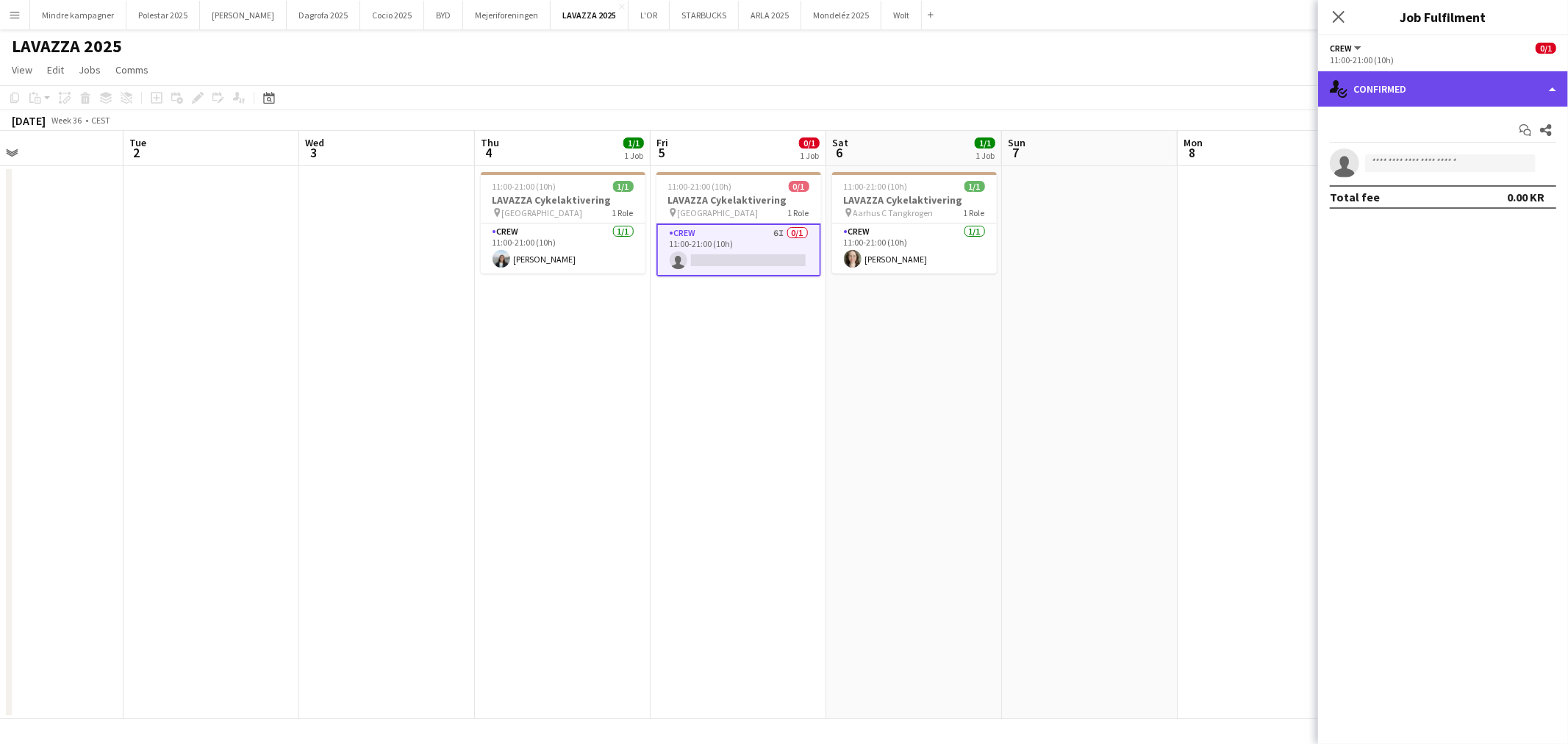
click at [1407, 79] on div "single-neutral-actions-check-2 Confirmed" at bounding box center [1443, 89] width 250 height 36
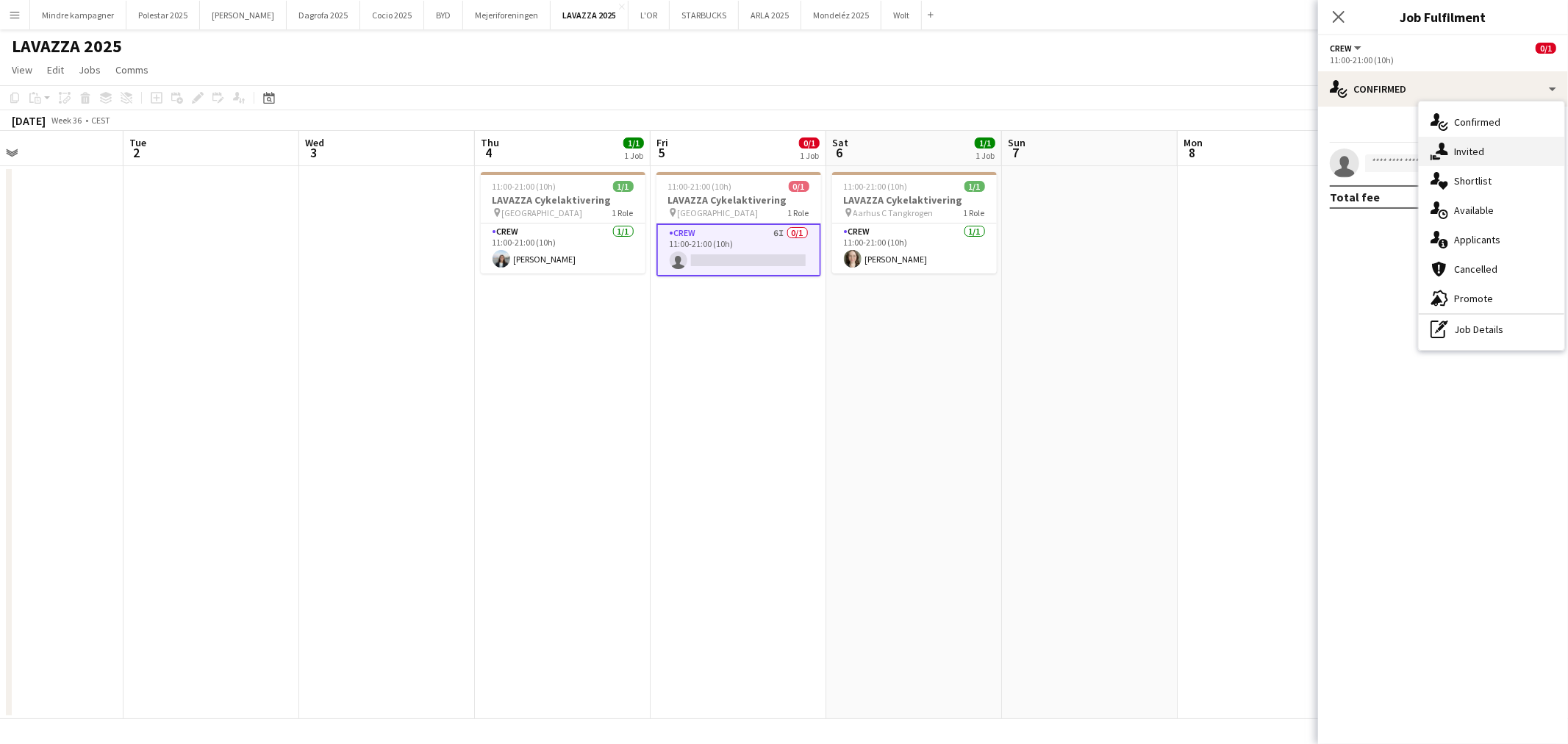
click at [1471, 141] on div "single-neutral-actions-share-1 Invited" at bounding box center [1491, 150] width 146 height 29
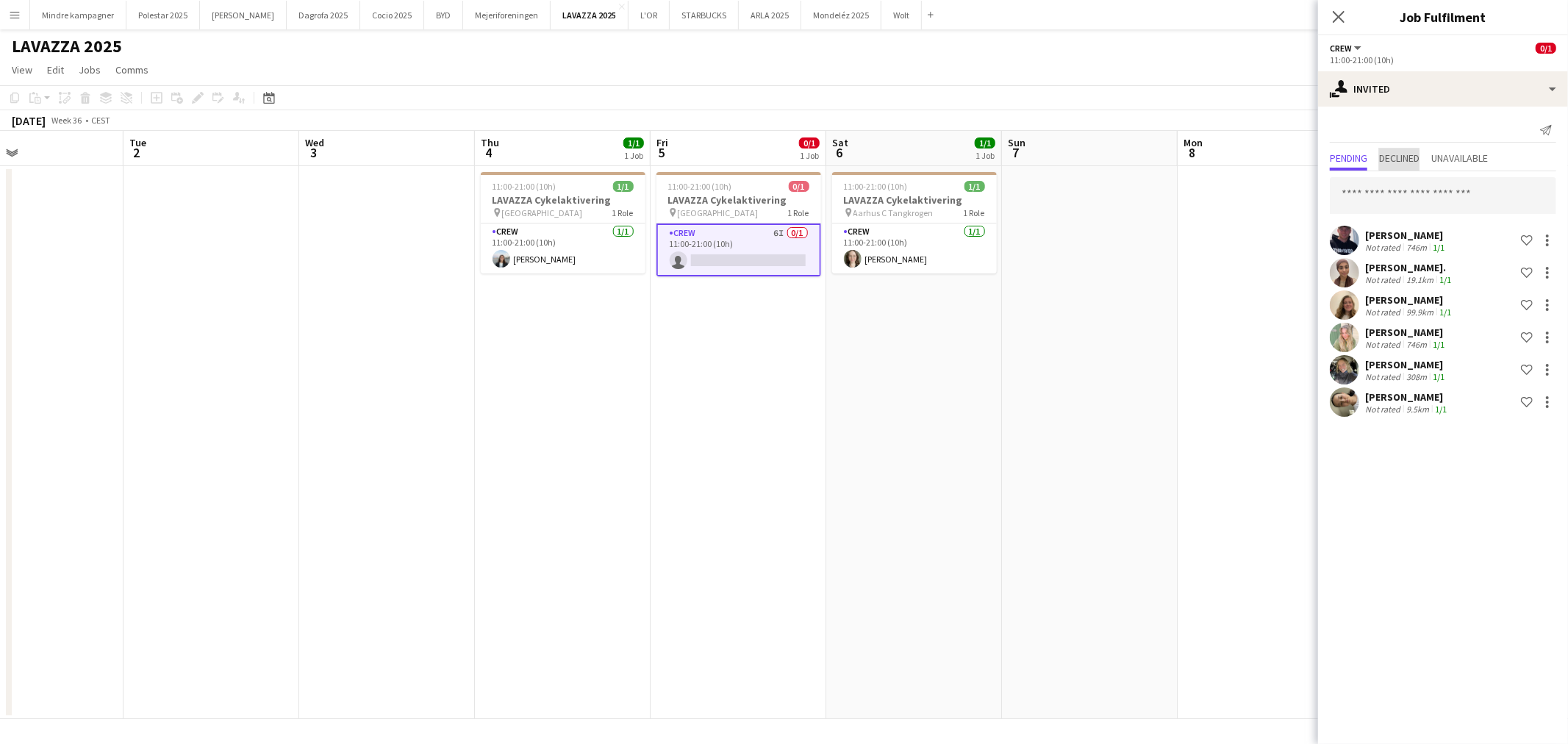
click at [1411, 153] on span "Declined" at bounding box center [1399, 158] width 40 height 10
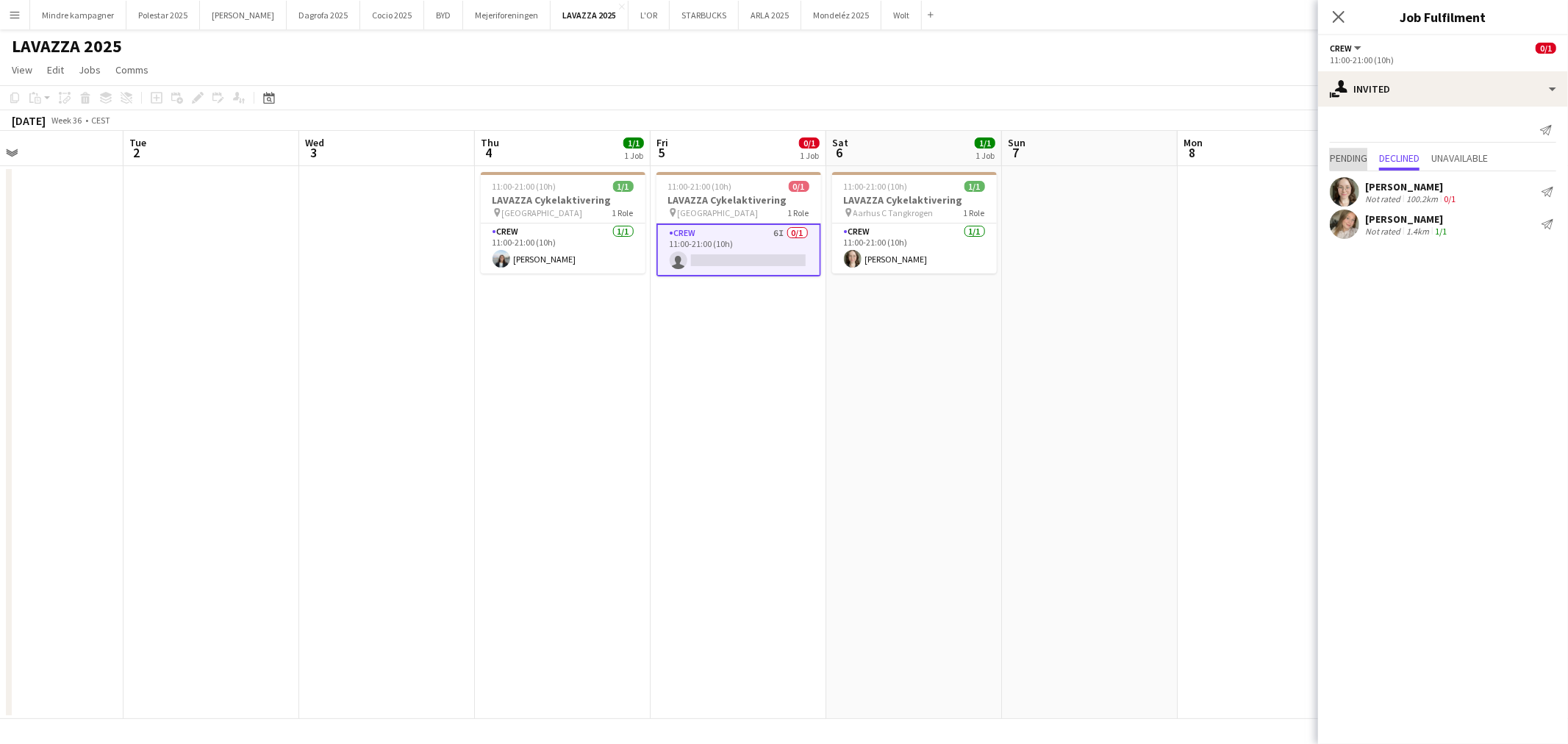
click at [1356, 157] on span "Pending" at bounding box center [1348, 158] width 38 height 10
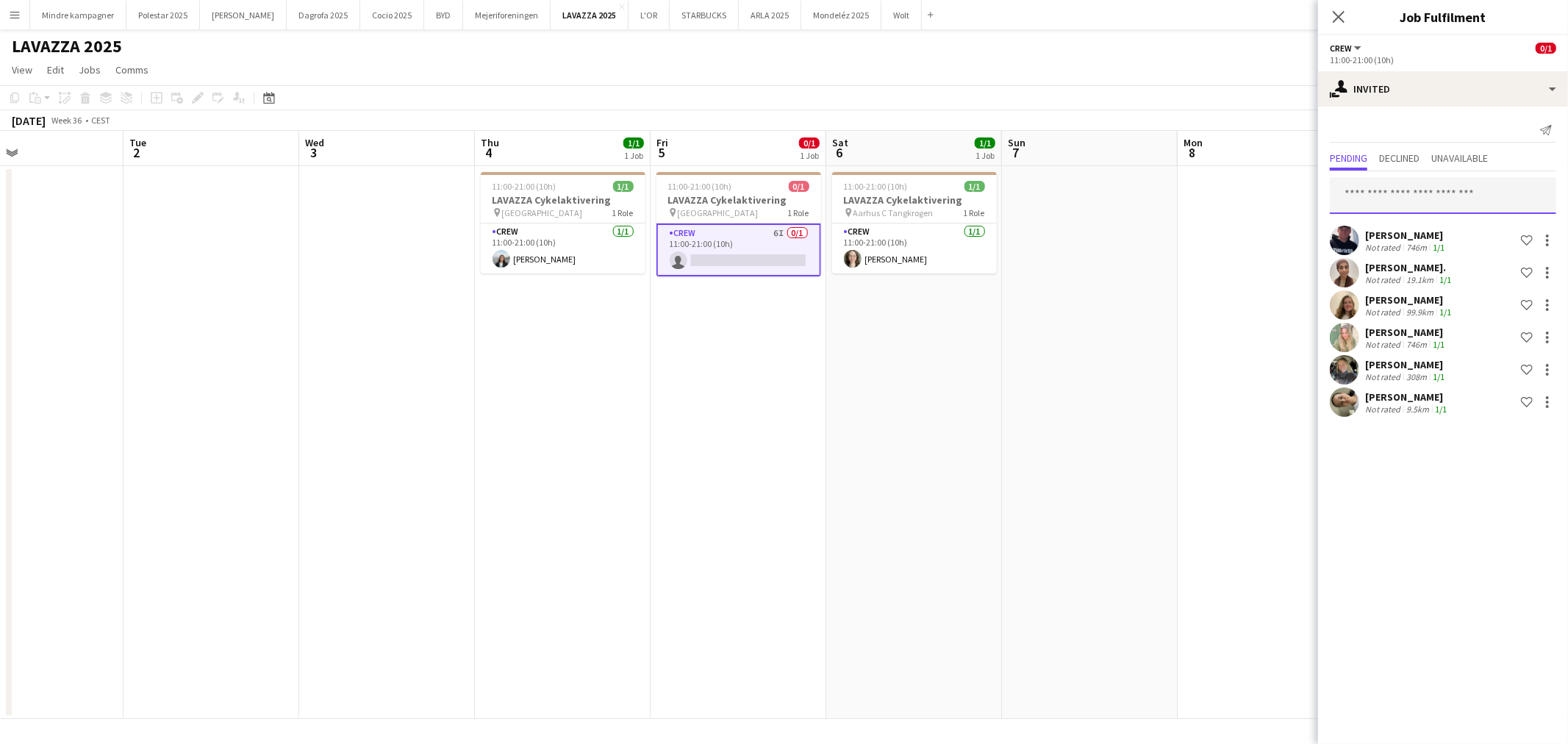
click at [1383, 200] on input "text" at bounding box center [1442, 195] width 227 height 37
type input "***"
click at [1378, 241] on span "[EMAIL_ADDRESS][DOMAIN_NAME]" at bounding box center [1443, 244] width 203 height 12
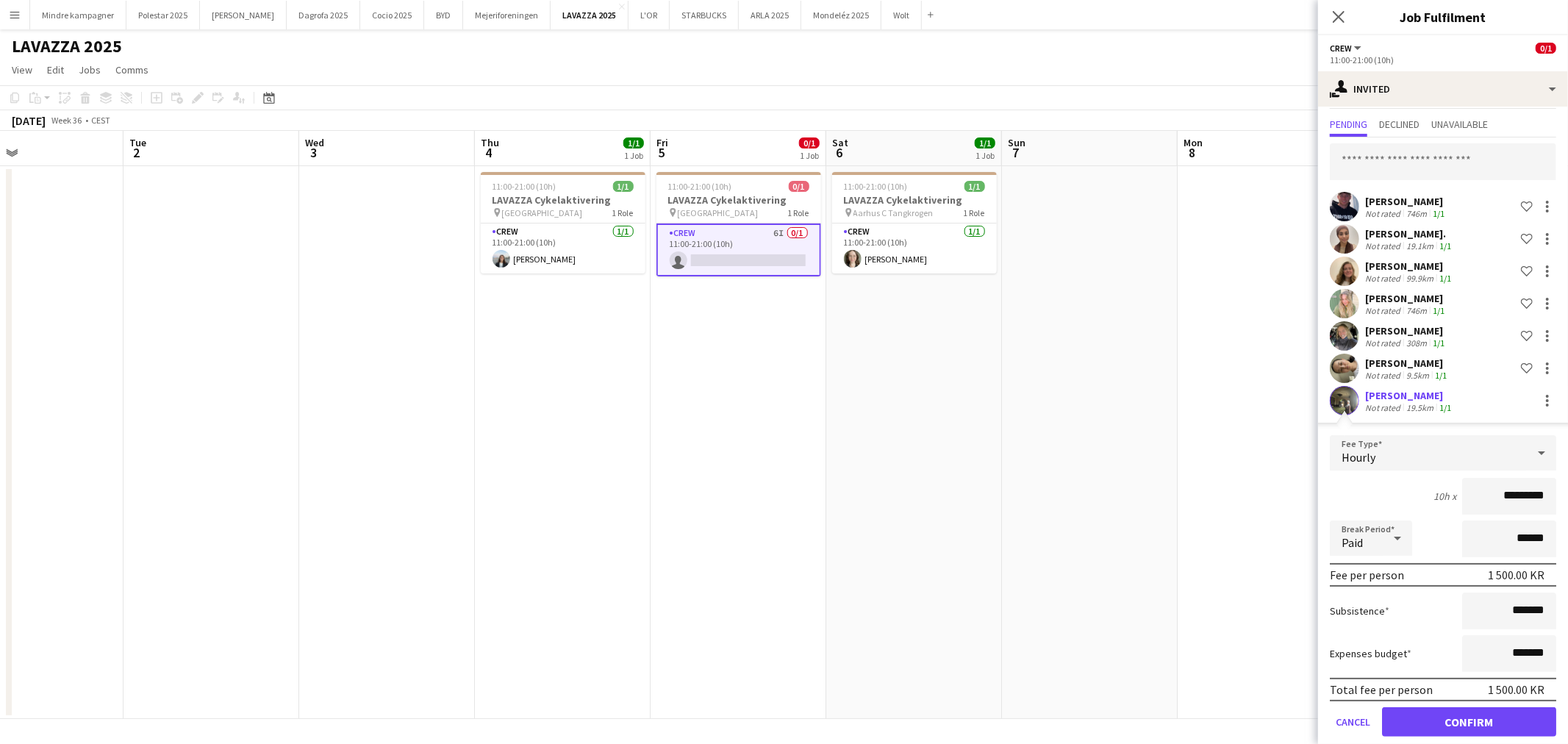
scroll to position [49, 0]
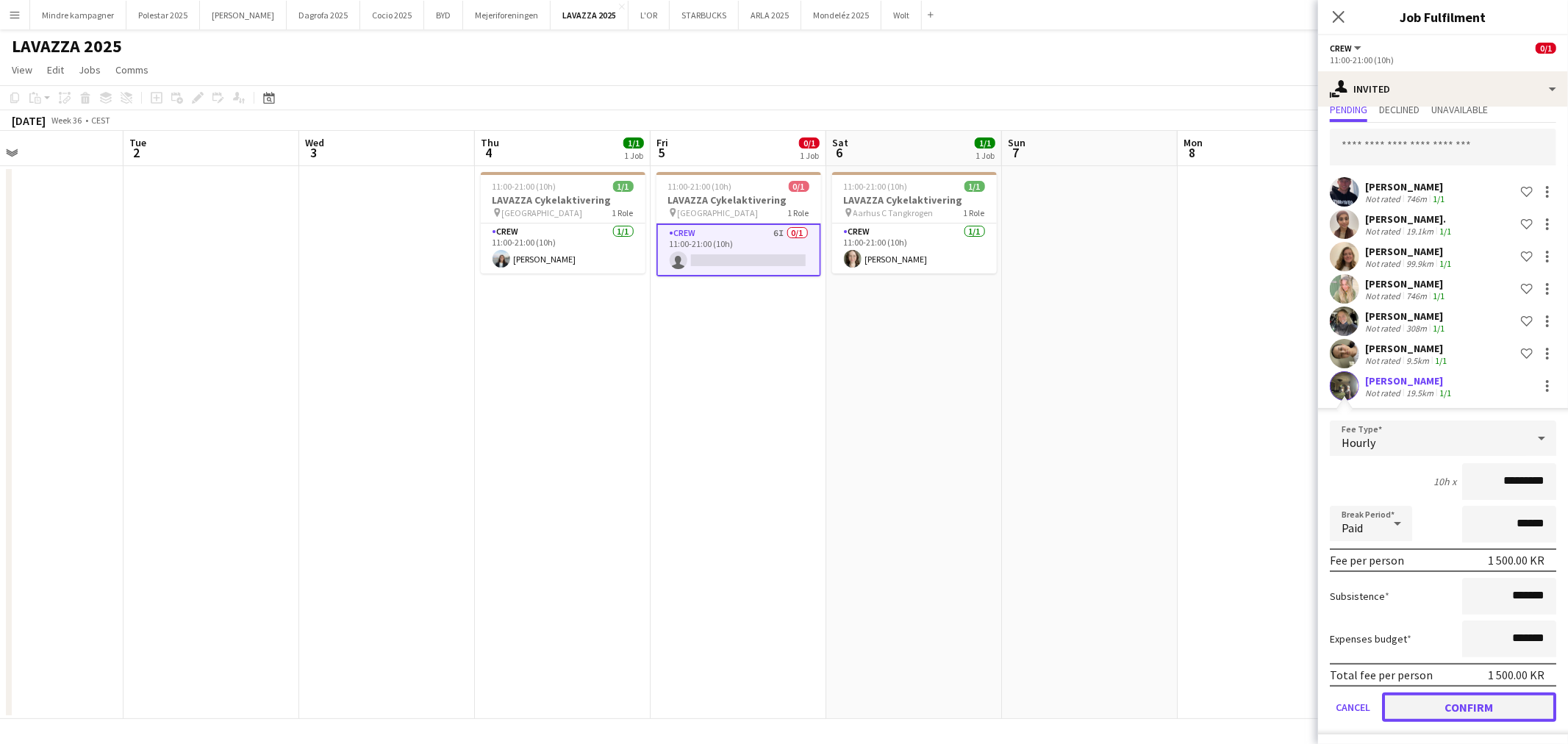
click at [1492, 710] on button "Confirm" at bounding box center [1468, 707] width 174 height 29
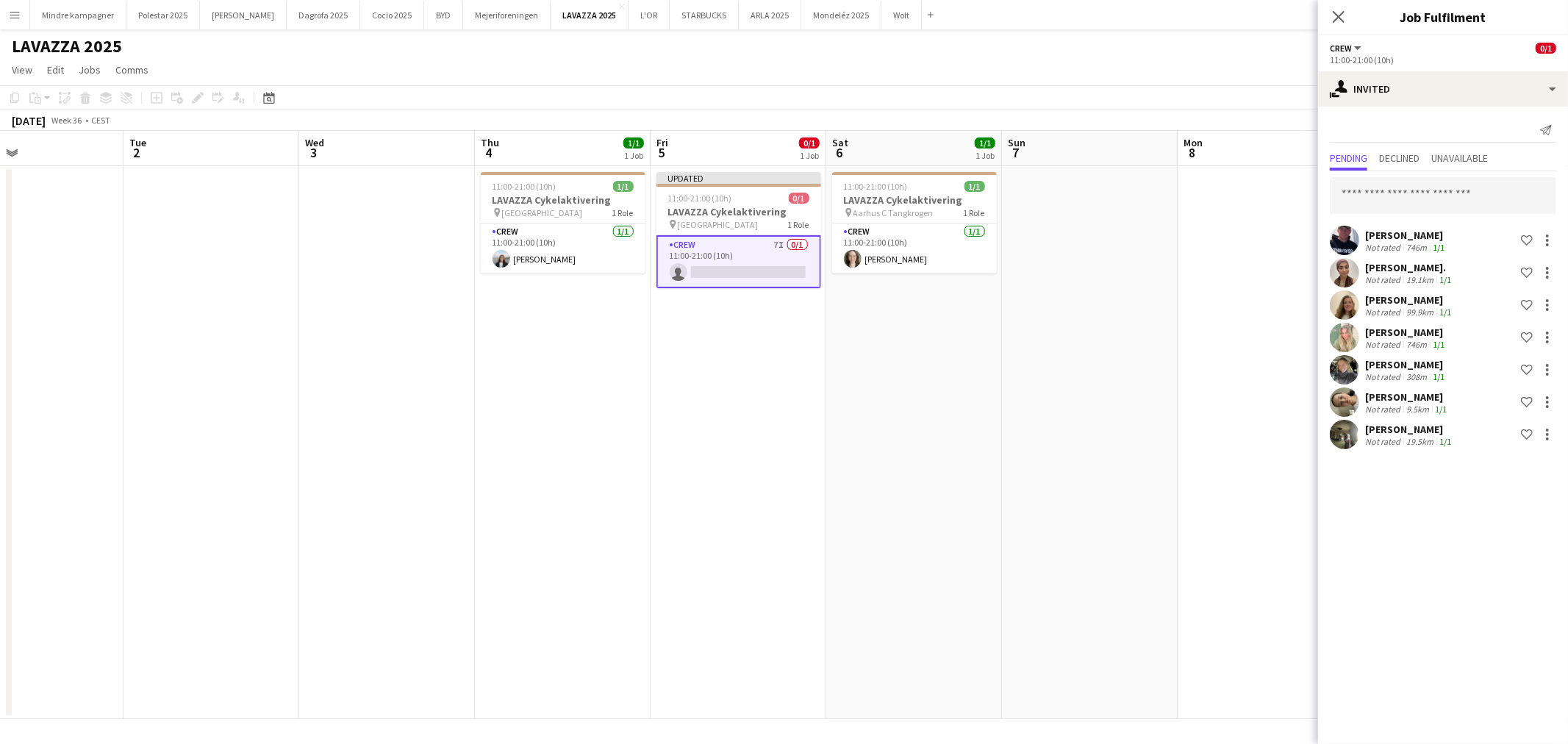
click at [1155, 466] on app-date-cell at bounding box center [1090, 443] width 176 height 553
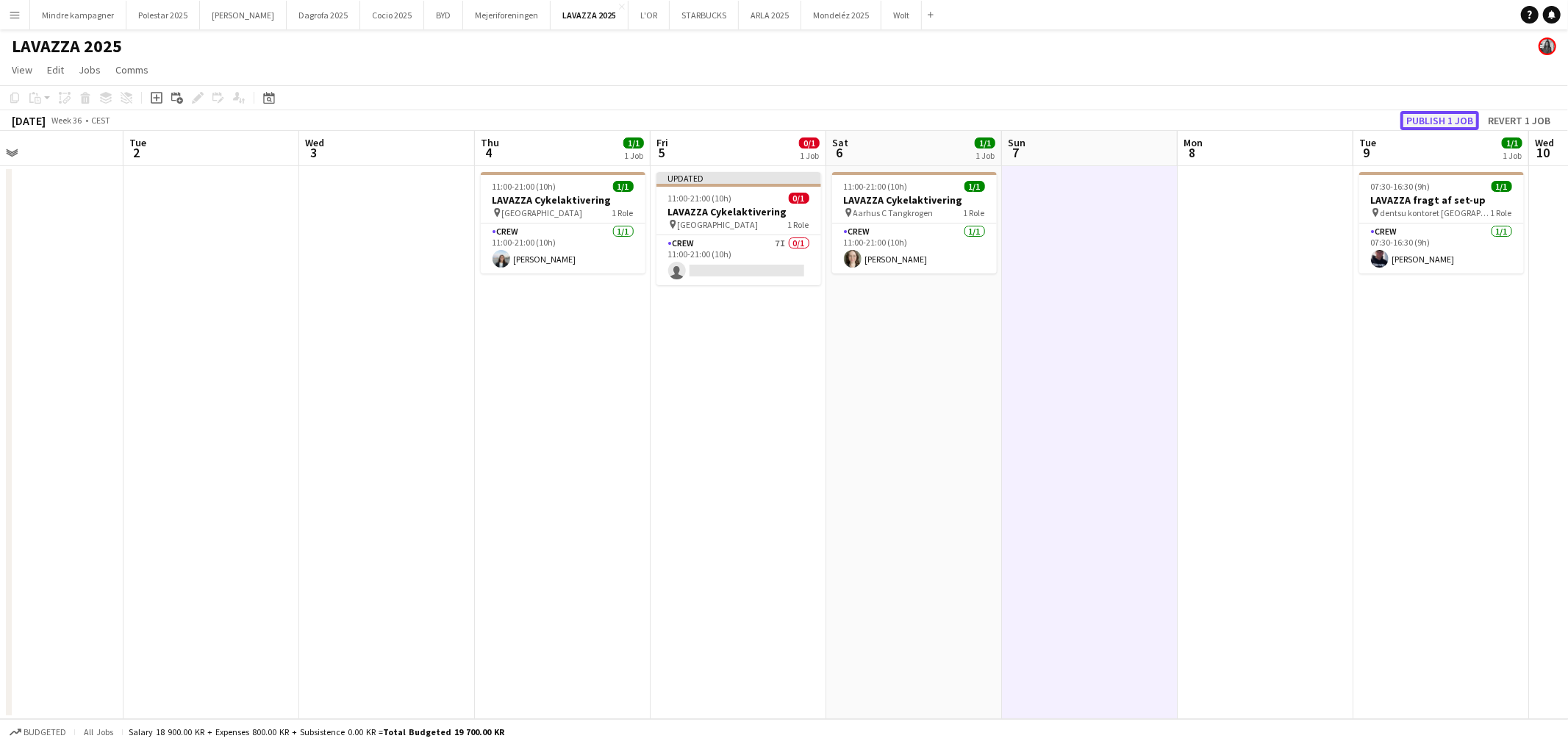
click at [1457, 116] on button "Publish 1 job" at bounding box center [1439, 120] width 79 height 19
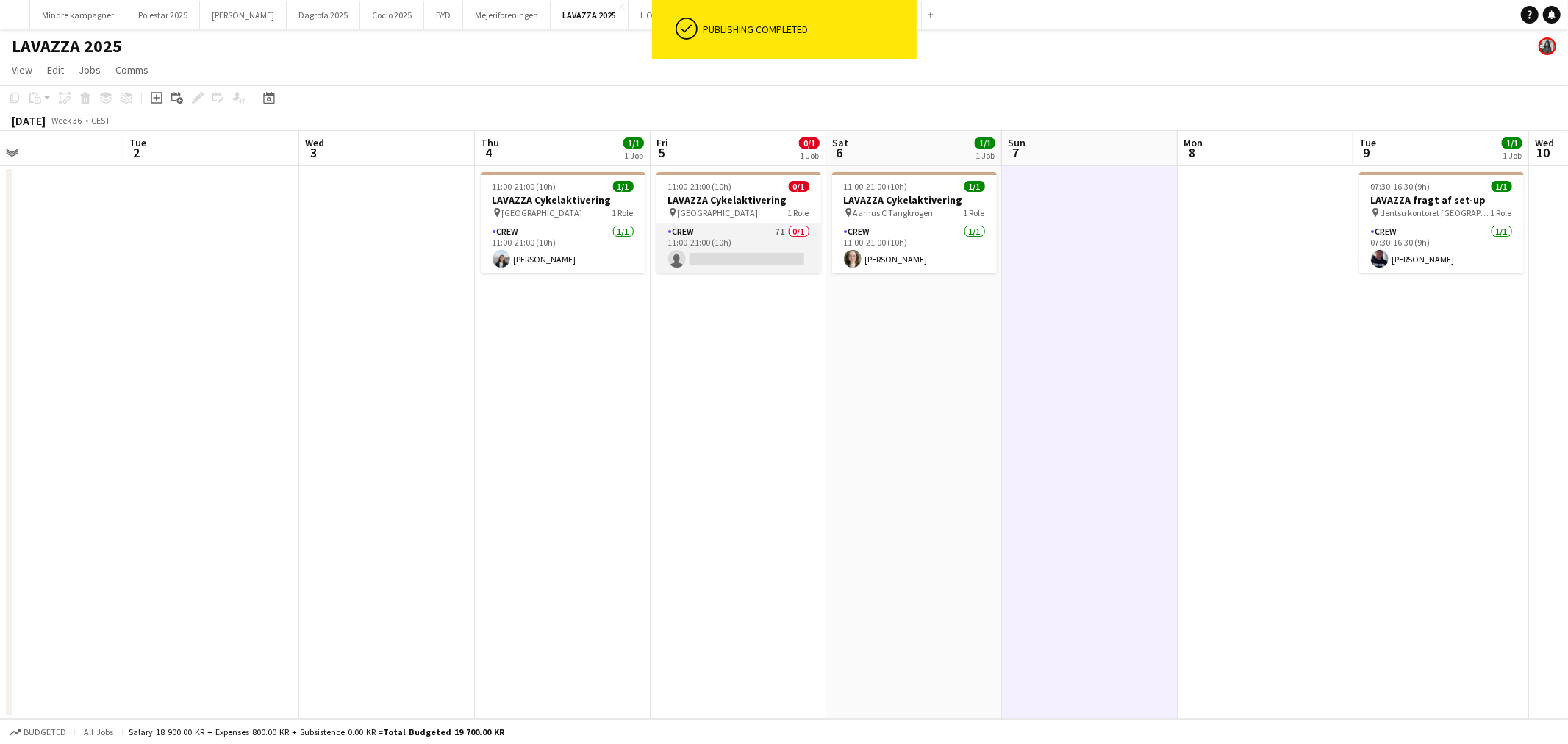
click at [774, 243] on app-card-role "Crew 7I 0/1 11:00-21:00 (10h) single-neutral-actions" at bounding box center [738, 248] width 165 height 50
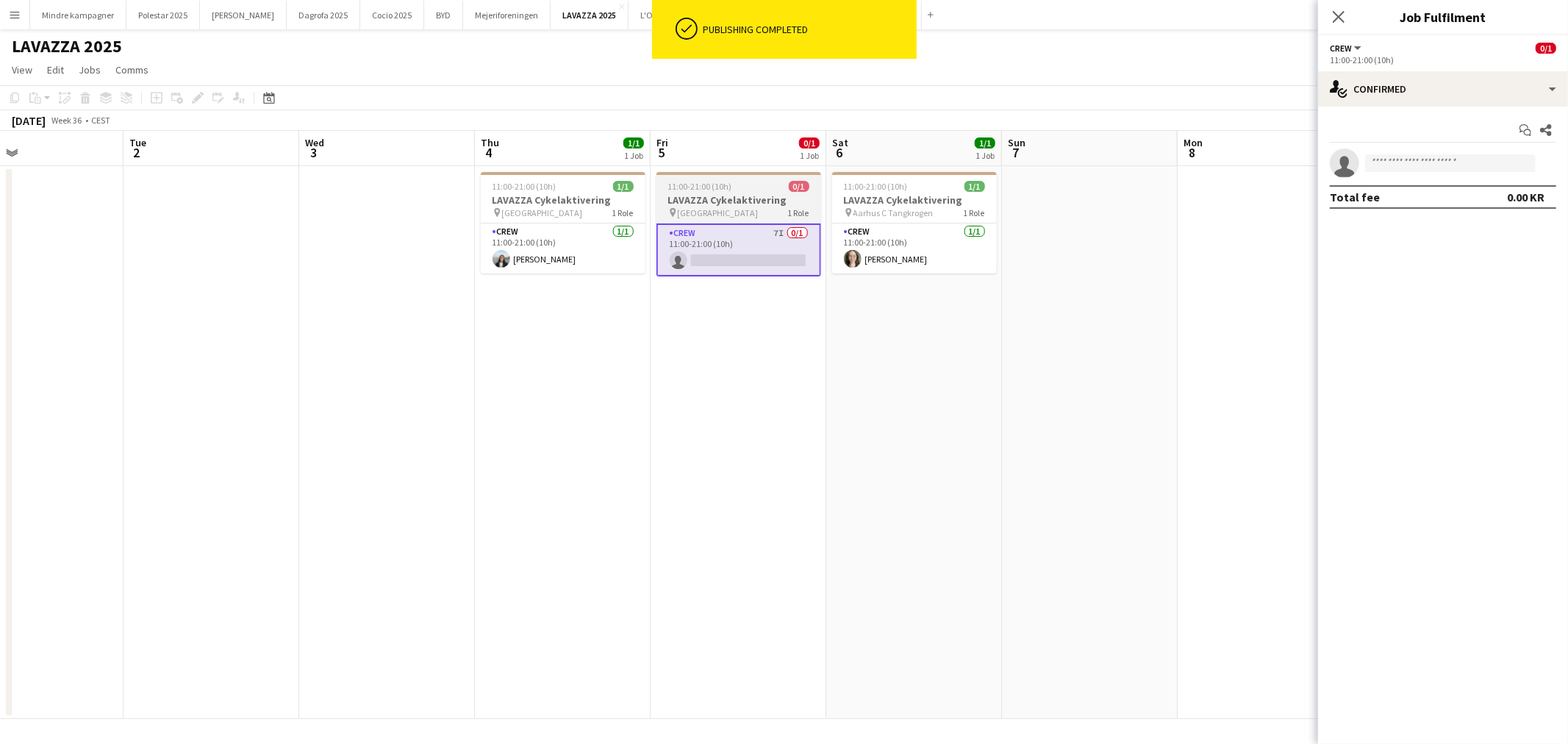
click at [720, 204] on h3 "LAVAZZA Cykelaktivering" at bounding box center [738, 200] width 165 height 13
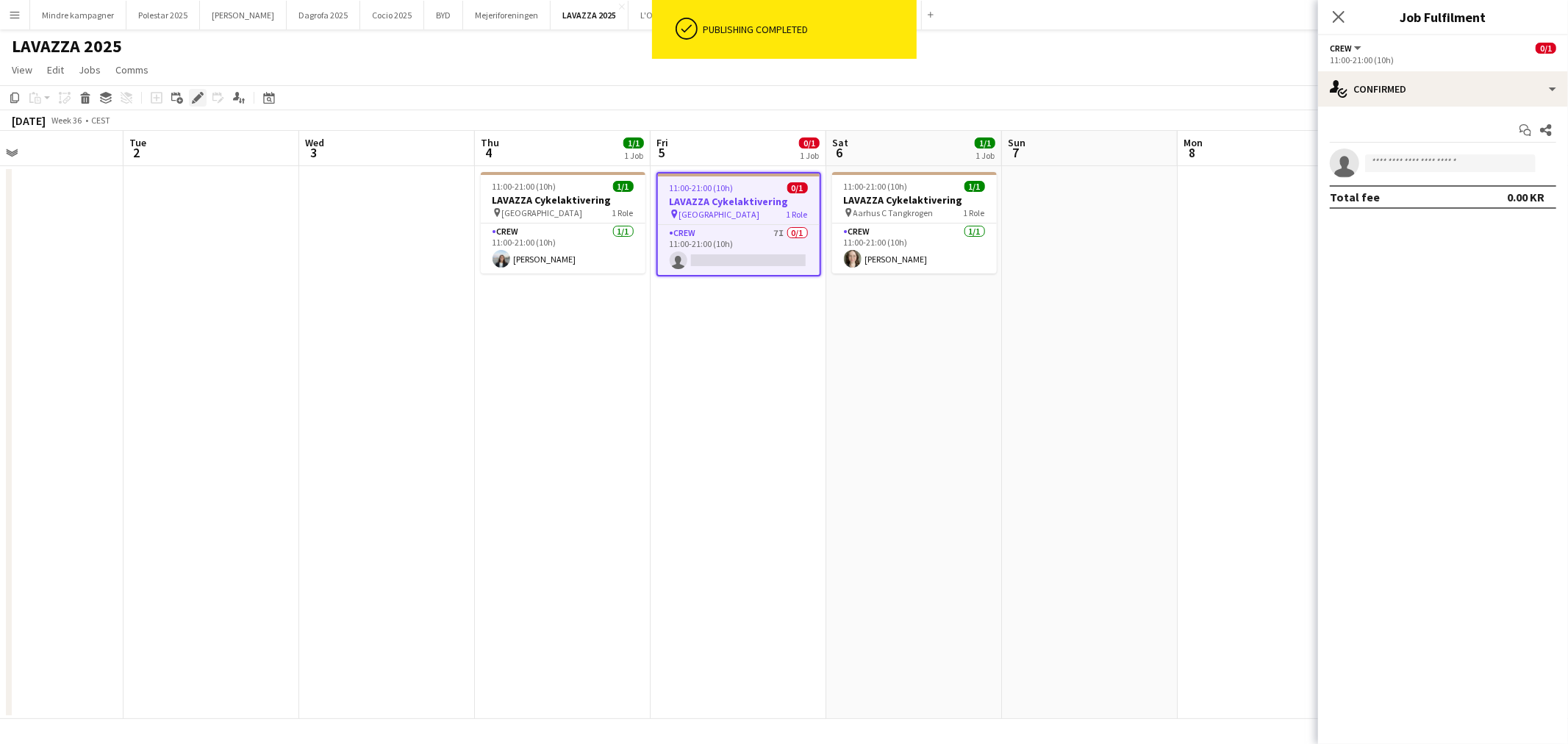
click at [200, 94] on icon at bounding box center [202, 94] width 4 height 4
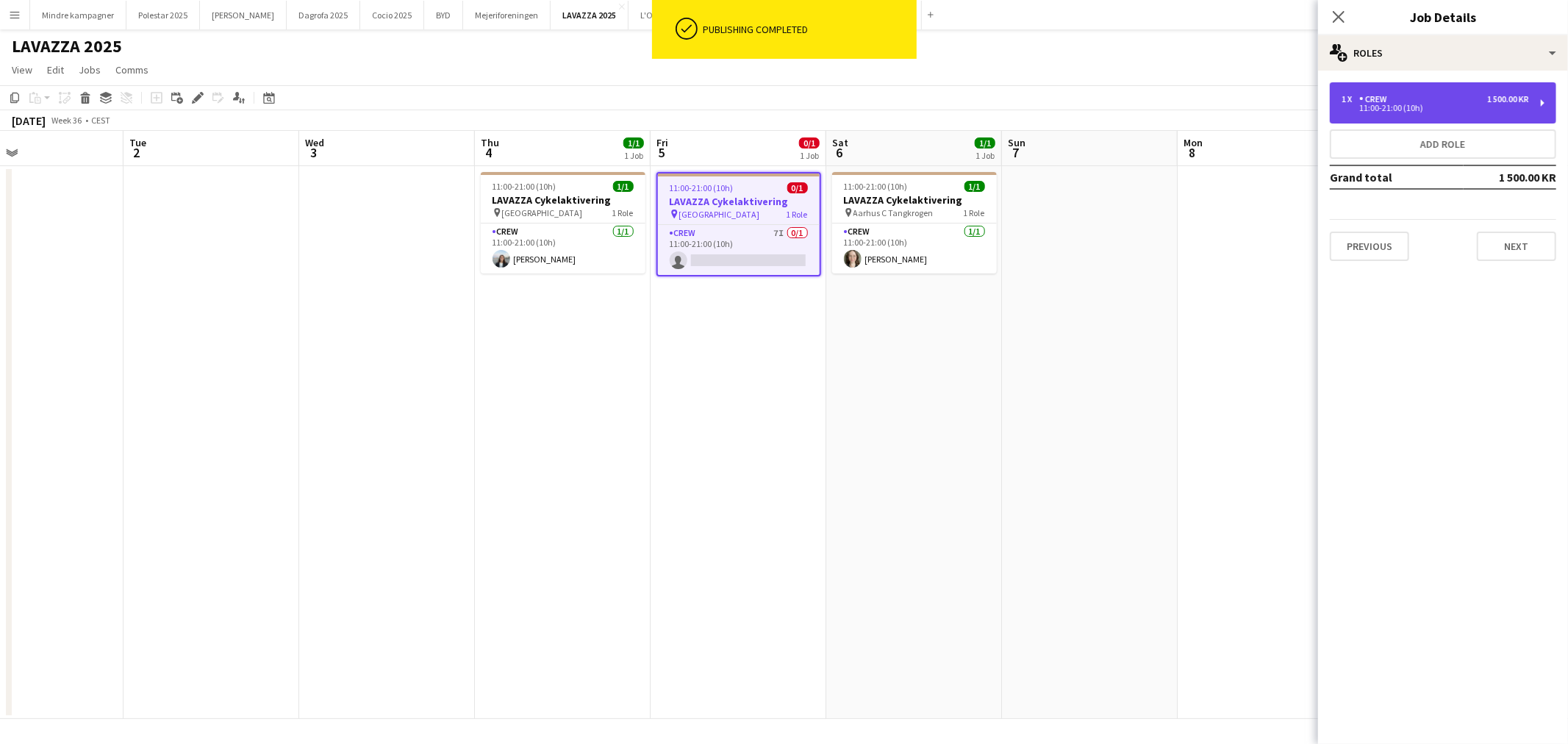
click at [1420, 88] on div "1 x Crew 1 500.00 KR 11:00-21:00 (10h)" at bounding box center [1442, 103] width 227 height 41
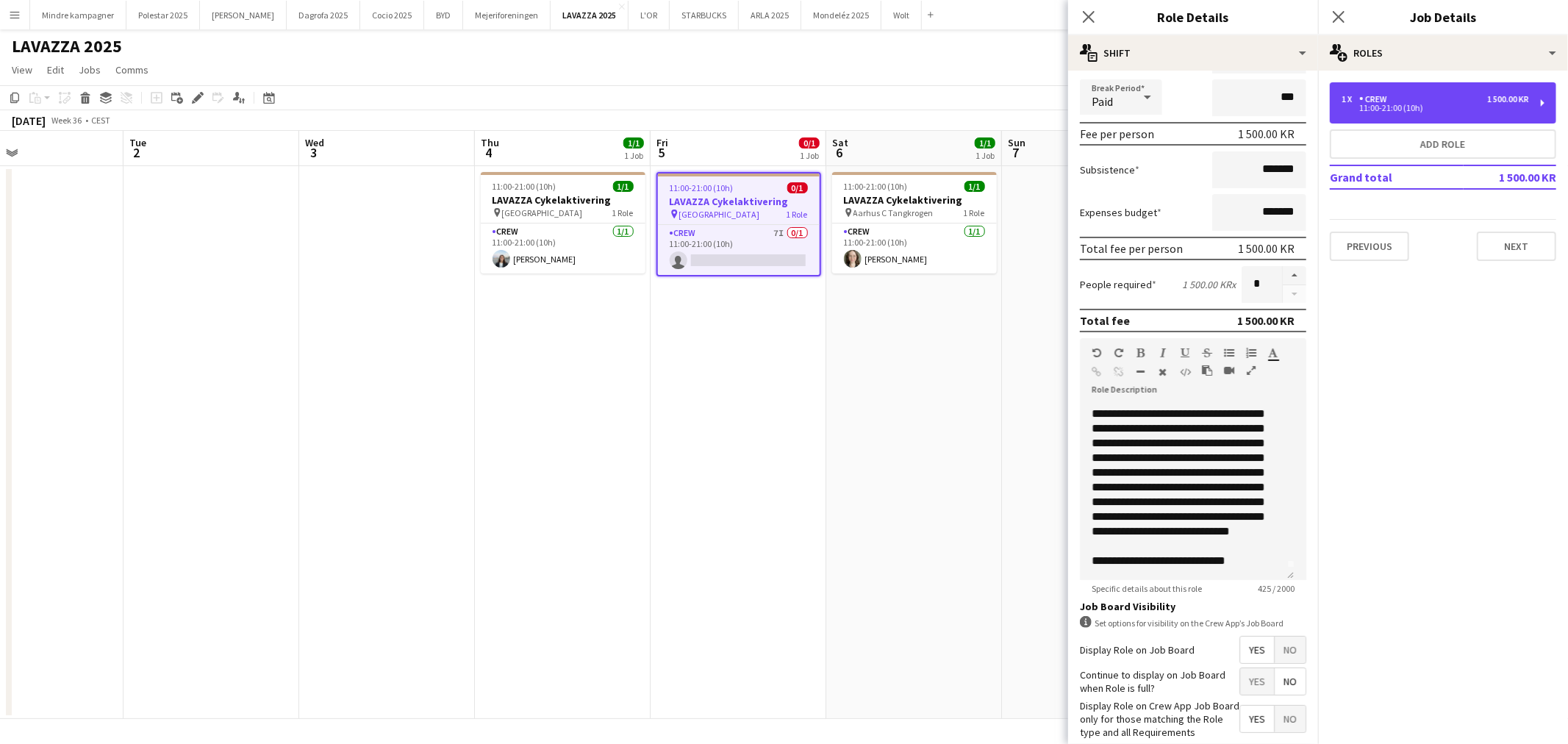
scroll to position [245, 0]
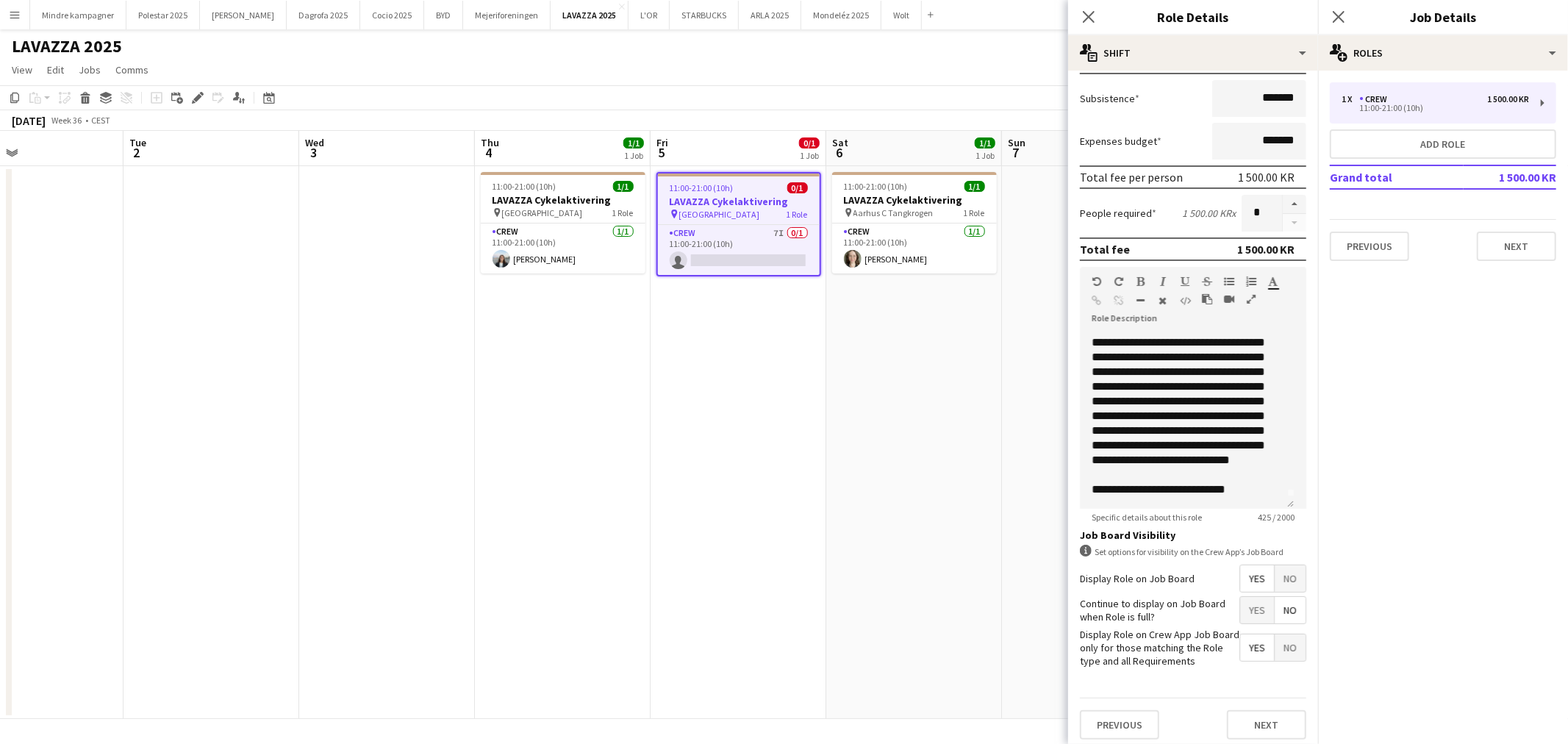
click at [861, 517] on app-date-cell "11:00-21:00 (10h) 1/1 LAVAZZA Cykelaktivering pin Aarhus C Tangkrogen 1 Role Cr…" at bounding box center [914, 443] width 176 height 553
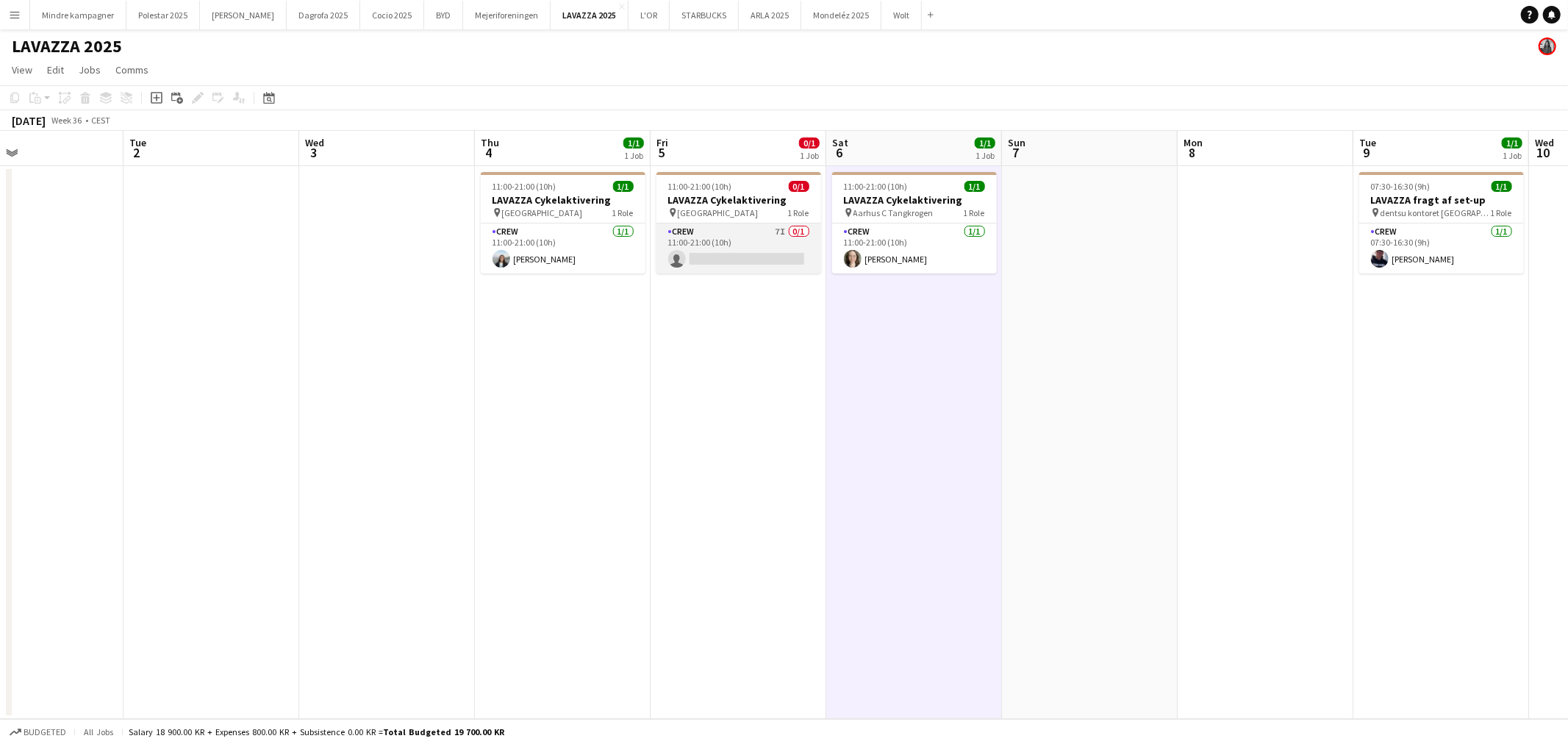
click at [740, 250] on app-card-role "Crew 7I 0/1 11:00-21:00 (10h) single-neutral-actions" at bounding box center [738, 248] width 165 height 50
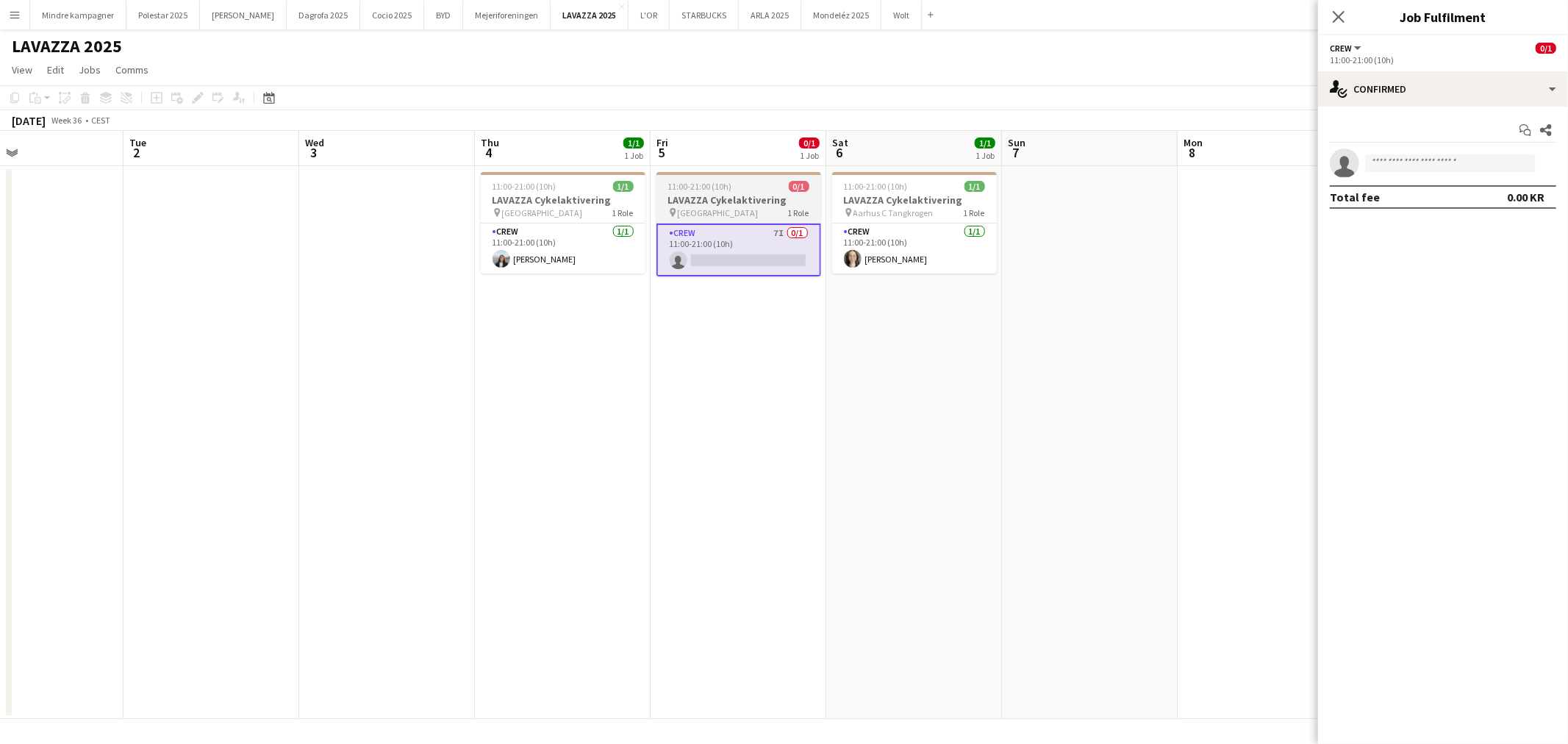
click at [740, 190] on div "11:00-21:00 (10h) 0/1" at bounding box center [738, 186] width 165 height 11
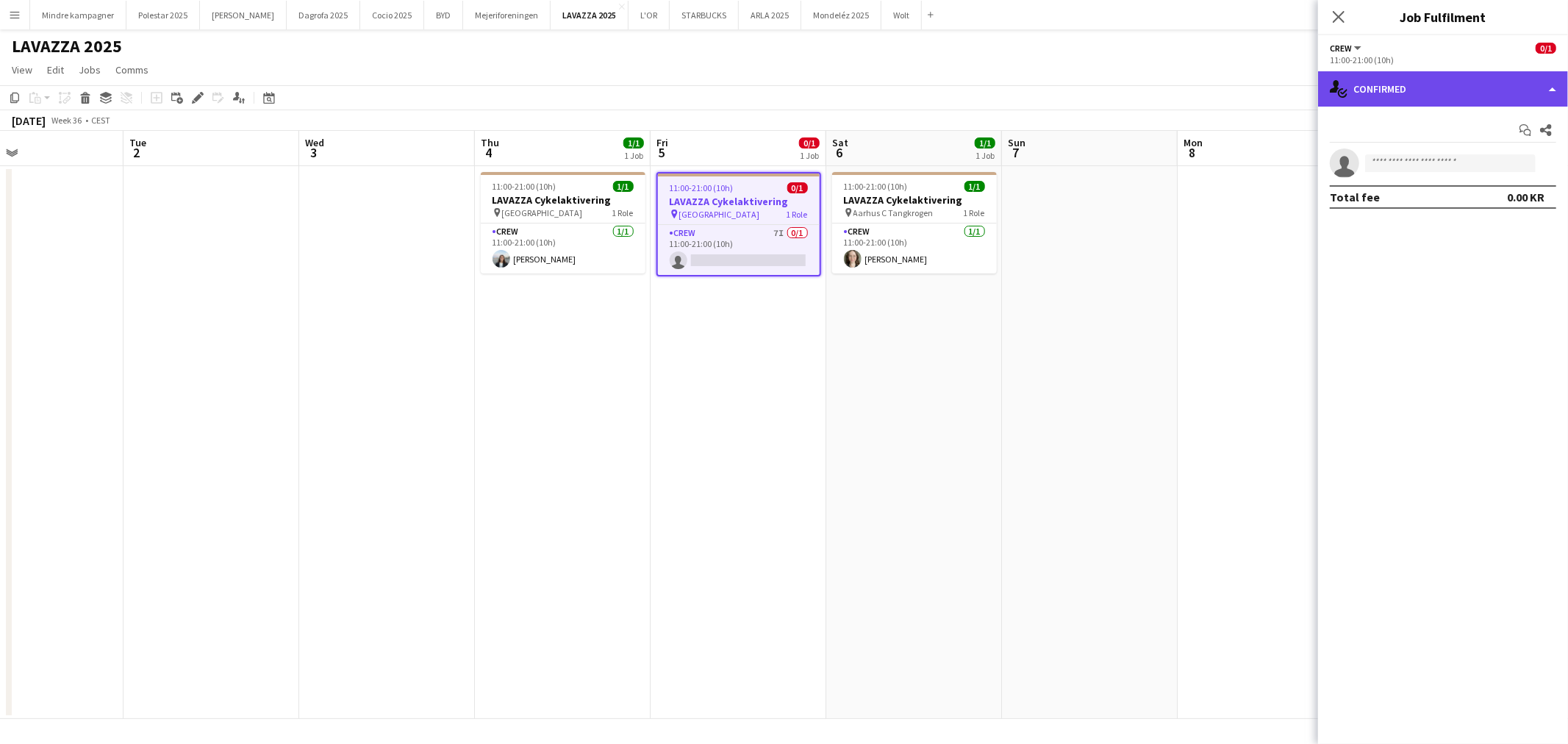
click at [1403, 90] on div "single-neutral-actions-check-2 Confirmed" at bounding box center [1443, 89] width 250 height 36
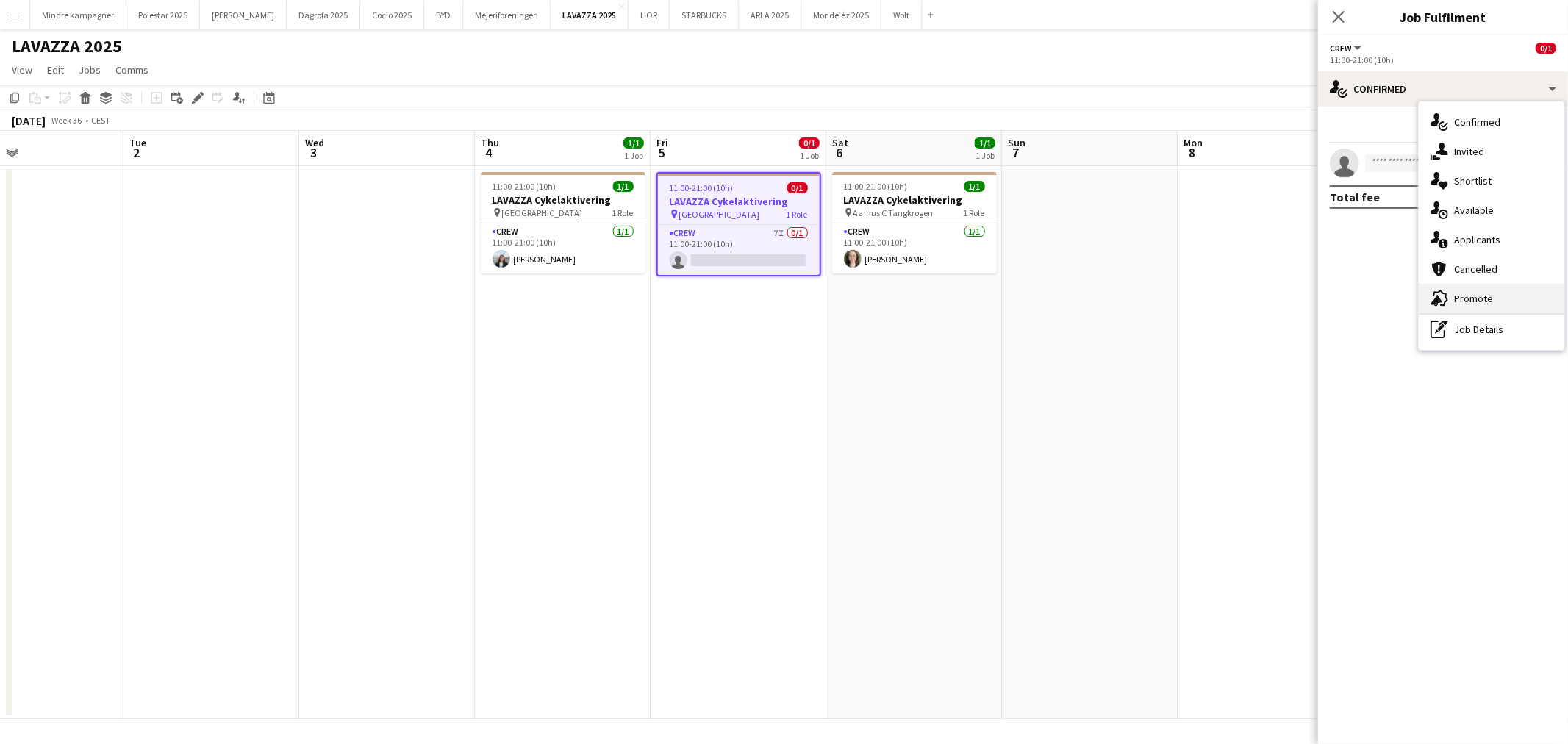
click at [1501, 302] on div "advertising-megaphone Promote" at bounding box center [1491, 298] width 146 height 29
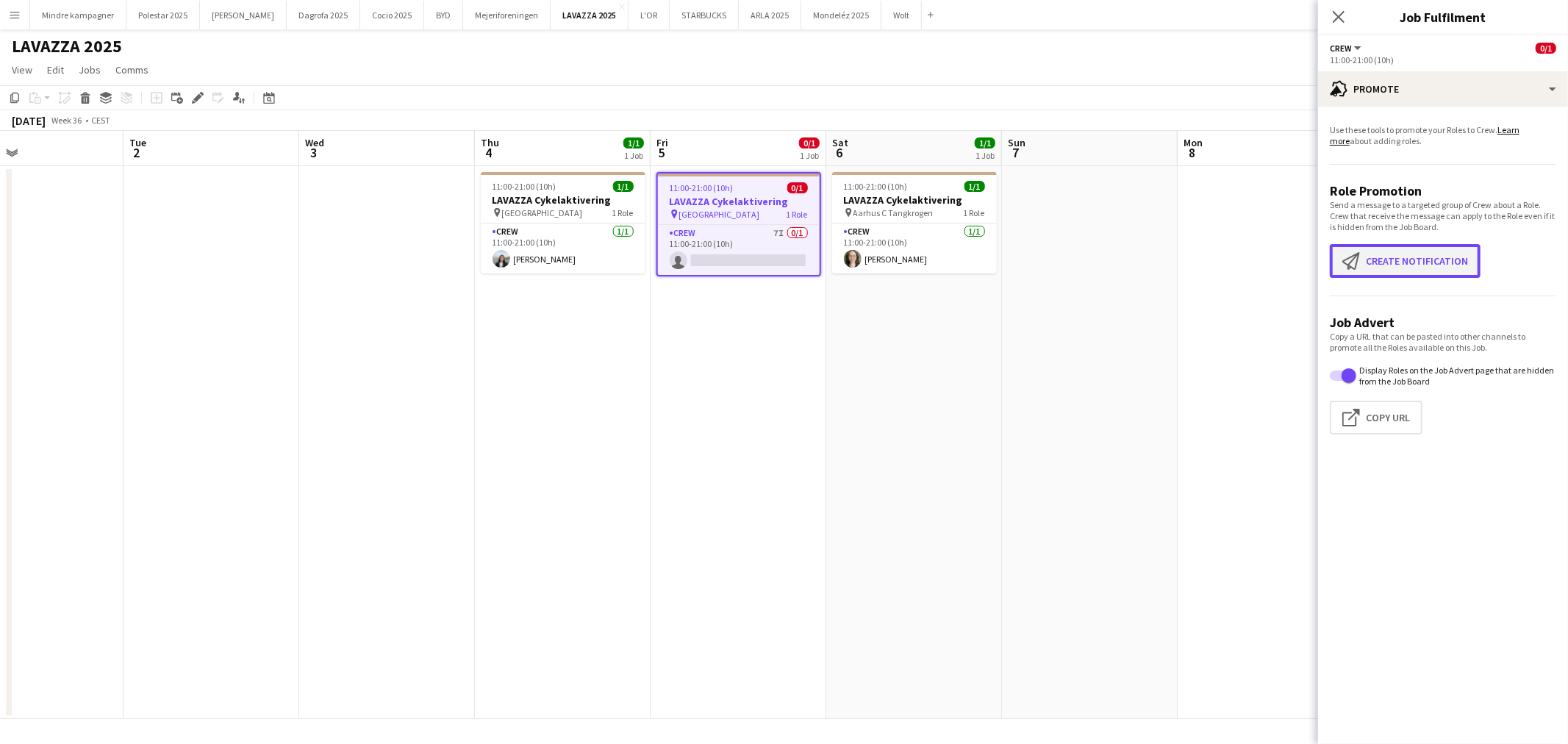
click at [1430, 264] on button "Create notification Create notification" at bounding box center [1404, 261] width 150 height 34
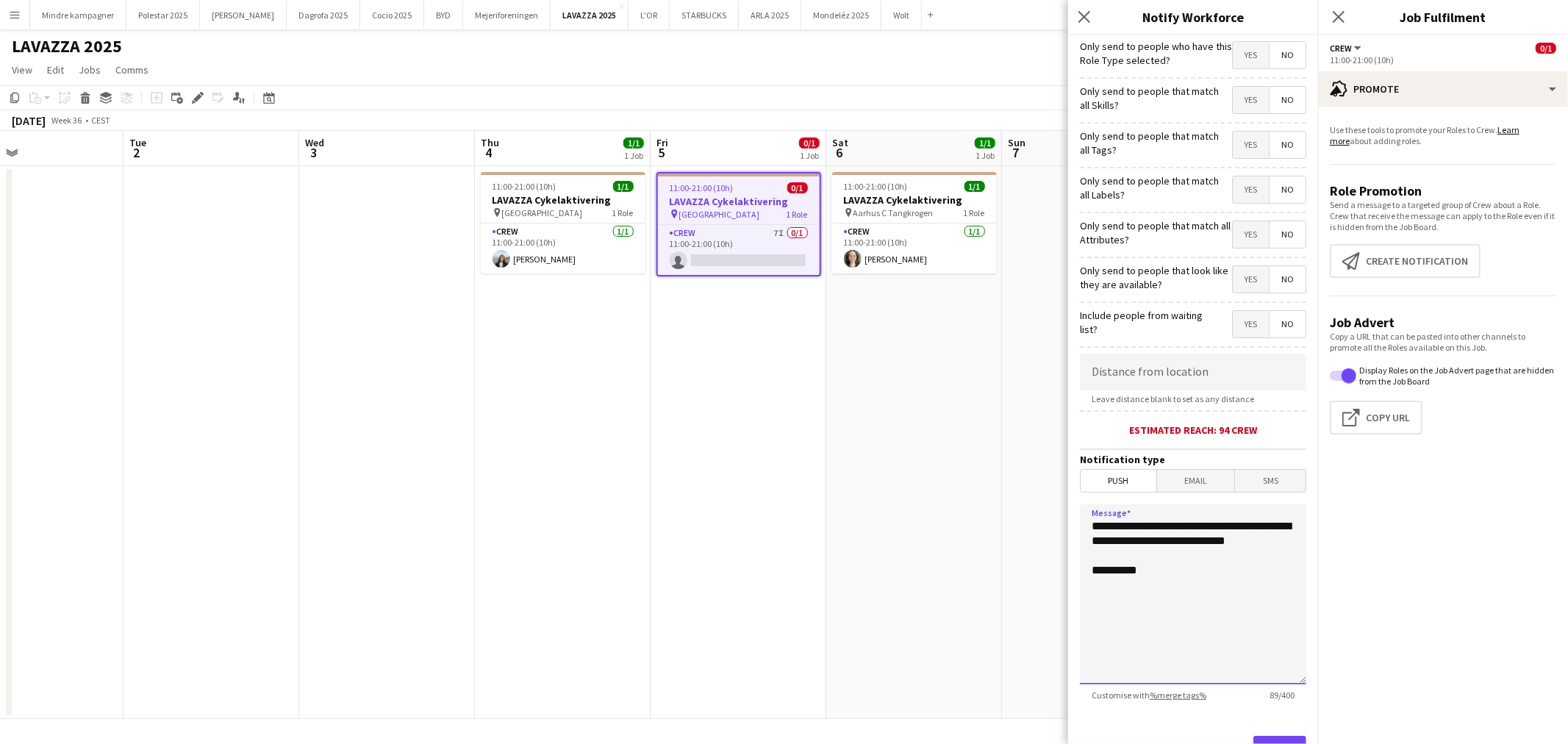
drag, startPoint x: 1104, startPoint y: 548, endPoint x: 989, endPoint y: 504, distance: 123.1
click at [989, 504] on body "Menu Boards Boards Boards All jobs Status Workforce Workforce My Workforce Recr…" at bounding box center [784, 372] width 1568 height 744
type textarea "**********"
click at [1238, 146] on span "Yes" at bounding box center [1250, 145] width 36 height 26
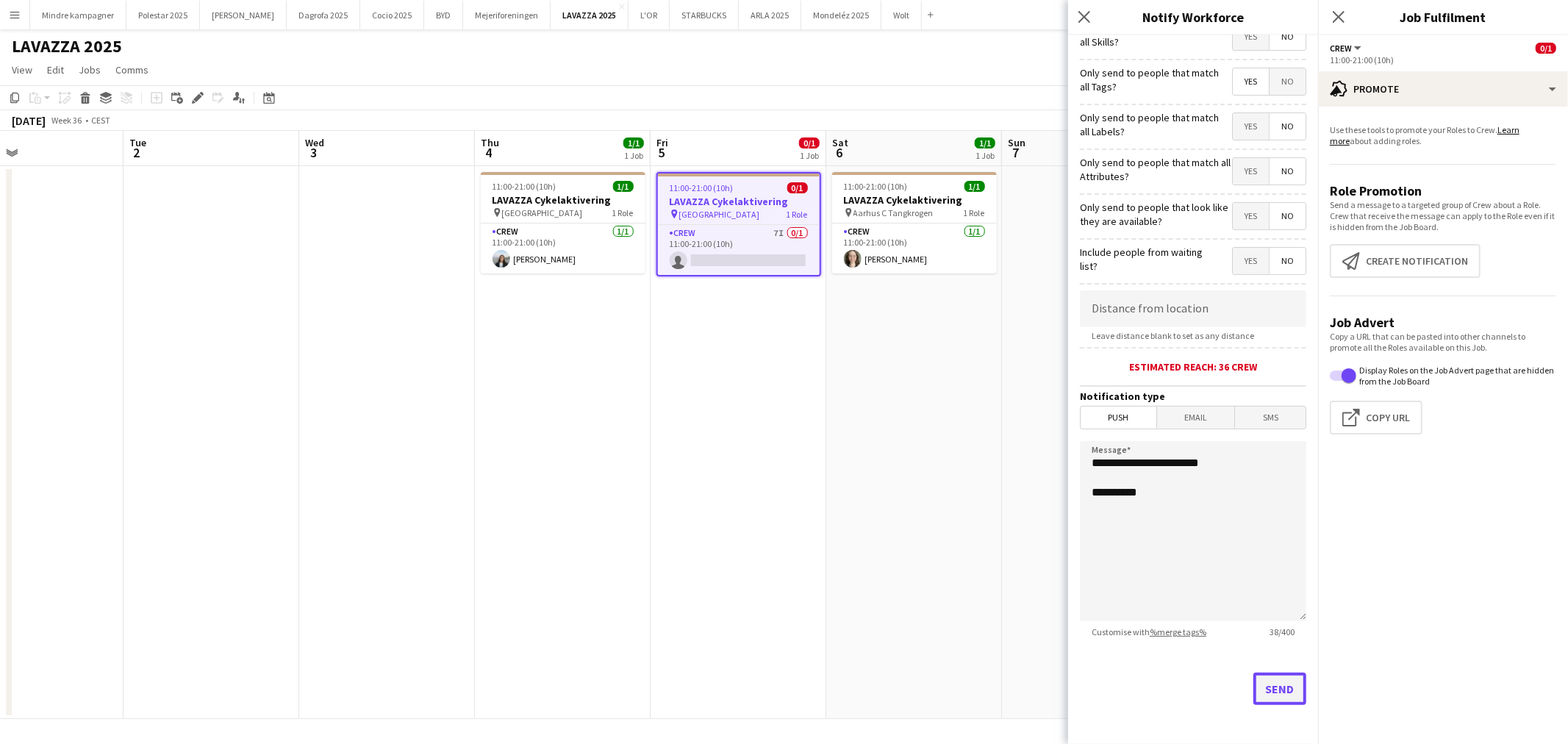
click at [1267, 692] on button "Send" at bounding box center [1279, 689] width 53 height 32
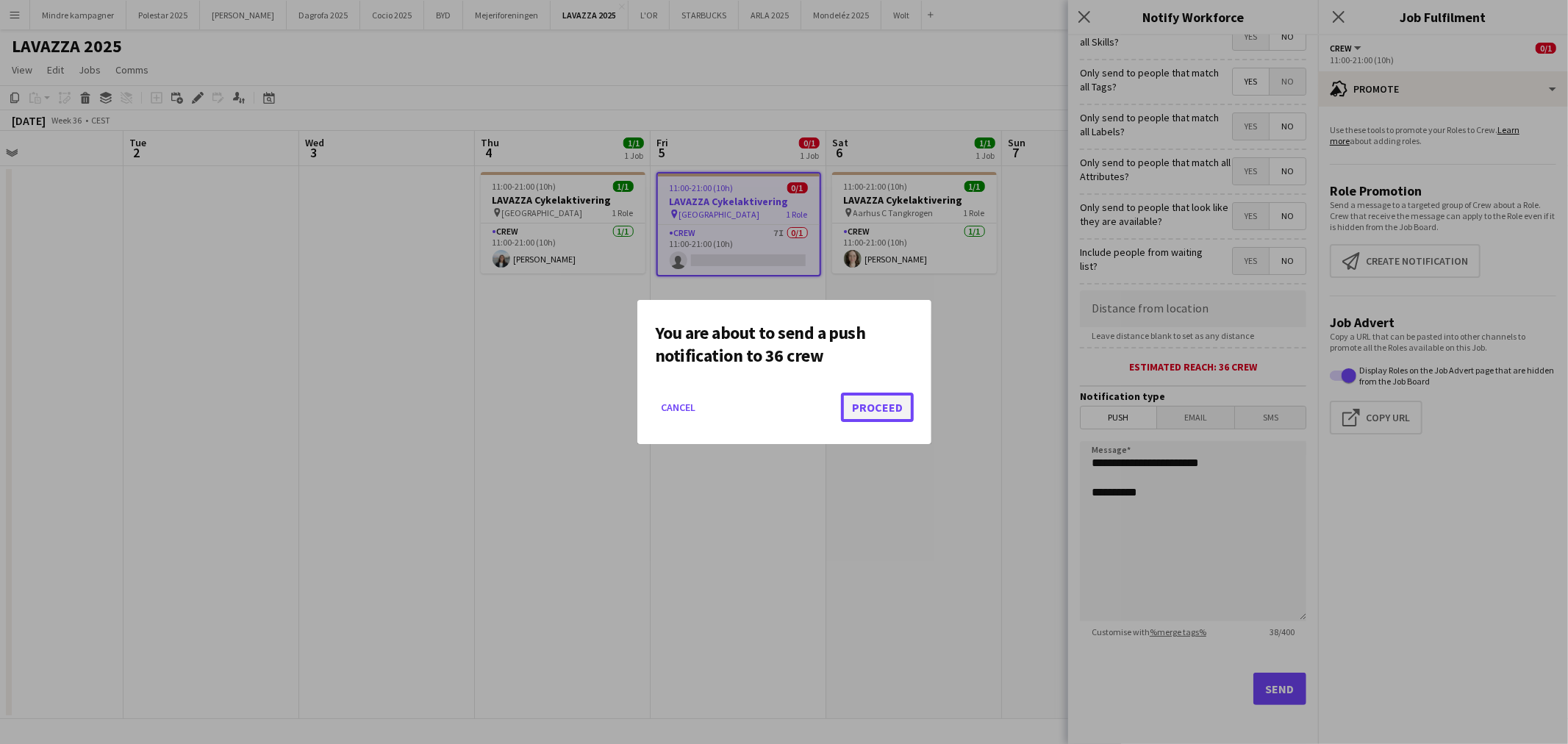
click at [905, 406] on button "Proceed" at bounding box center [876, 407] width 72 height 29
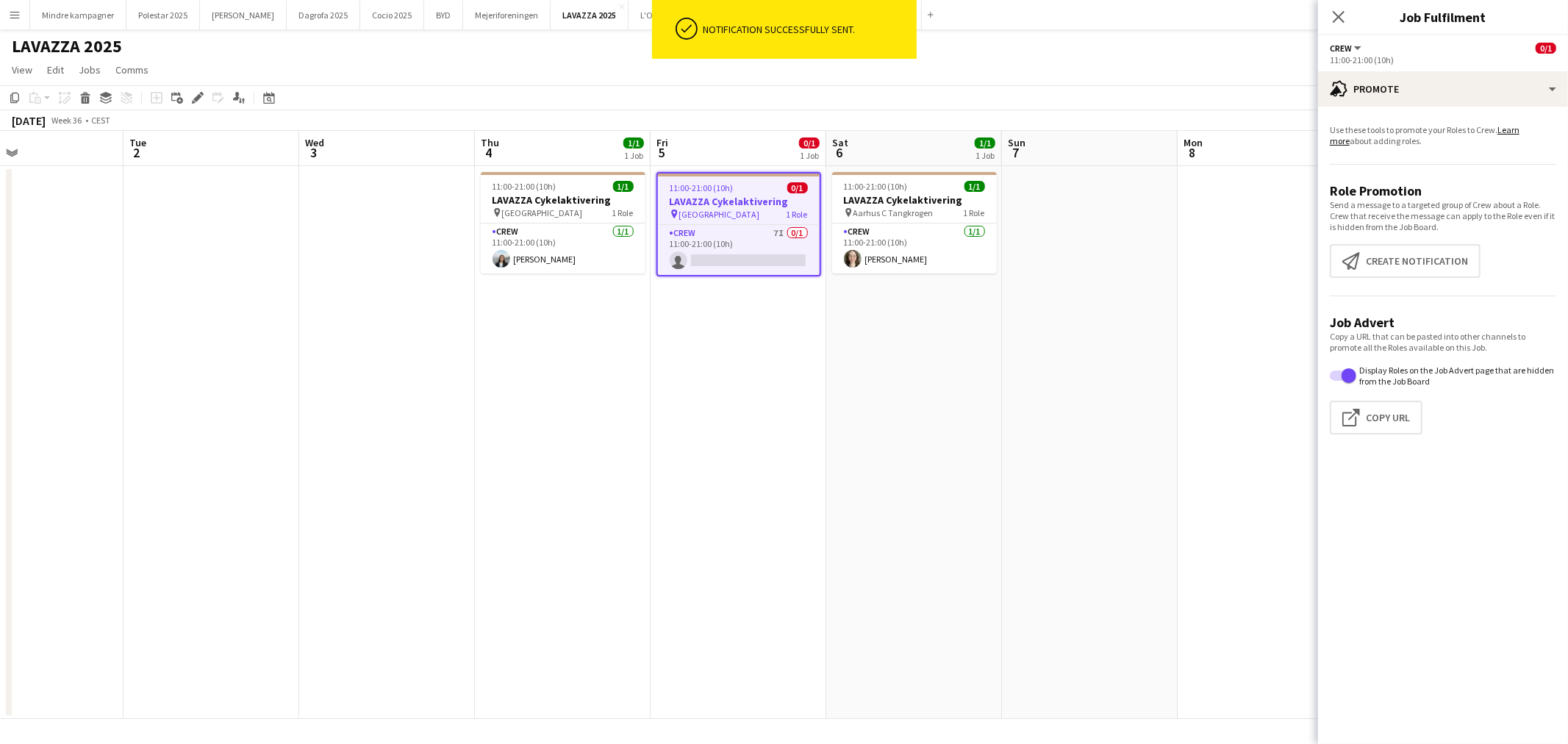
click at [970, 589] on app-date-cell "11:00-21:00 (10h) 1/1 LAVAZZA Cykelaktivering pin Aarhus C Tangkrogen 1 Role Cr…" at bounding box center [914, 443] width 176 height 553
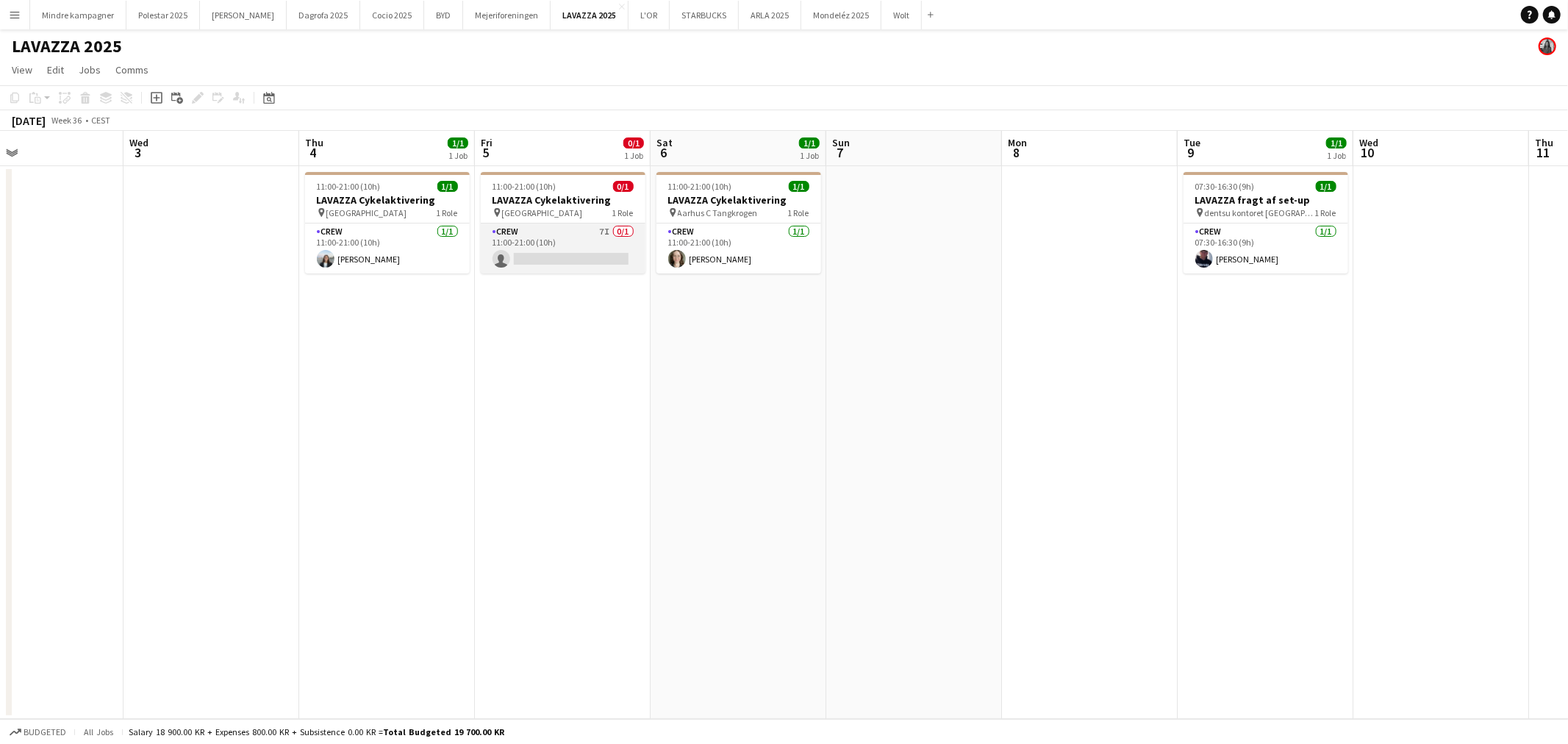
click at [575, 245] on app-card-role "Crew 7I 0/1 11:00-21:00 (10h) single-neutral-actions" at bounding box center [562, 248] width 165 height 50
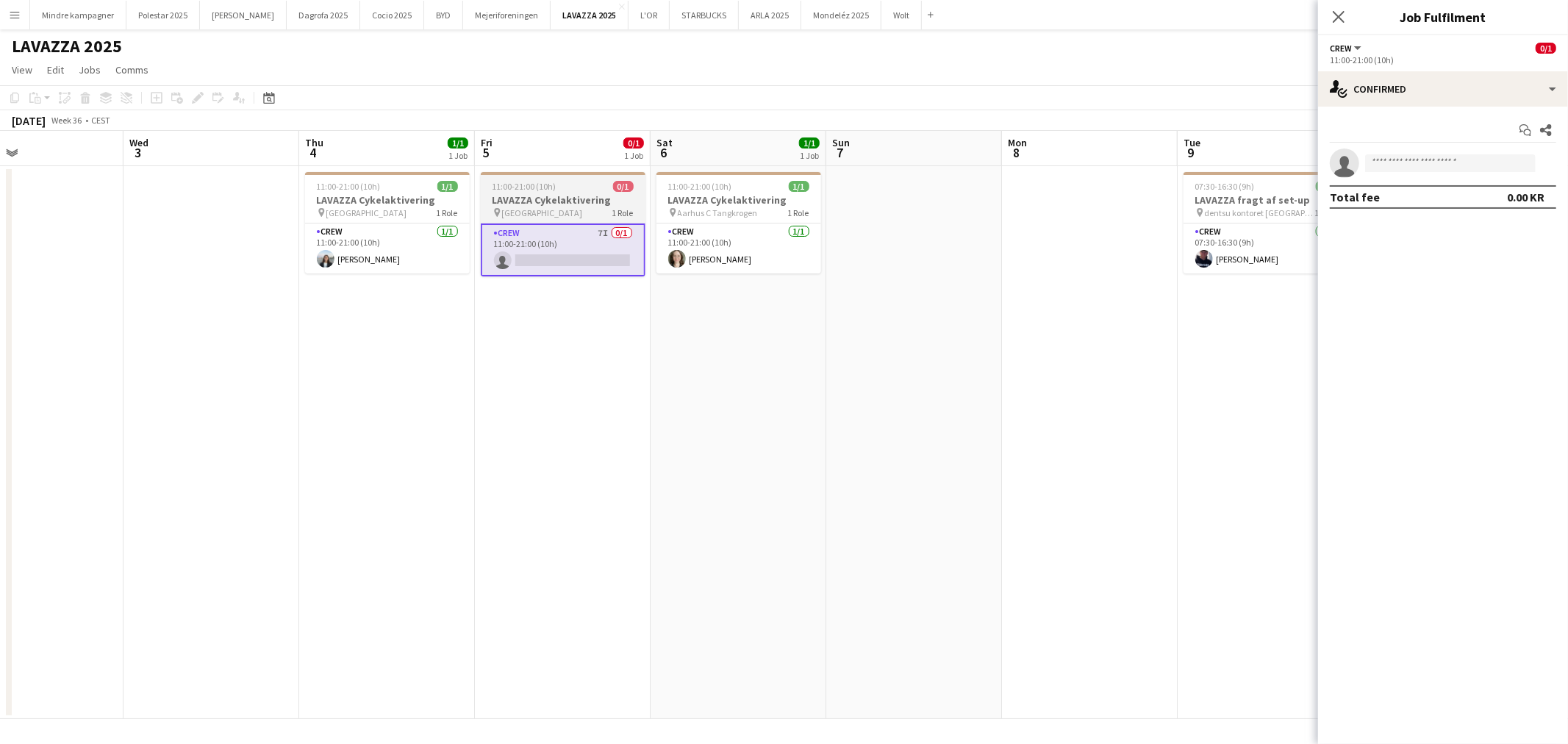
click at [559, 190] on div "11:00-21:00 (10h) 0/1" at bounding box center [562, 186] width 165 height 11
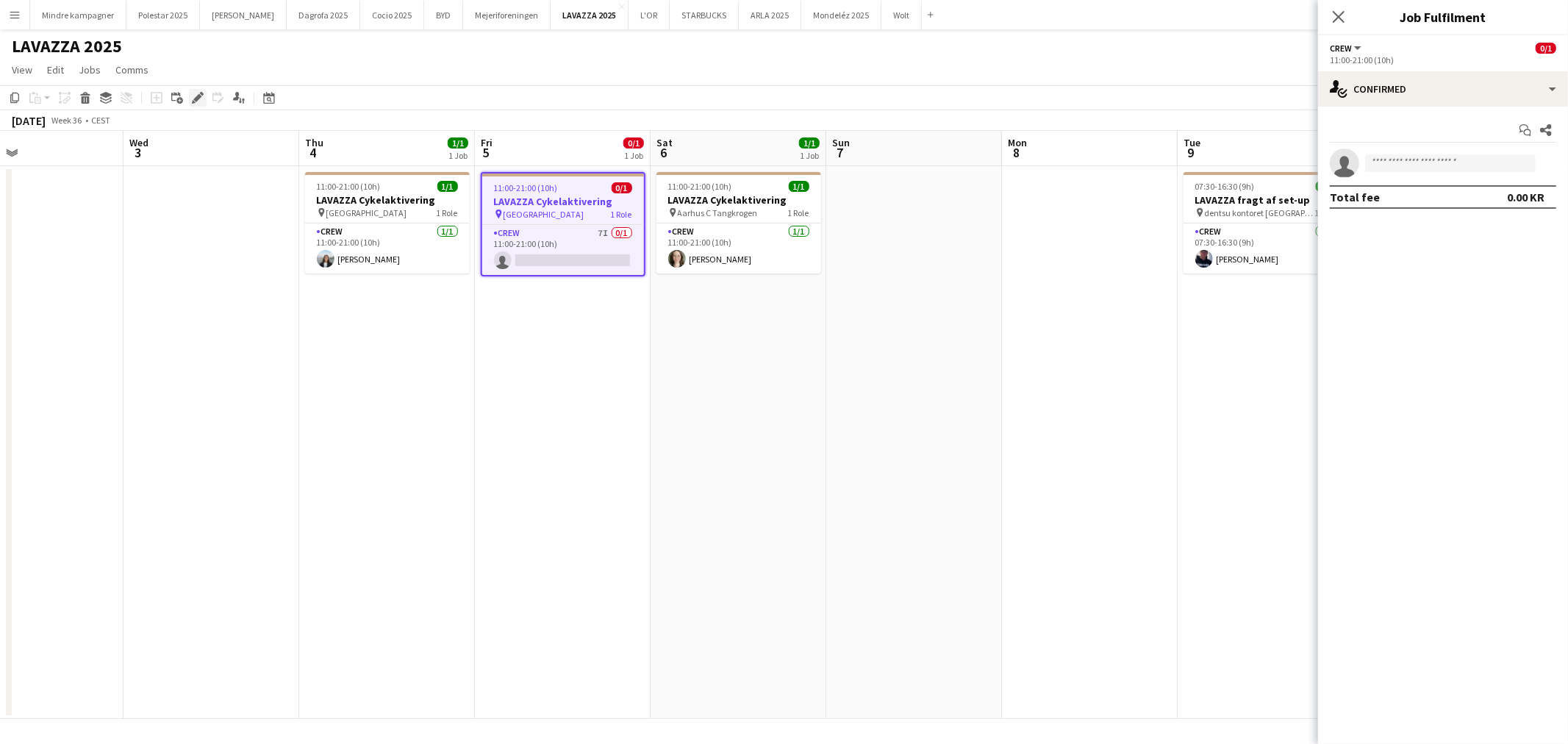
click at [197, 98] on icon at bounding box center [197, 98] width 8 height 8
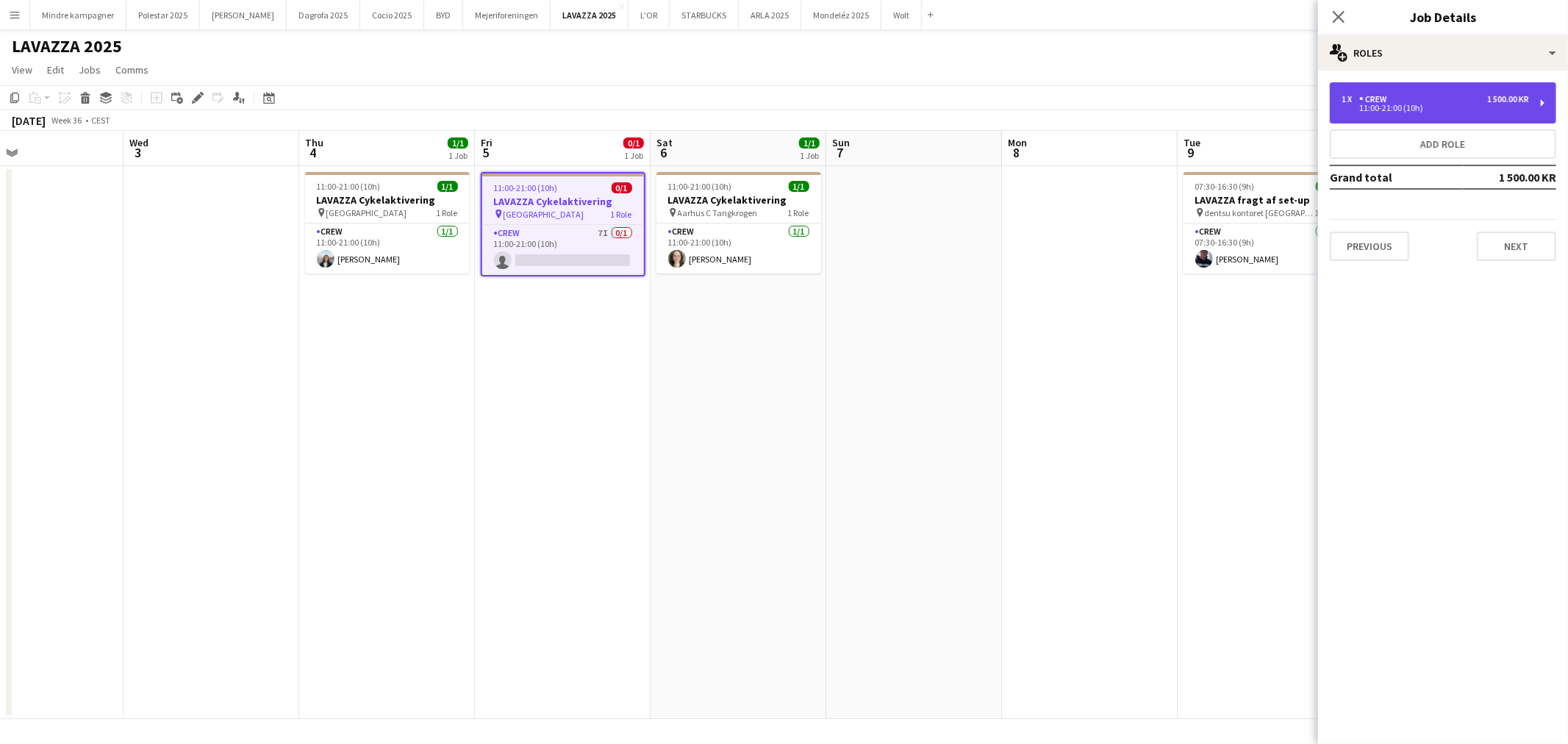
click at [1442, 101] on div "1 x Crew 1 500.00 KR" at bounding box center [1435, 99] width 187 height 10
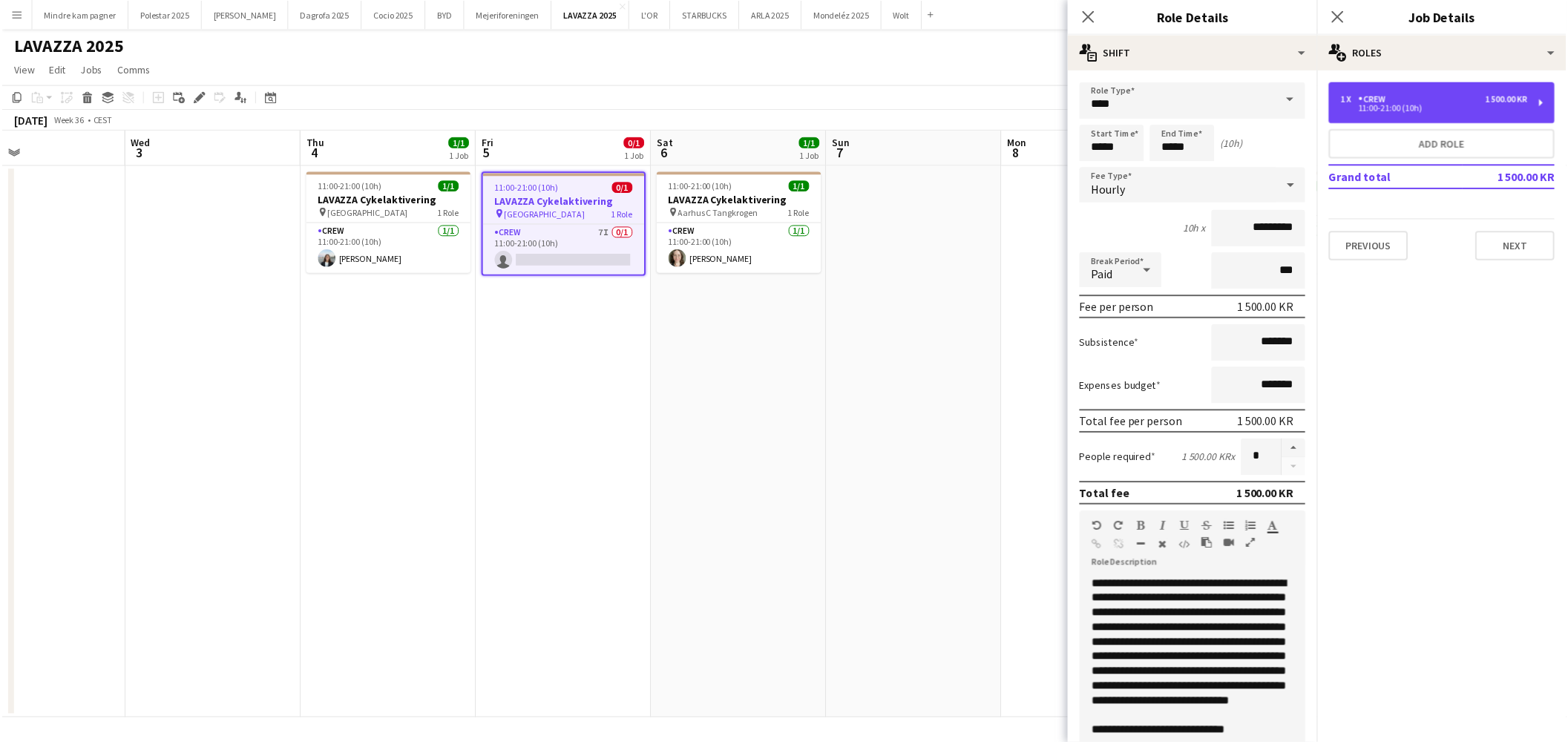
scroll to position [247, 0]
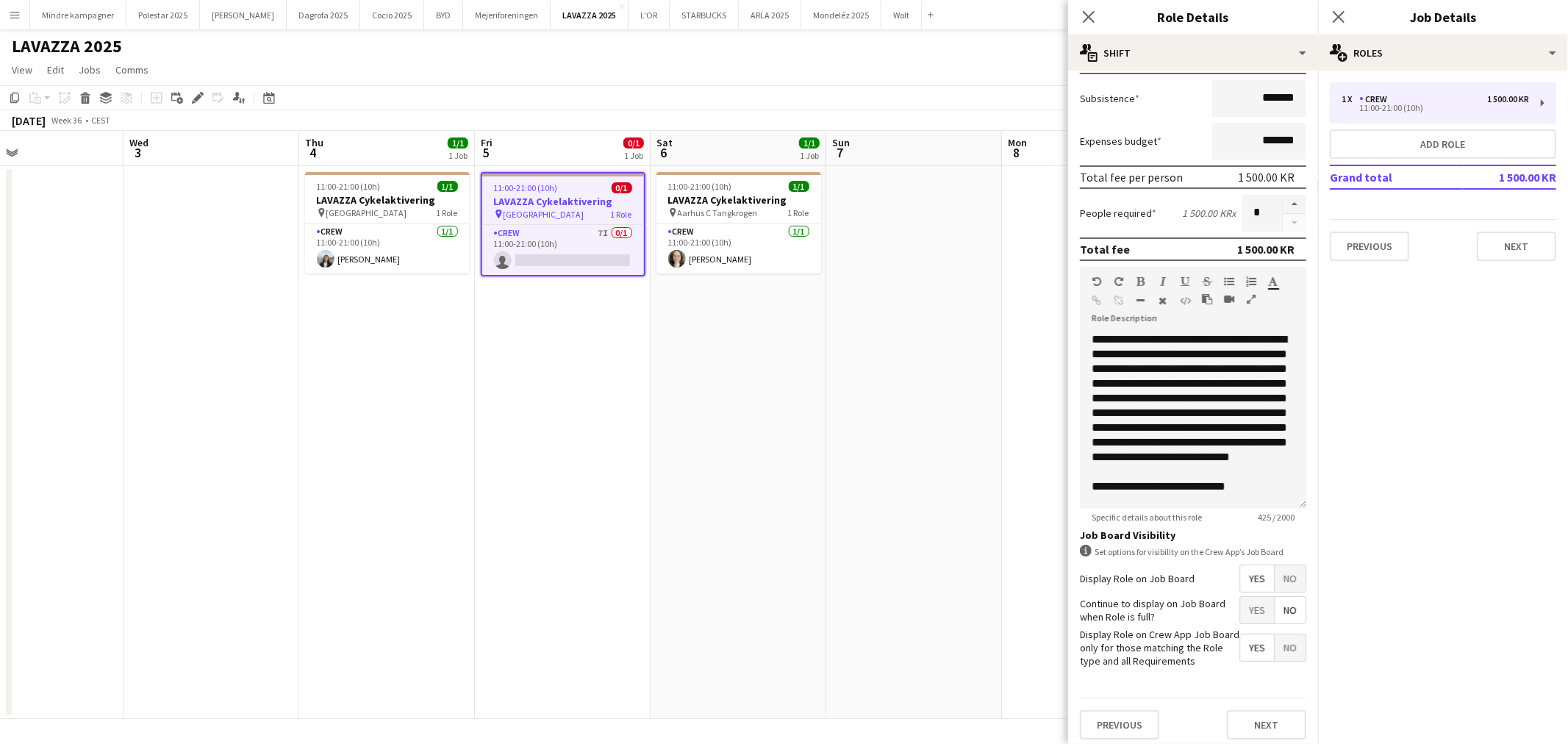
click at [944, 501] on app-date-cell at bounding box center [914, 443] width 176 height 553
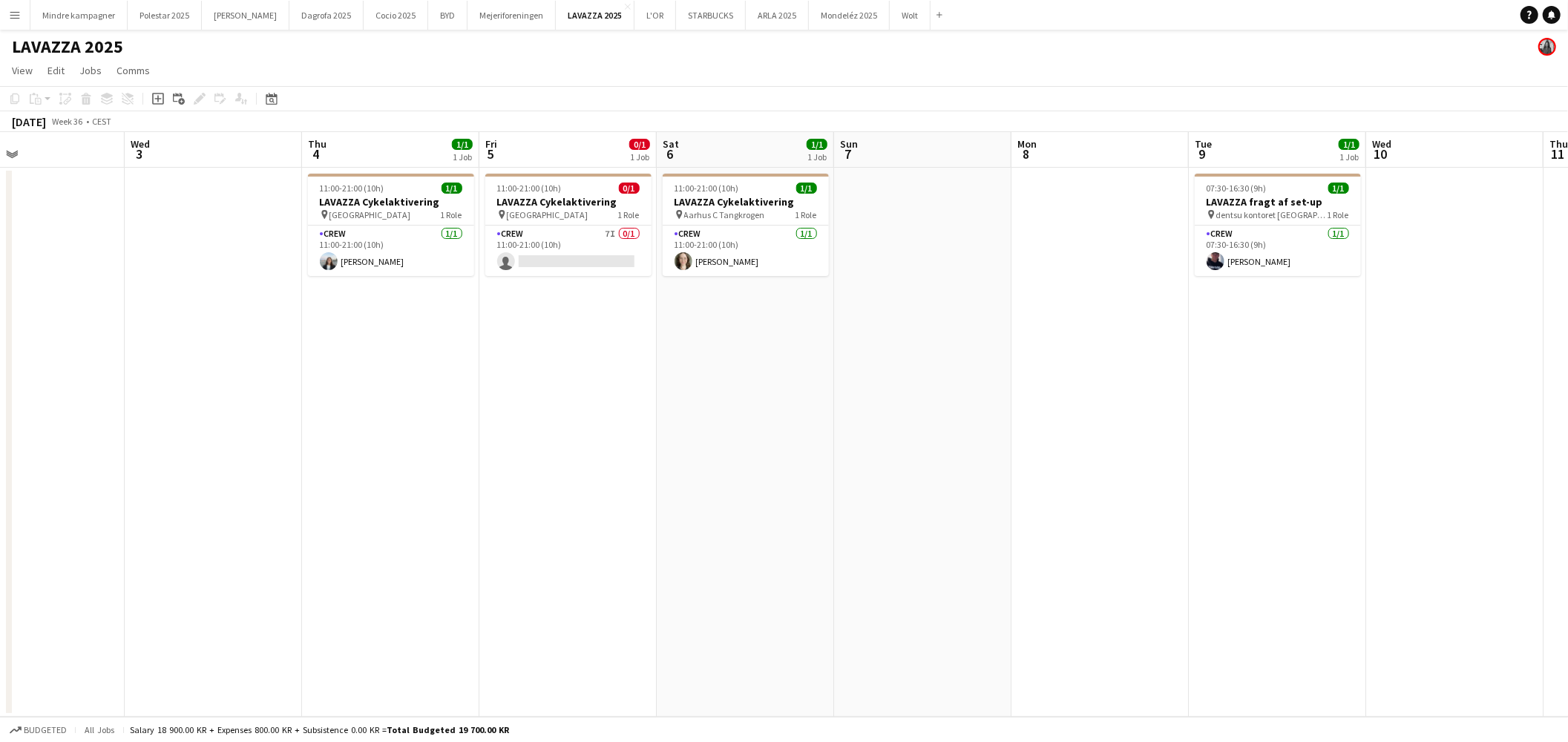
click at [805, 456] on app-calendar-viewport "Sat 30 Sun 31 Mon 1 Tue 2 Wed 3 Thu 4 1/1 1 Job Fri 5 0/1 1 Job Sat 6 1/1 1 Job…" at bounding box center [784, 424] width 1568 height 584
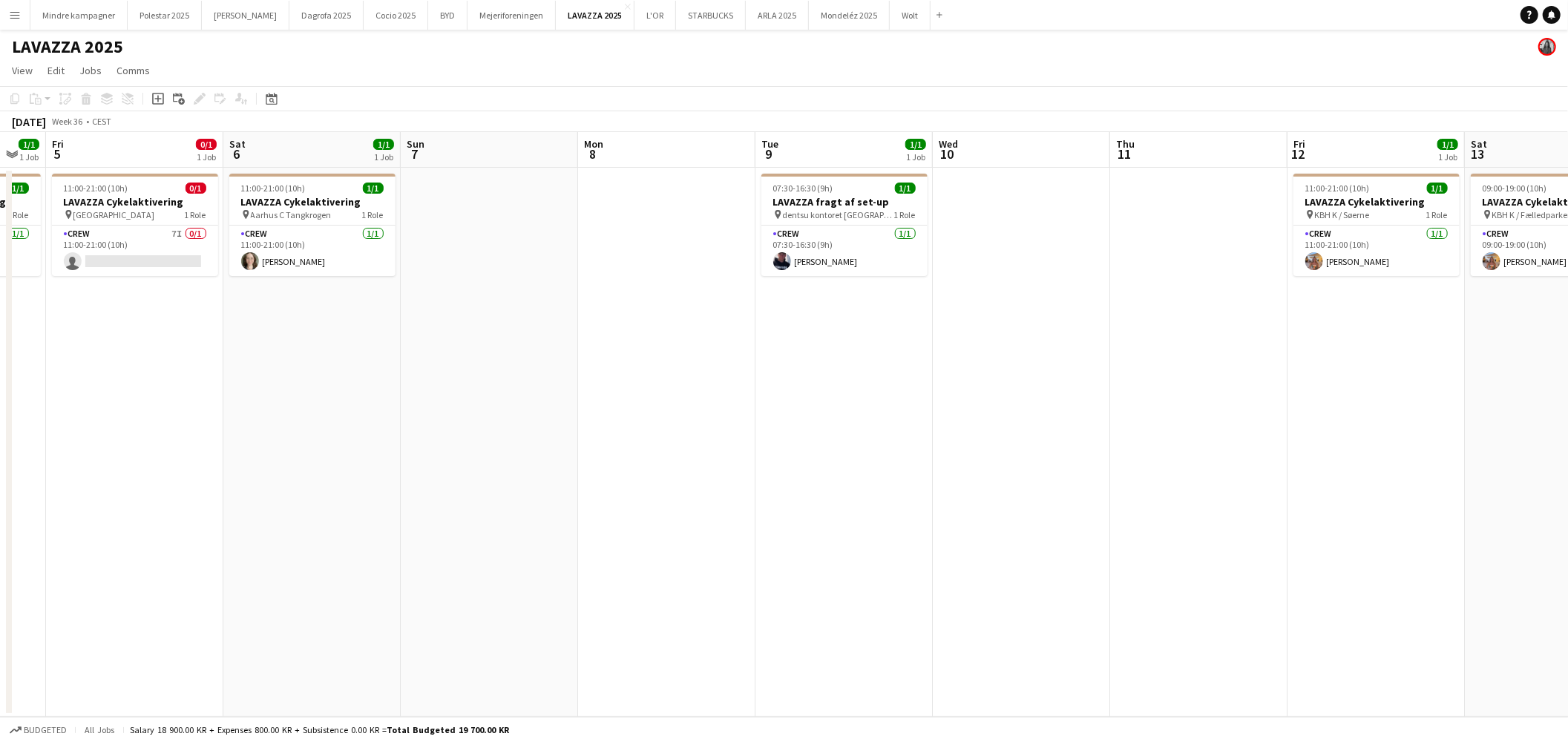
drag, startPoint x: 1019, startPoint y: 455, endPoint x: 839, endPoint y: 457, distance: 180.0
click at [631, 464] on app-calendar-viewport "Tue 2 Wed 3 Thu 4 1/1 1 Job Fri 5 0/1 1 Job Sat 6 1/1 1 Job Sun 7 Mon 8 Tue 9 1…" at bounding box center [784, 424] width 1568 height 584
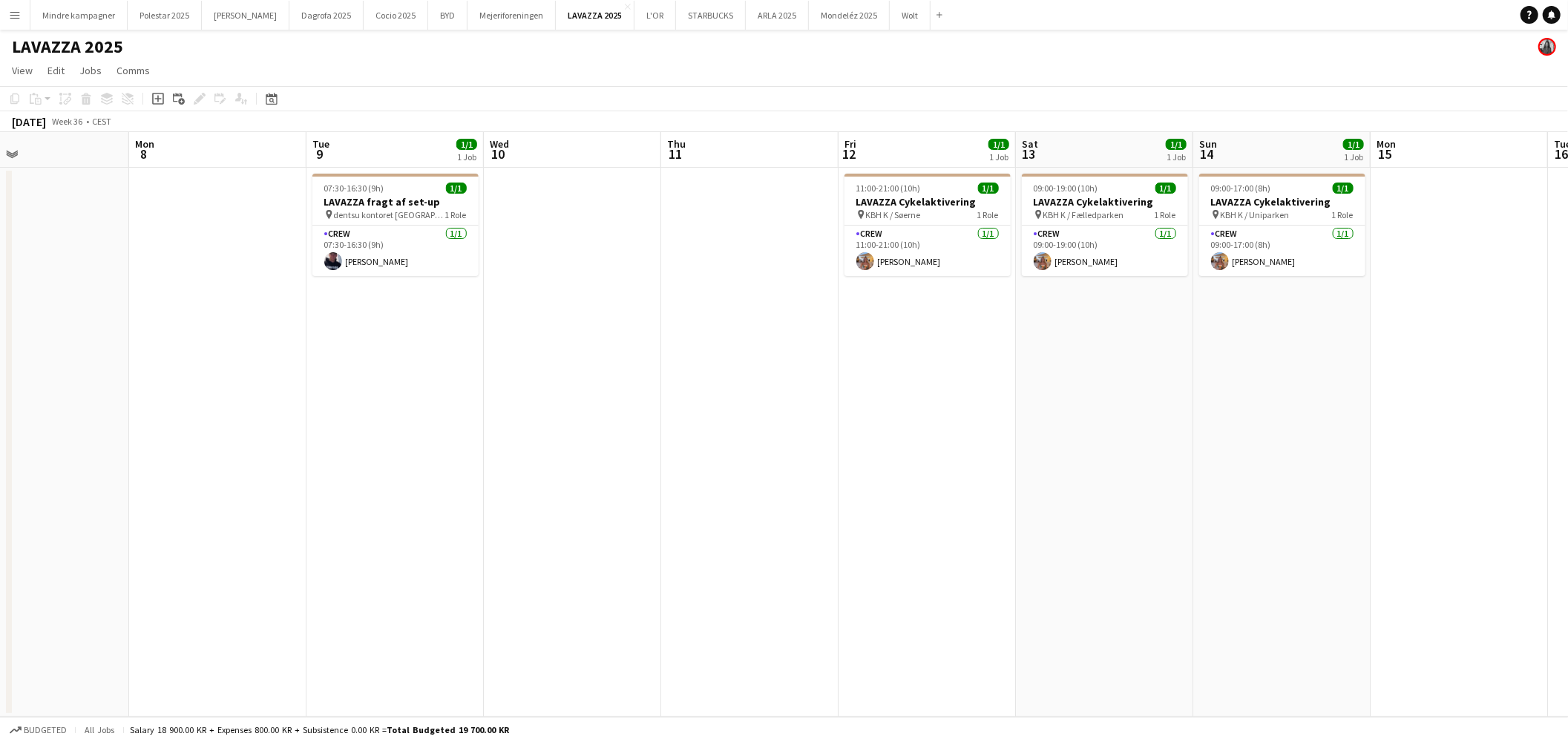
click at [781, 463] on app-calendar-viewport "Thu 4 1/1 1 Job Fri 5 0/1 1 Job Sat 6 1/1 1 Job Sun 7 Mon 8 Tue 9 1/1 1 Job Wed…" at bounding box center [784, 424] width 1568 height 584
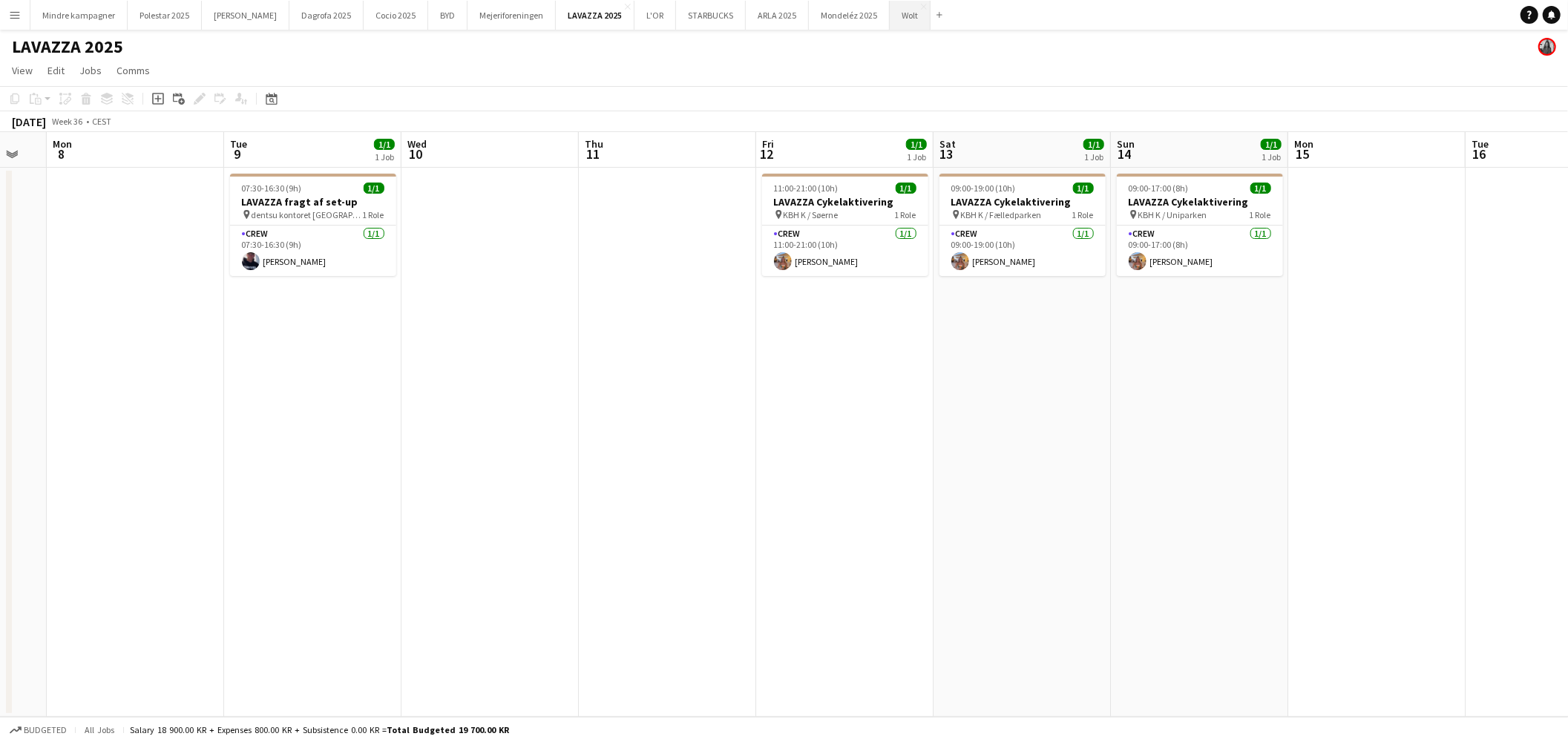
click at [889, 15] on button "Wolt Close" at bounding box center [909, 15] width 41 height 28
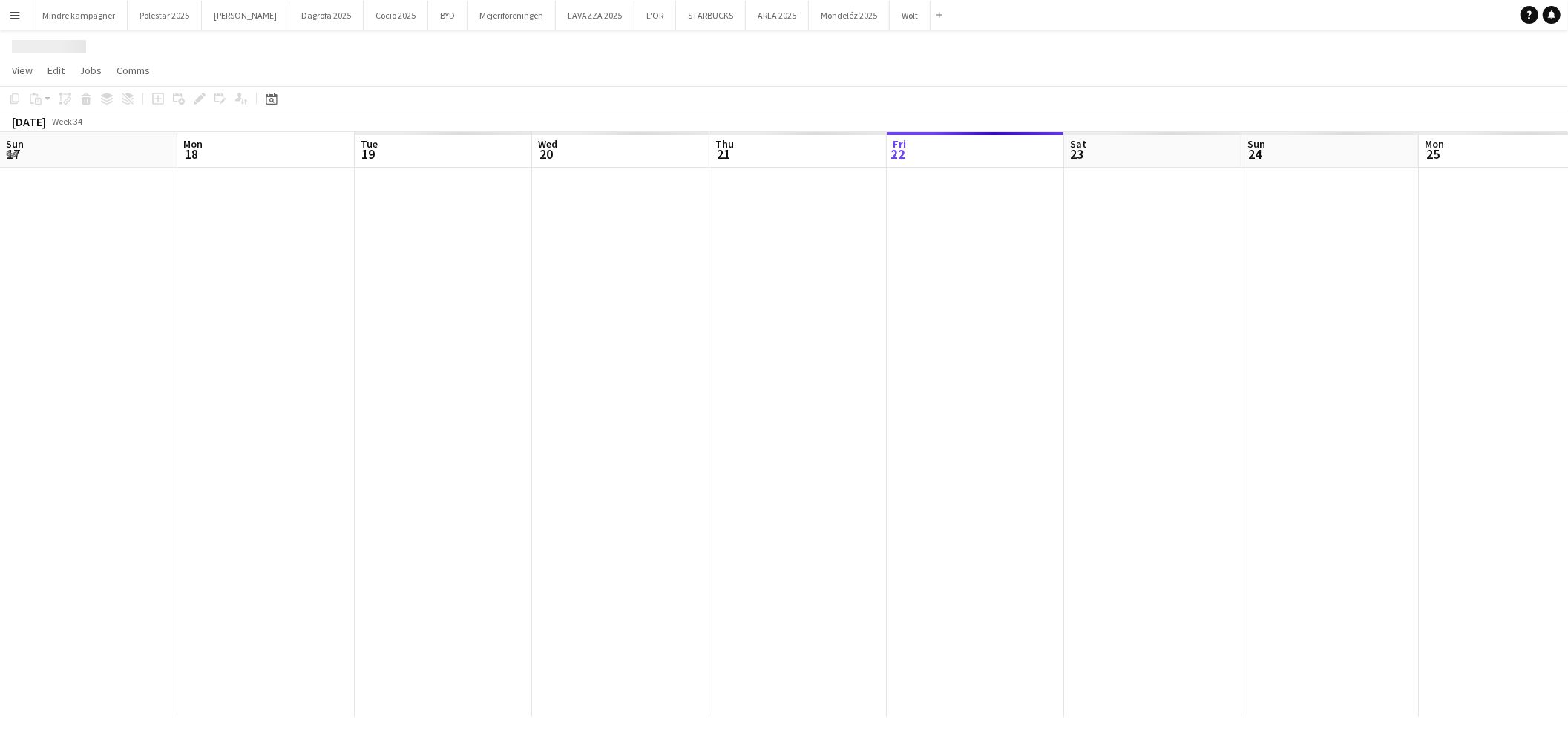
click at [625, 477] on app-calendar-viewport "Sun 17 Mon 18 Tue 19 Wed 20 Thu 21 Fri 22 Sat 23 Sun 24 Mon 25 Tue 26 Wed 27 Th…" at bounding box center [784, 424] width 1568 height 584
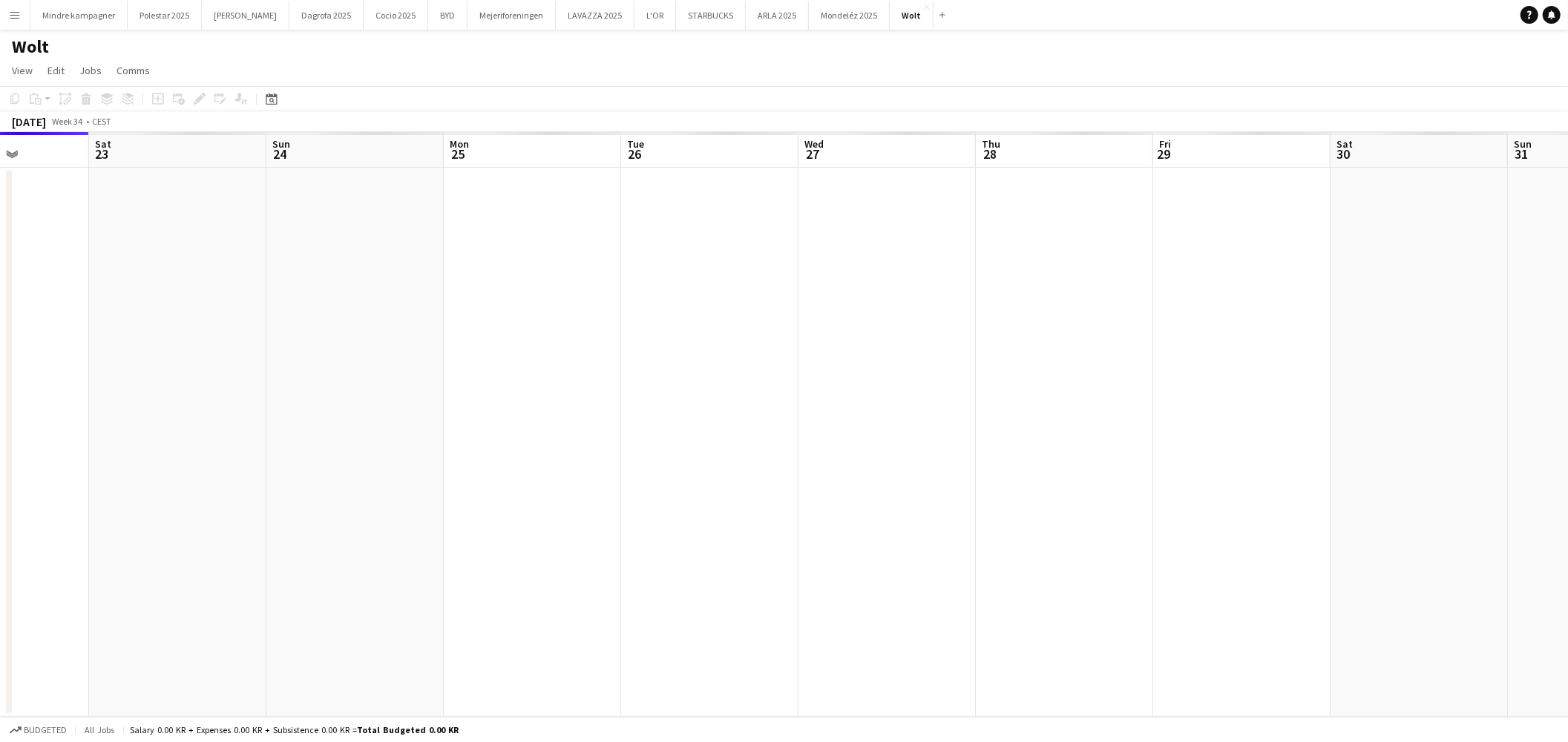
click at [613, 476] on app-calendar-viewport "Tue 19 Wed 20 Thu 21 Fri 22 Sat 23 Sun 24 Mon 25 Tue 26 Wed 27 Thu 28 Fri 29 Sa…" at bounding box center [784, 424] width 1568 height 584
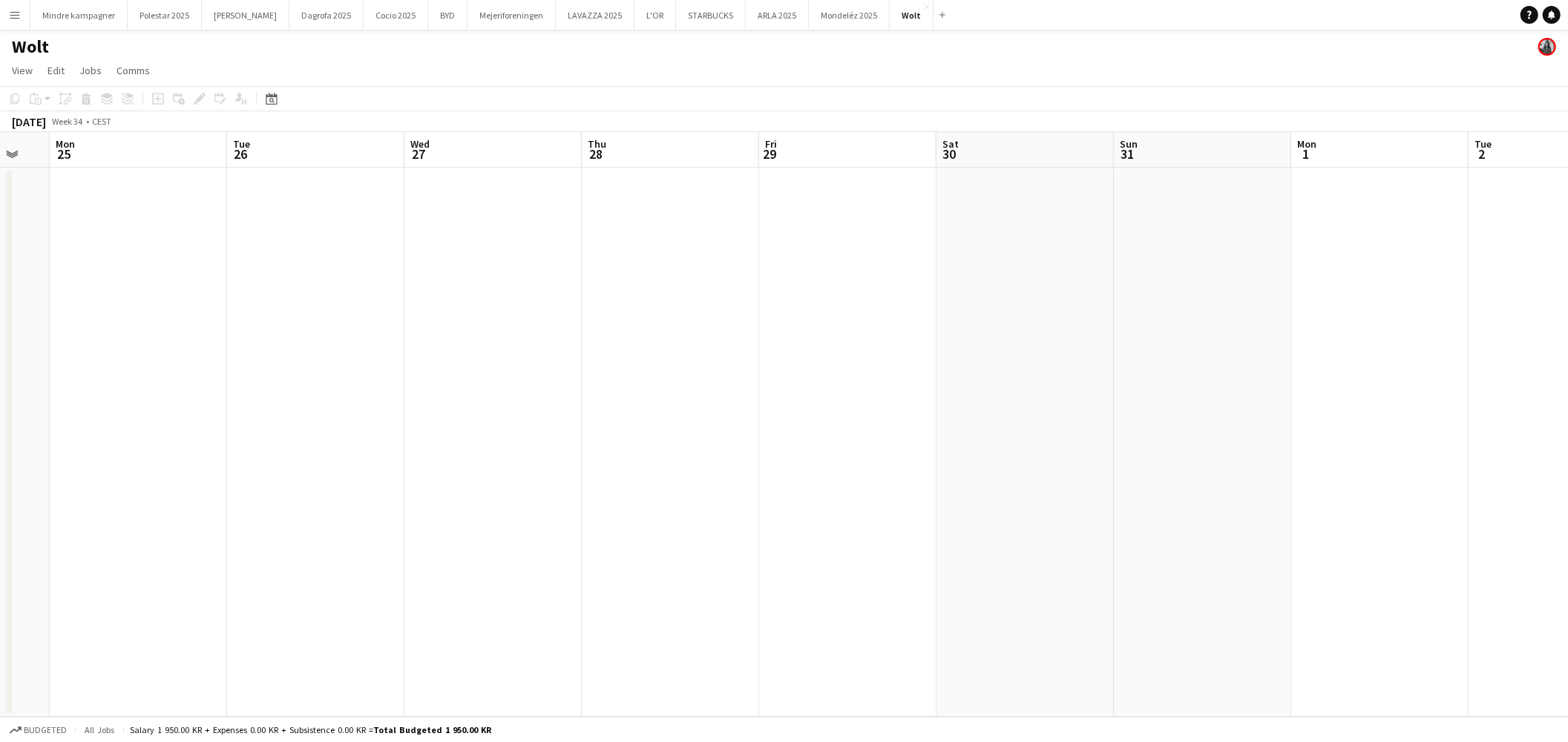
drag, startPoint x: 1125, startPoint y: 464, endPoint x: 572, endPoint y: 457, distance: 553.0
click at [546, 464] on app-calendar-viewport "Fri 22 Sat 23 Sun 24 Mon 25 Tue 26 Wed 27 Thu 28 Fri 29 Sat 30 Sun 31 Mon 1 Tue…" at bounding box center [784, 424] width 1568 height 584
drag, startPoint x: 657, startPoint y: 451, endPoint x: 176, endPoint y: 439, distance: 481.1
click at [176, 443] on app-calendar-viewport "Mon 25 Tue 26 Wed 27 Thu 28 Fri 29 Sat 30 Sun 31 Mon 1 Tue 2 Wed 3 Thu 4 Fri 5 …" at bounding box center [784, 424] width 1568 height 584
drag, startPoint x: 867, startPoint y: 456, endPoint x: 240, endPoint y: 449, distance: 627.0
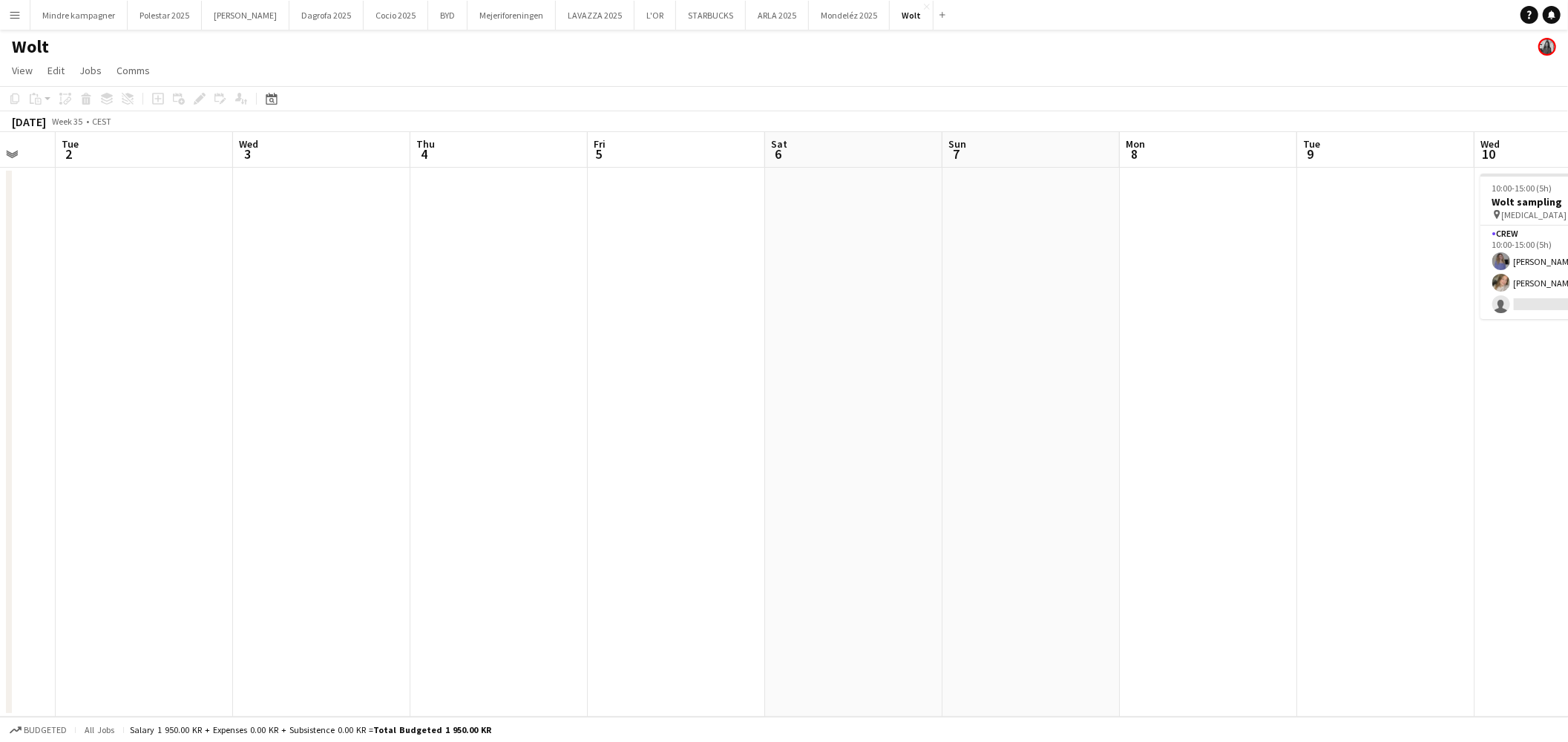
click at [243, 449] on app-calendar-viewport "Sat 30 Sun 31 Mon 1 Tue 2 Wed 3 Thu 4 Fri 5 Sat 6 Sun 7 Mon 8 Tue 9 Wed 10 2/3 …" at bounding box center [784, 424] width 1568 height 584
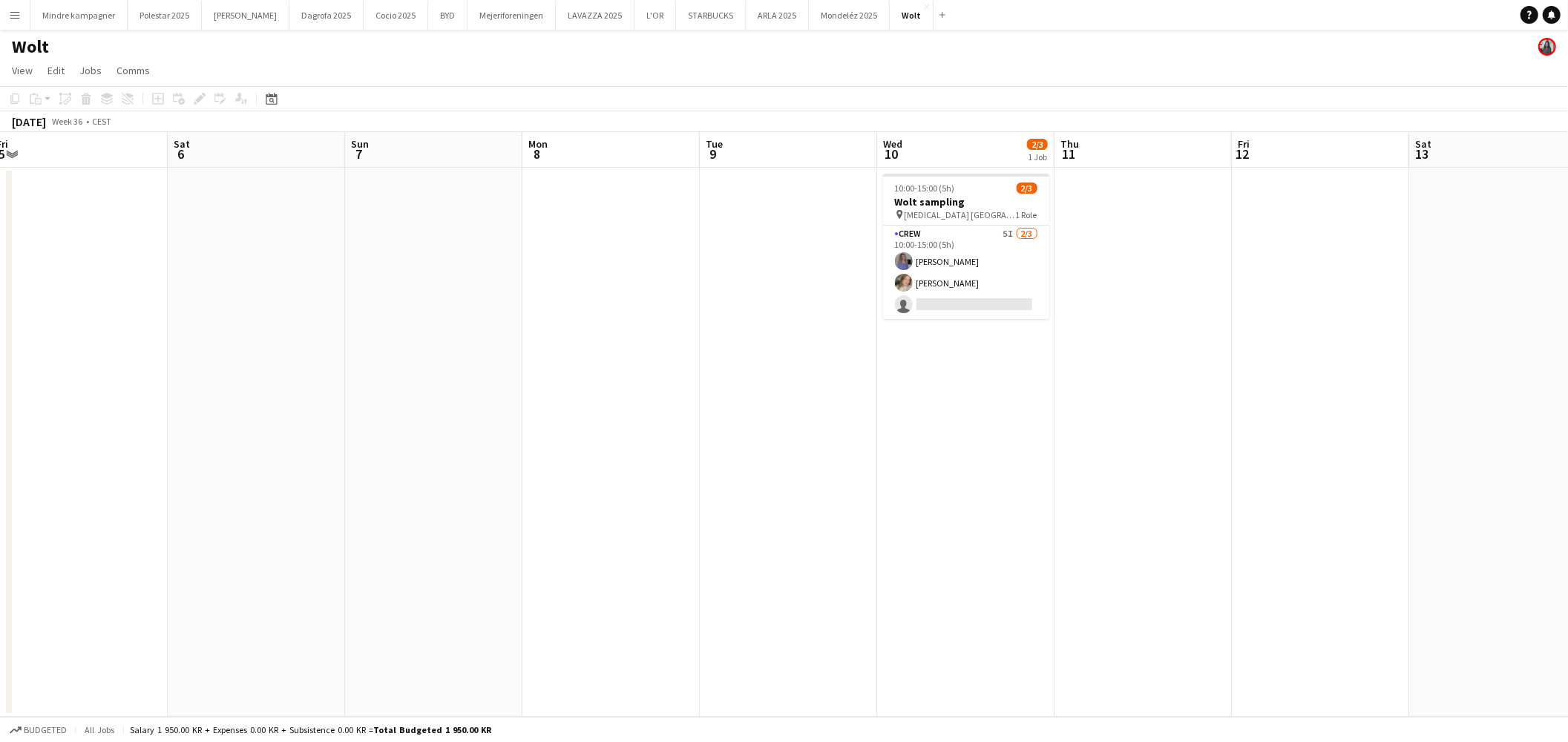
drag, startPoint x: 771, startPoint y: 457, endPoint x: 530, endPoint y: 455, distance: 241.0
click at [530, 455] on app-calendar-viewport "Tue 2 Wed 3 Thu 4 Fri 5 Sat 6 Sun 7 Mon 8 Tue 9 Wed 10 2/3 1 Job Thu 11 Fri 12 …" at bounding box center [784, 424] width 1568 height 584
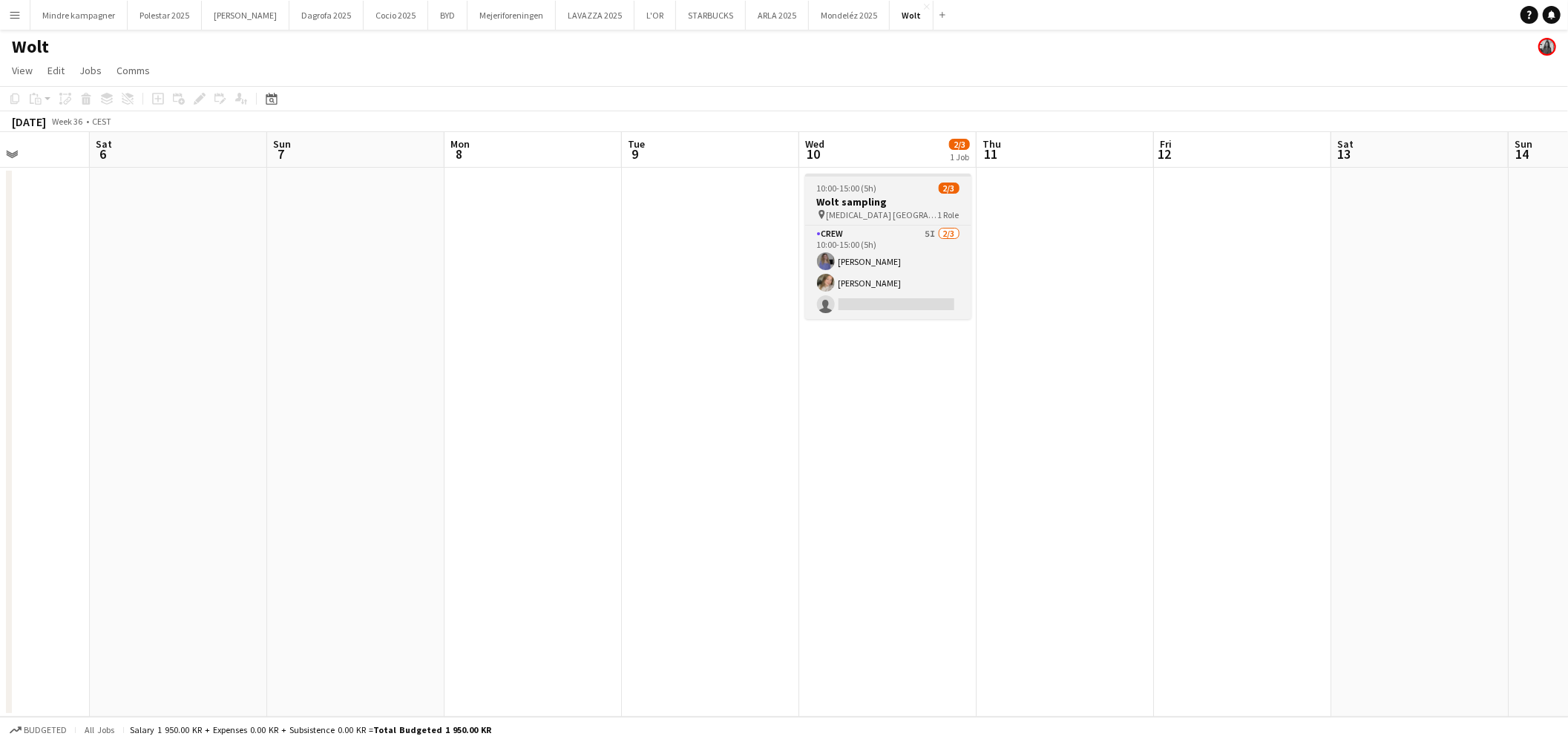
click at [888, 203] on h3 "Wolt sampling" at bounding box center [887, 202] width 166 height 13
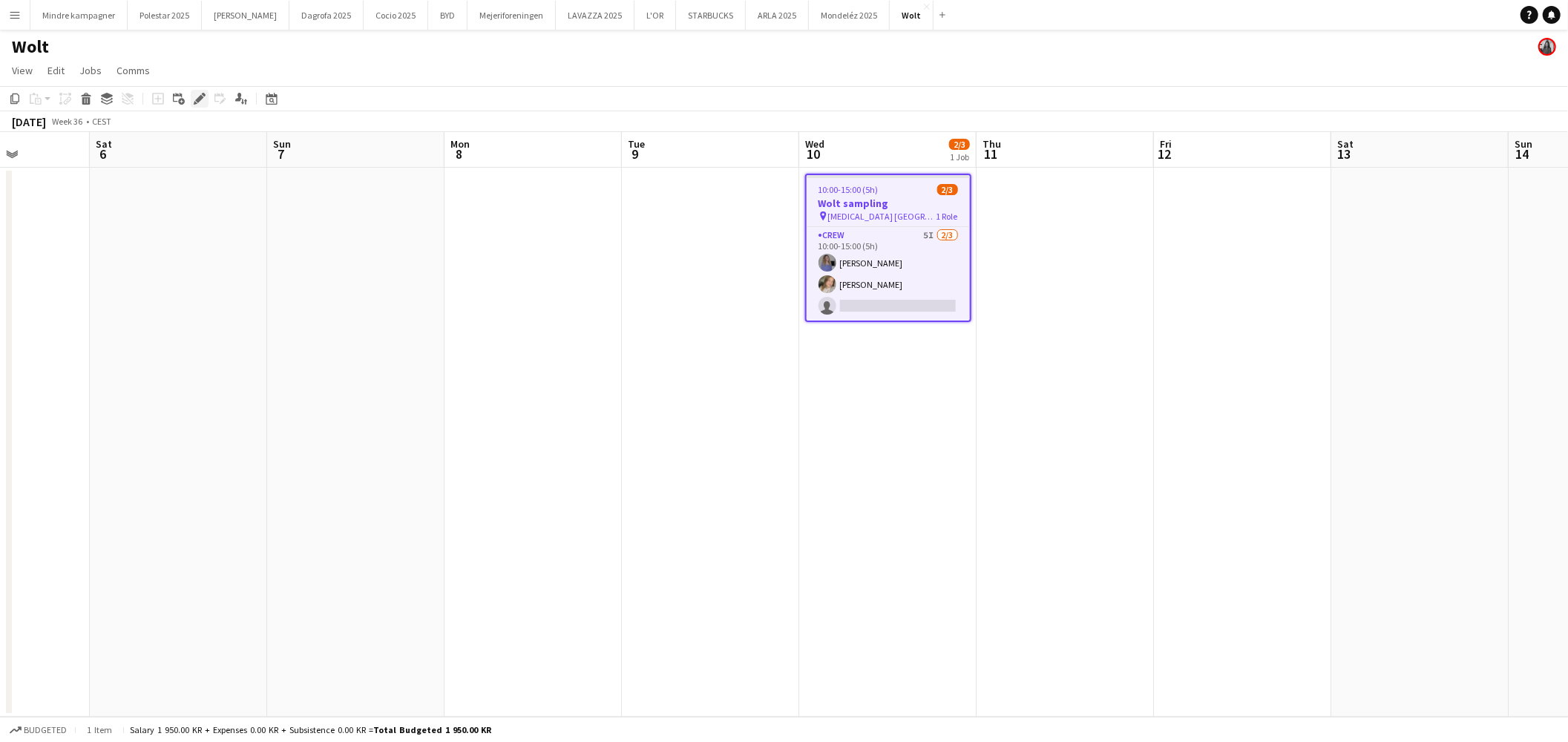
click at [202, 97] on icon at bounding box center [199, 99] width 9 height 9
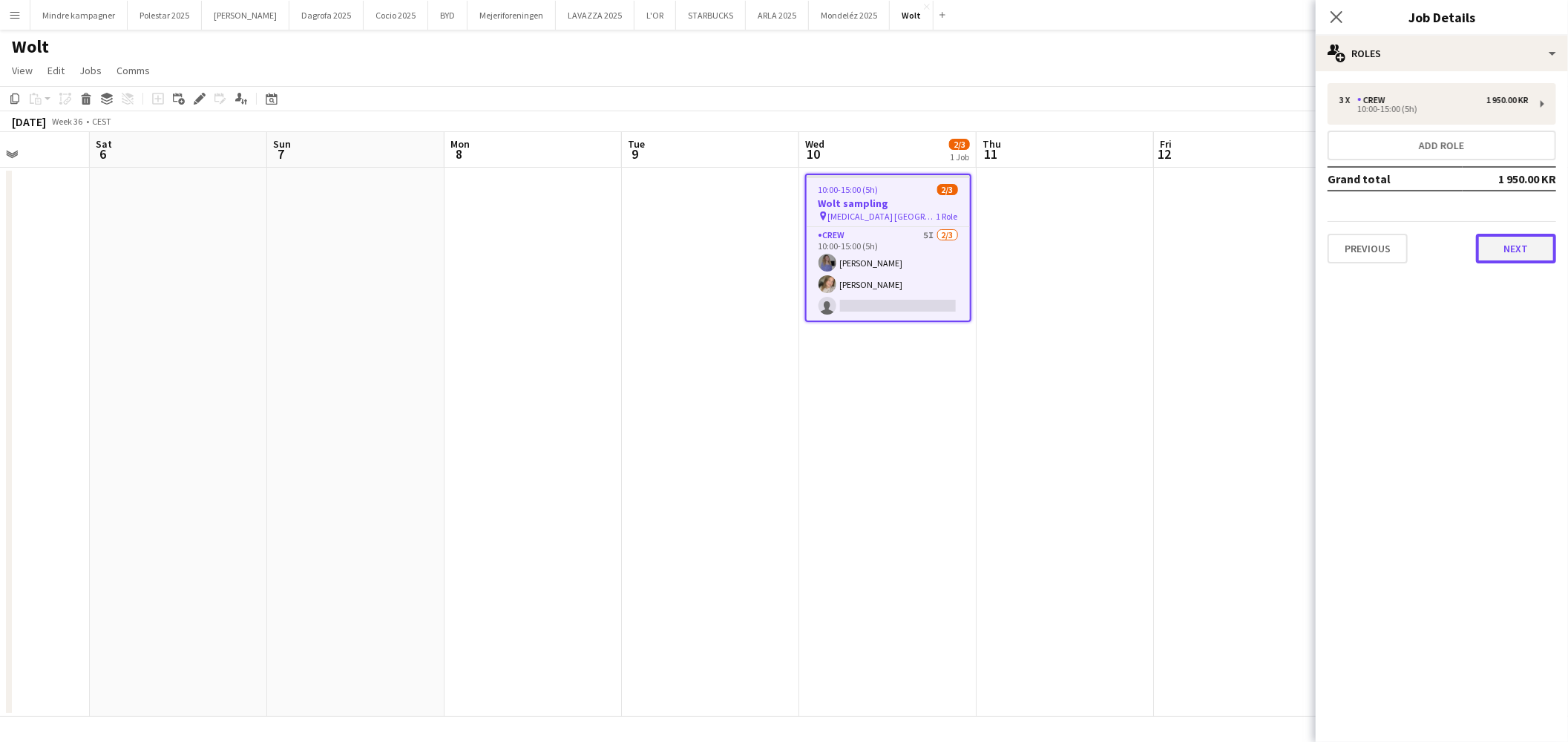
click at [1494, 245] on button "Next" at bounding box center [1516, 248] width 80 height 29
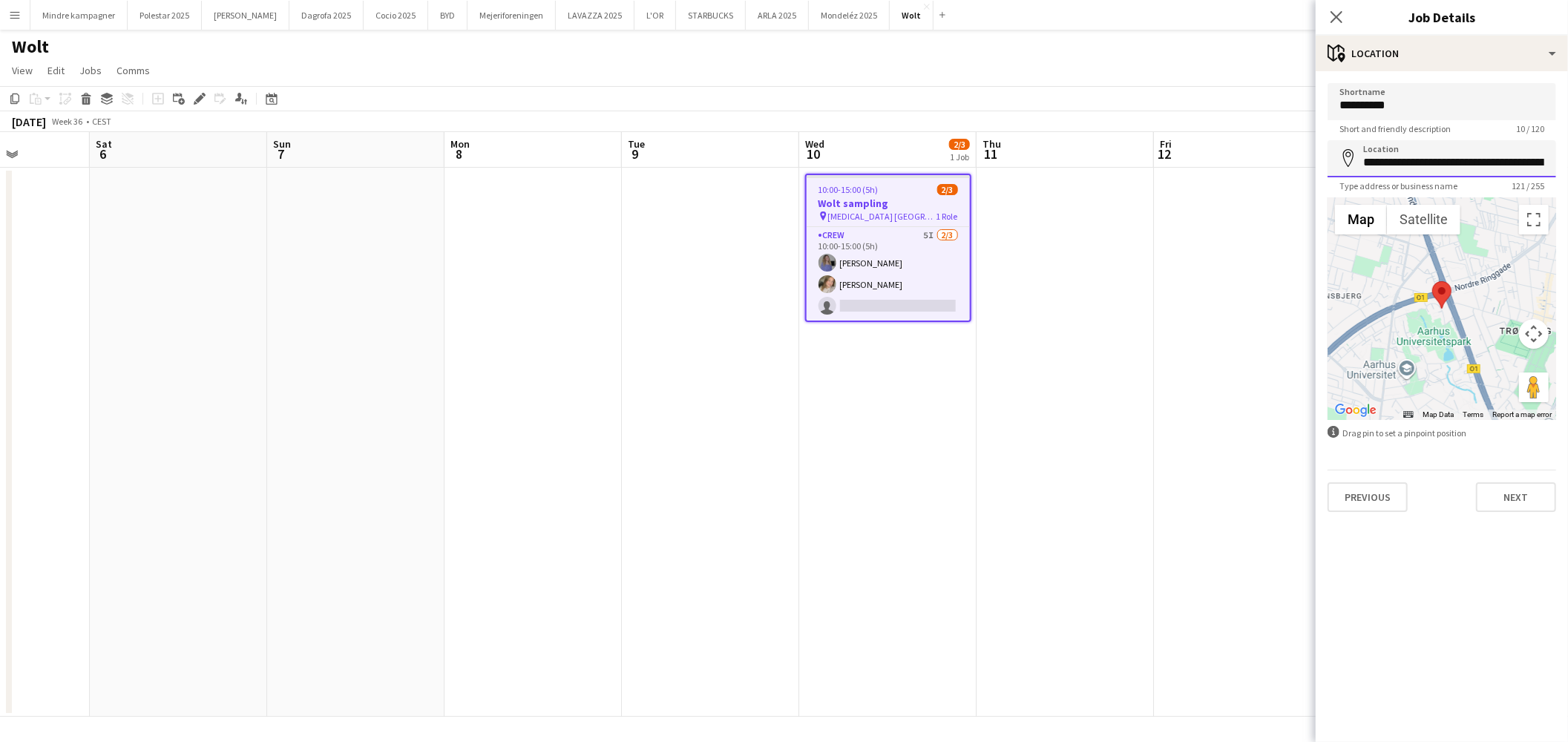
click at [1410, 171] on input "**********" at bounding box center [1442, 158] width 229 height 37
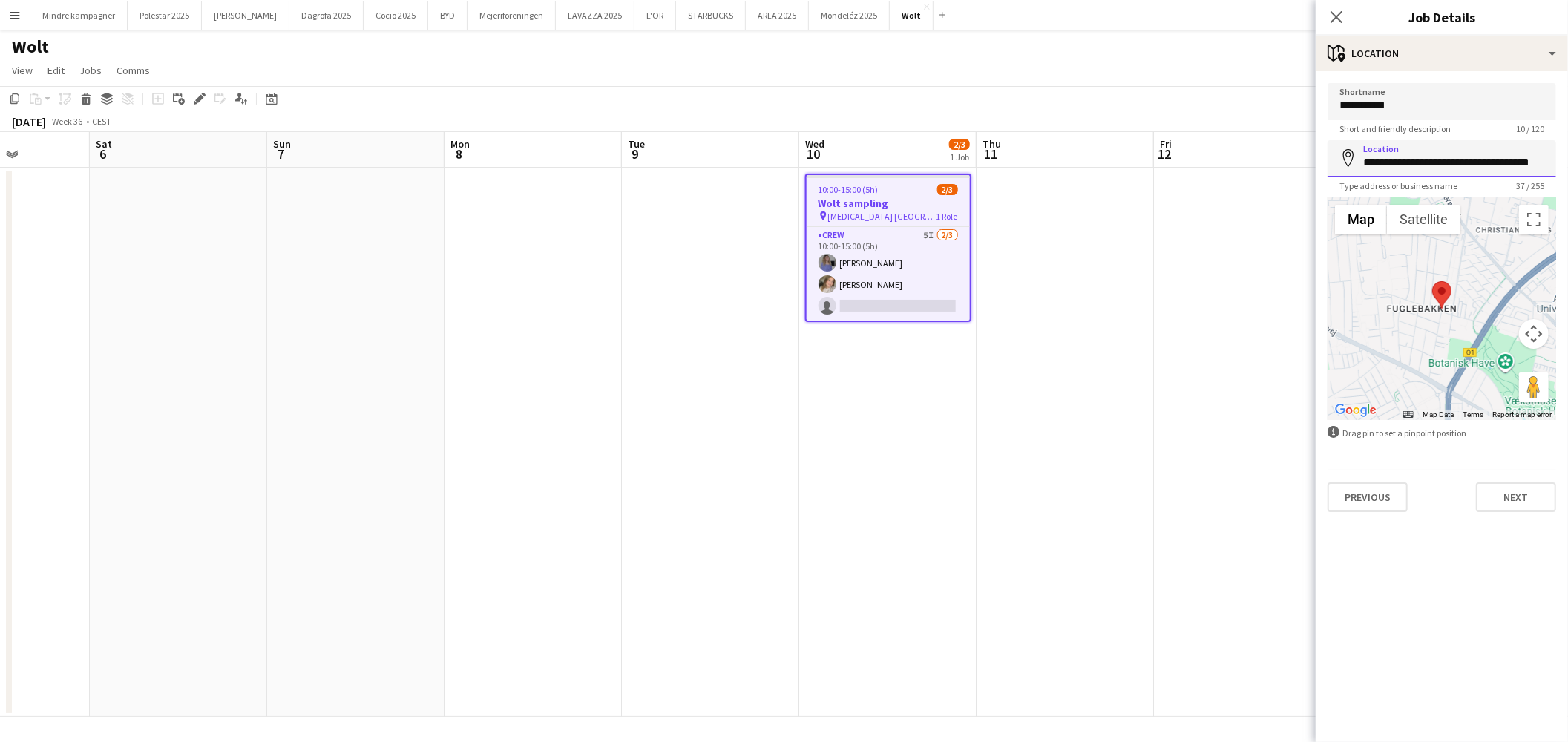
click at [1421, 158] on input "**********" at bounding box center [1442, 158] width 229 height 37
click at [1435, 158] on input "**********" at bounding box center [1442, 158] width 229 height 37
type input "**********"
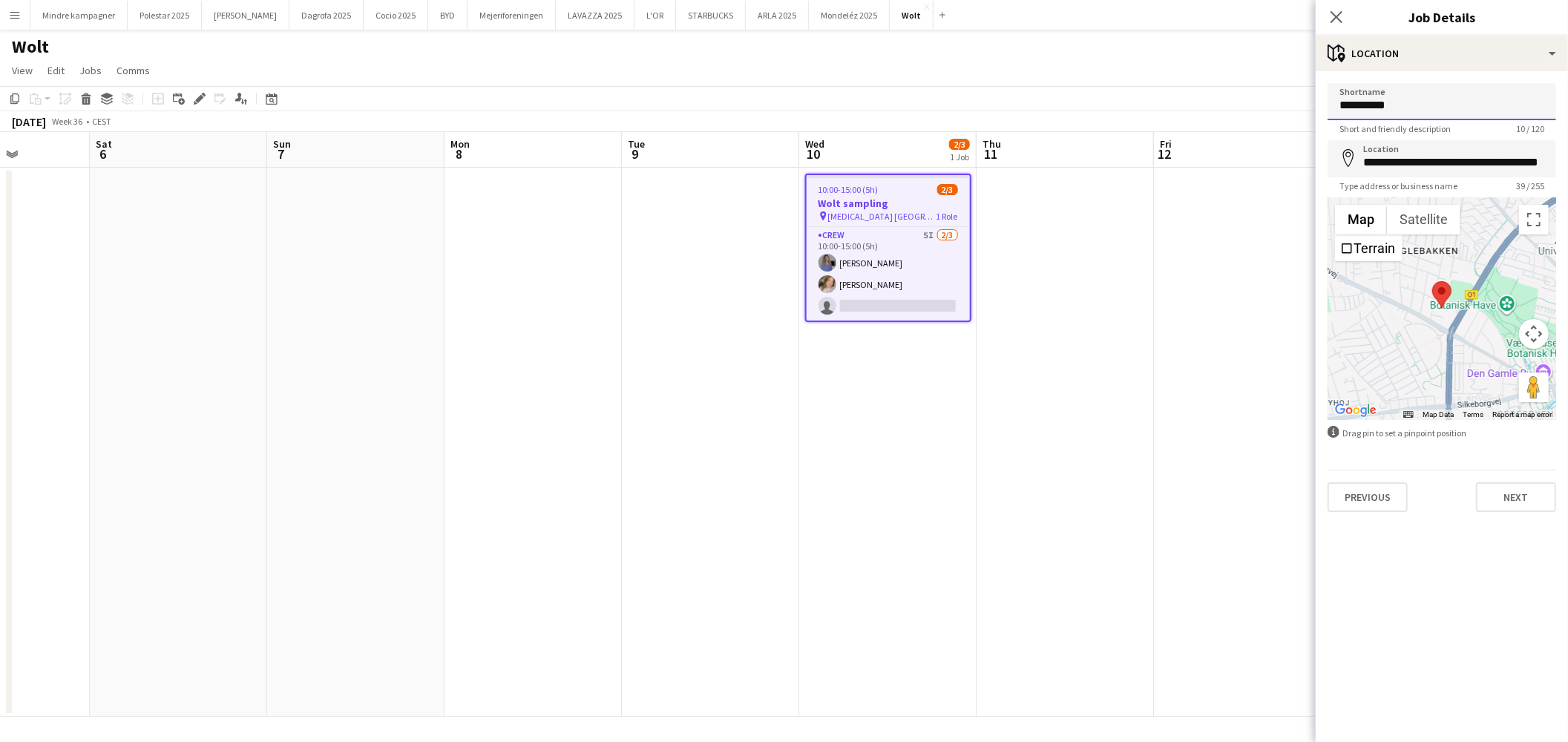
click at [1404, 104] on input "**********" at bounding box center [1442, 102] width 229 height 37
type input "*"
type input "**********"
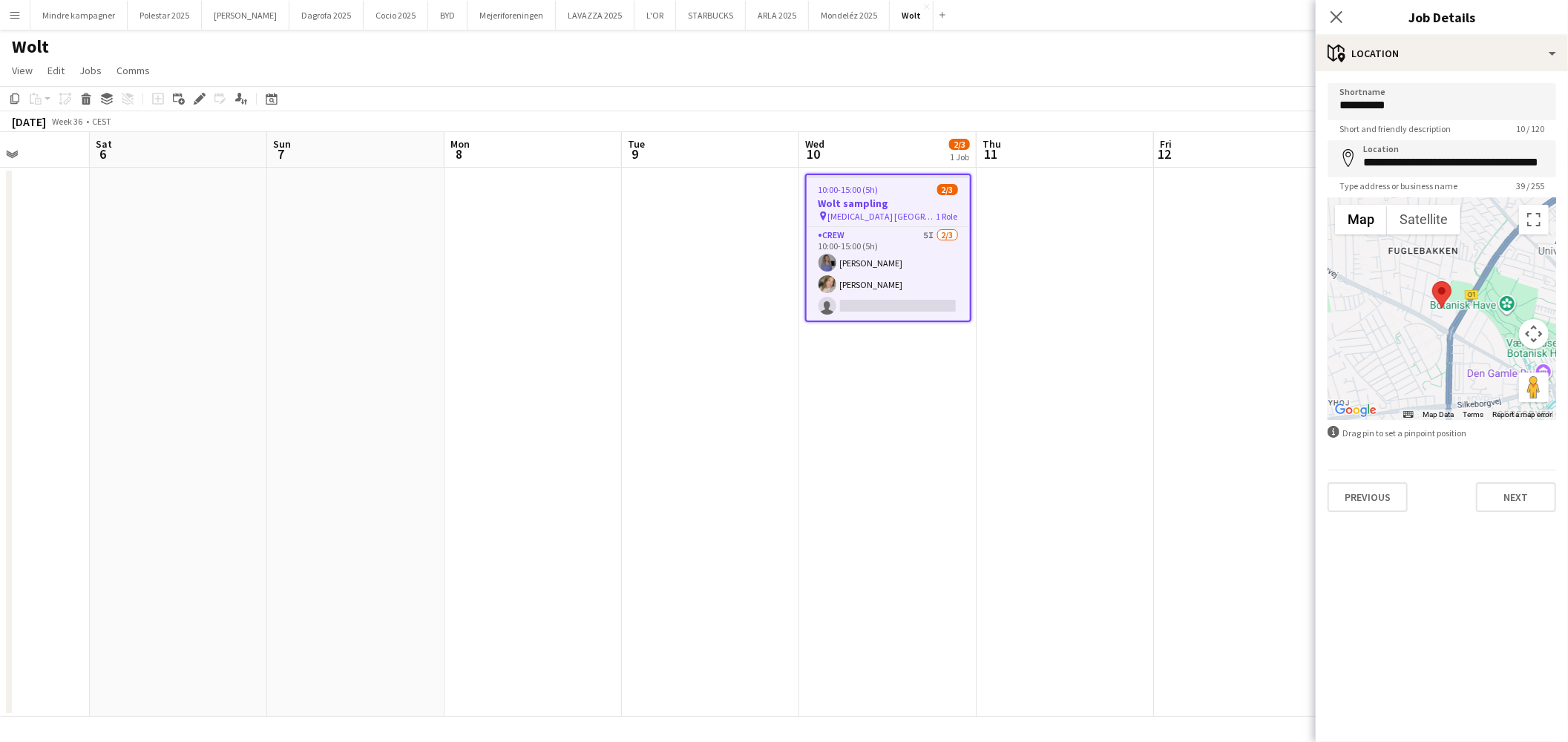
click at [1230, 340] on app-date-cell at bounding box center [1242, 442] width 177 height 549
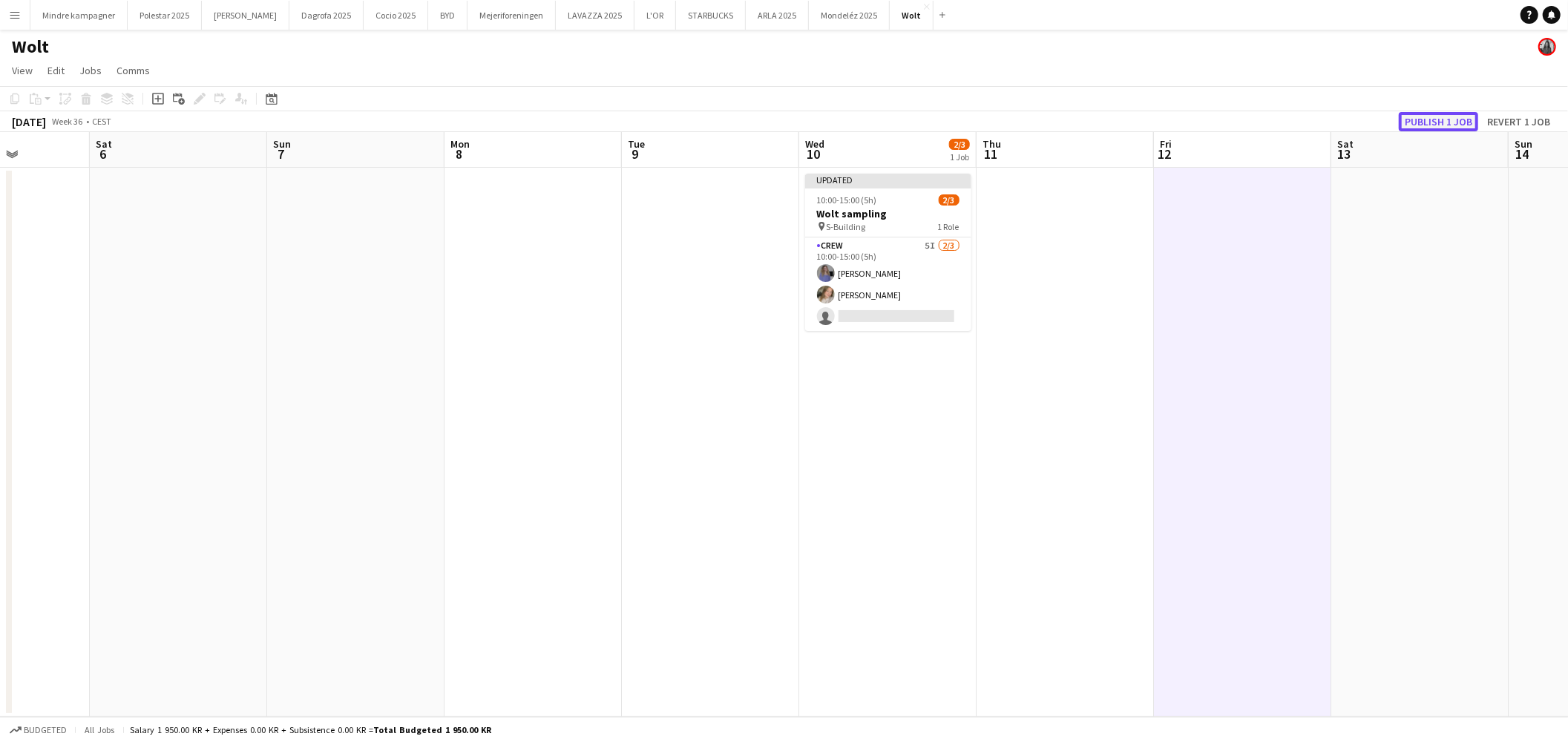
click at [1446, 119] on button "Publish 1 job" at bounding box center [1439, 121] width 80 height 19
click at [947, 447] on app-date-cell "10:00-15:00 (5h) 2/3 Wolt sampling pin S-Building 1 Role Crew 5I [DATE] 10:00-1…" at bounding box center [887, 442] width 177 height 549
